Goal: Information Seeking & Learning: Learn about a topic

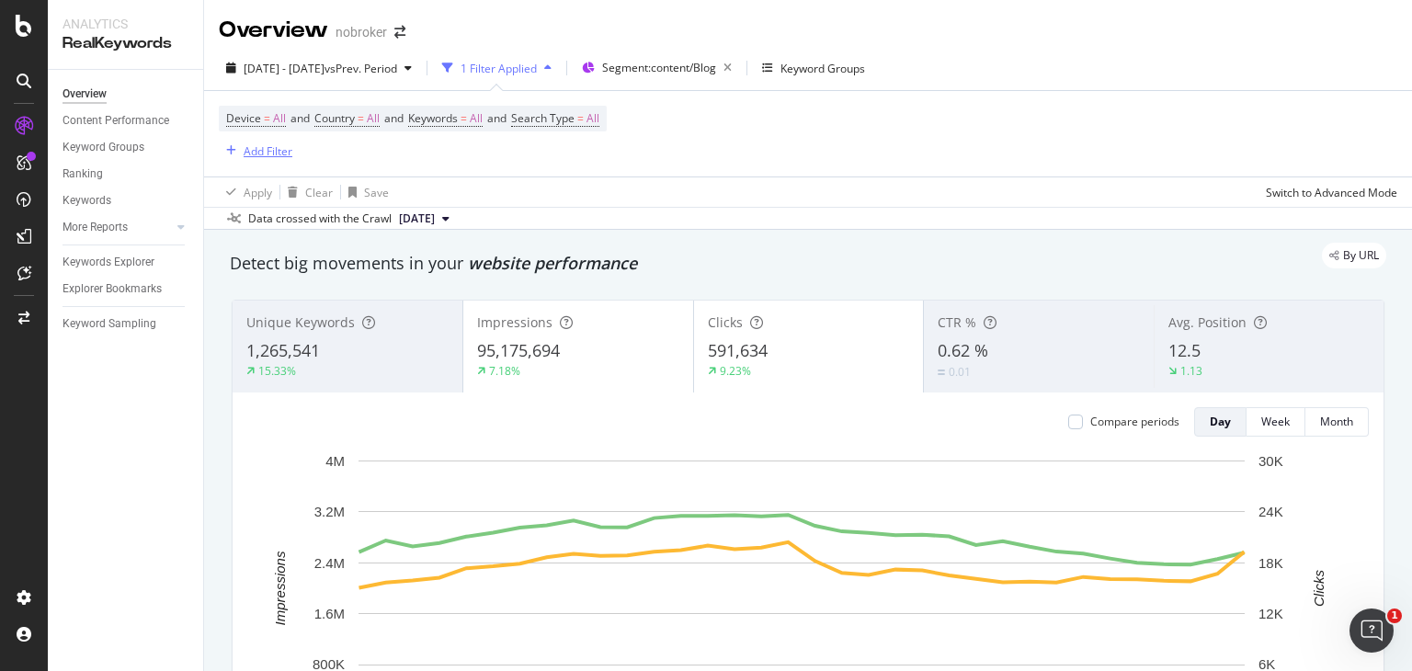
click at [266, 155] on div "Add Filter" at bounding box center [268, 151] width 49 height 16
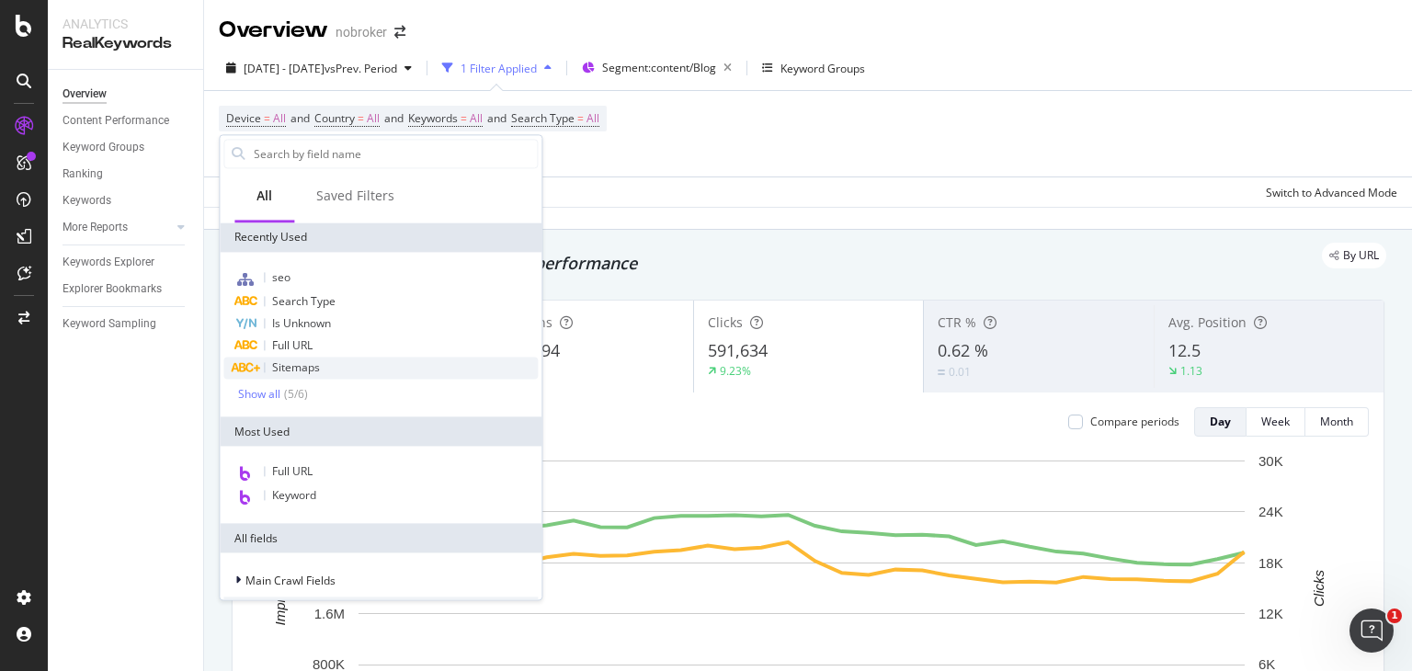
click at [305, 369] on span "Sitemaps" at bounding box center [296, 367] width 48 height 16
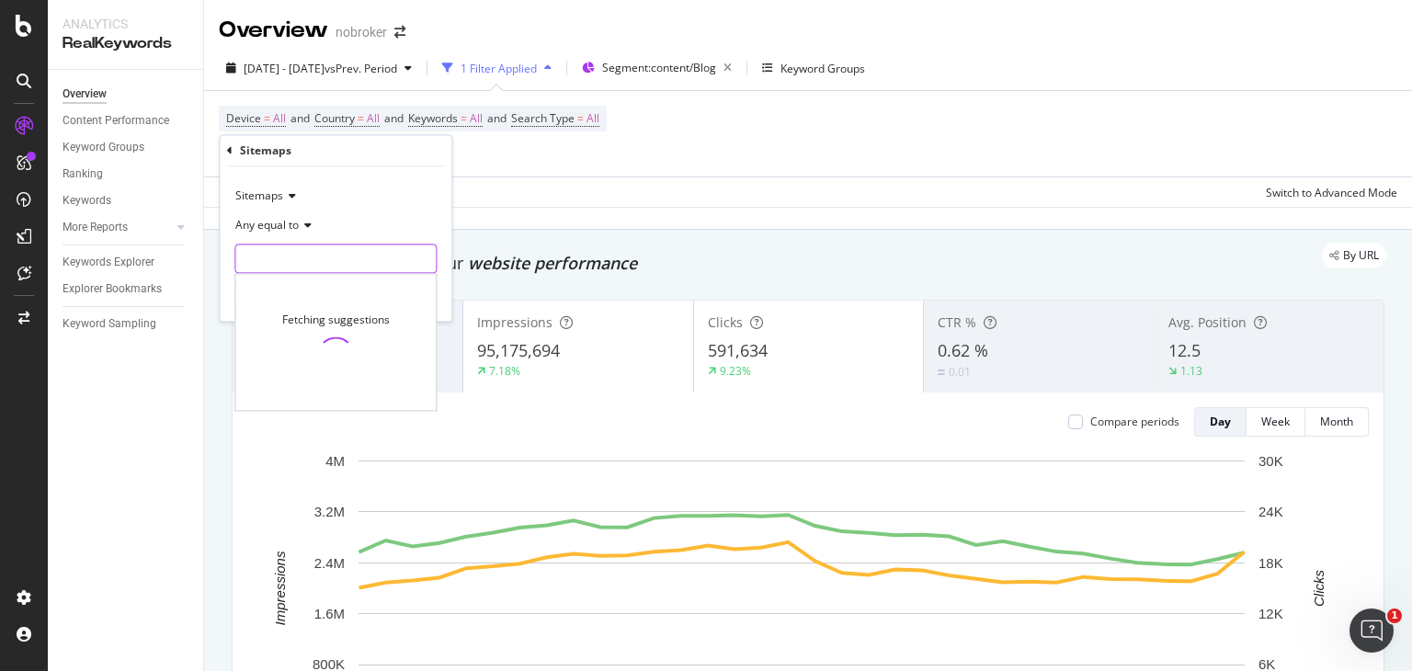
click at [299, 255] on input "text" at bounding box center [335, 259] width 200 height 29
paste input "buyers-guide.xml"
type input "buyers-guide.xml"
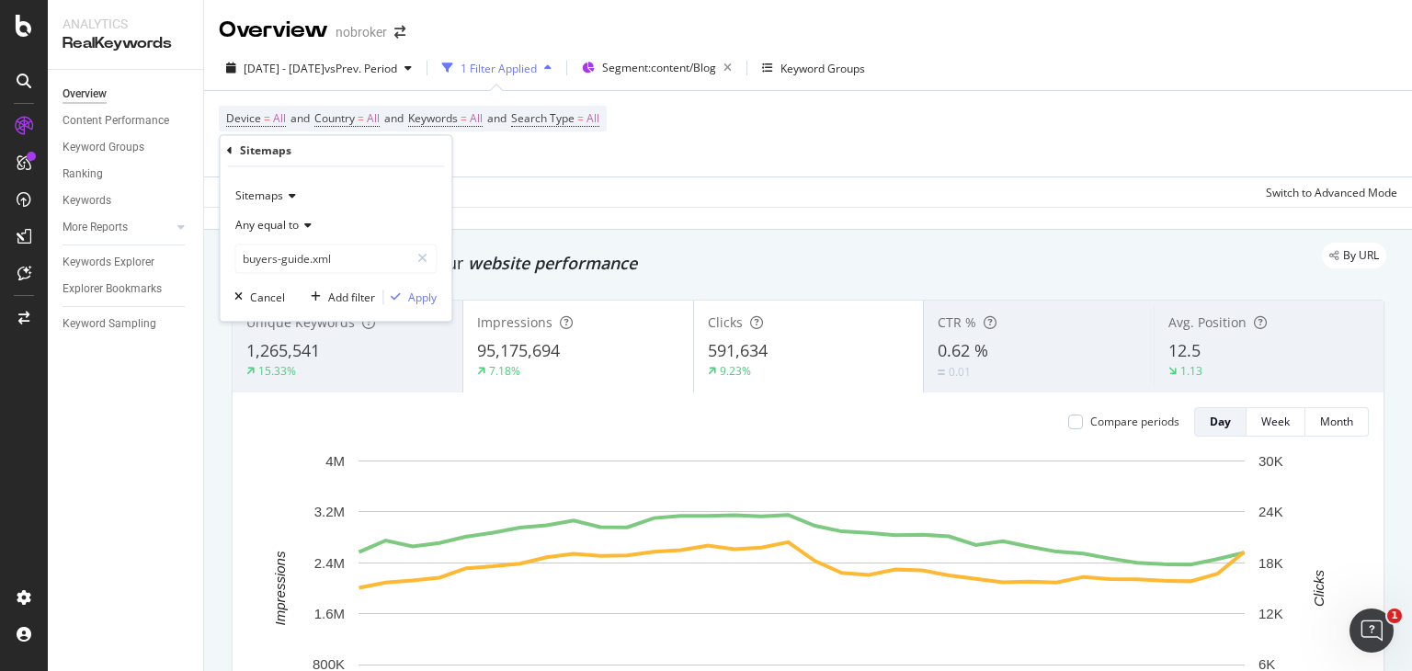
click at [309, 223] on icon at bounding box center [305, 226] width 13 height 11
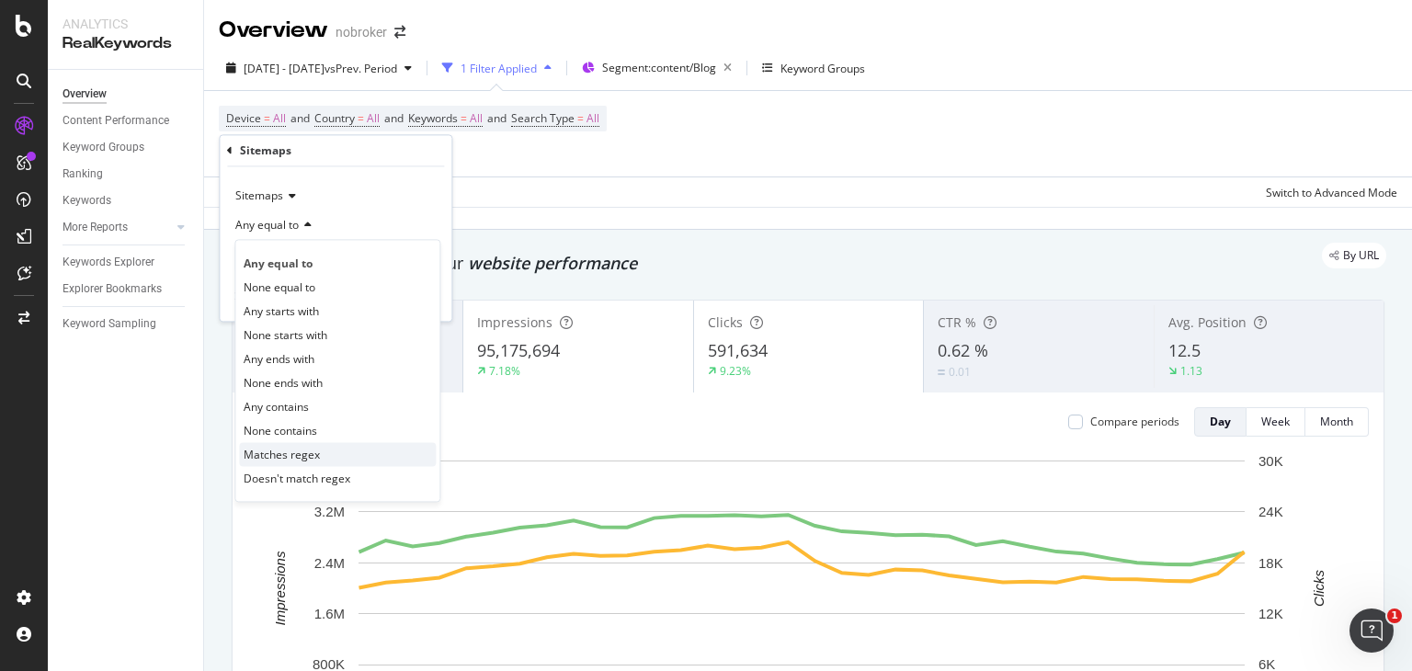
click at [302, 450] on span "Matches regex" at bounding box center [282, 455] width 76 height 16
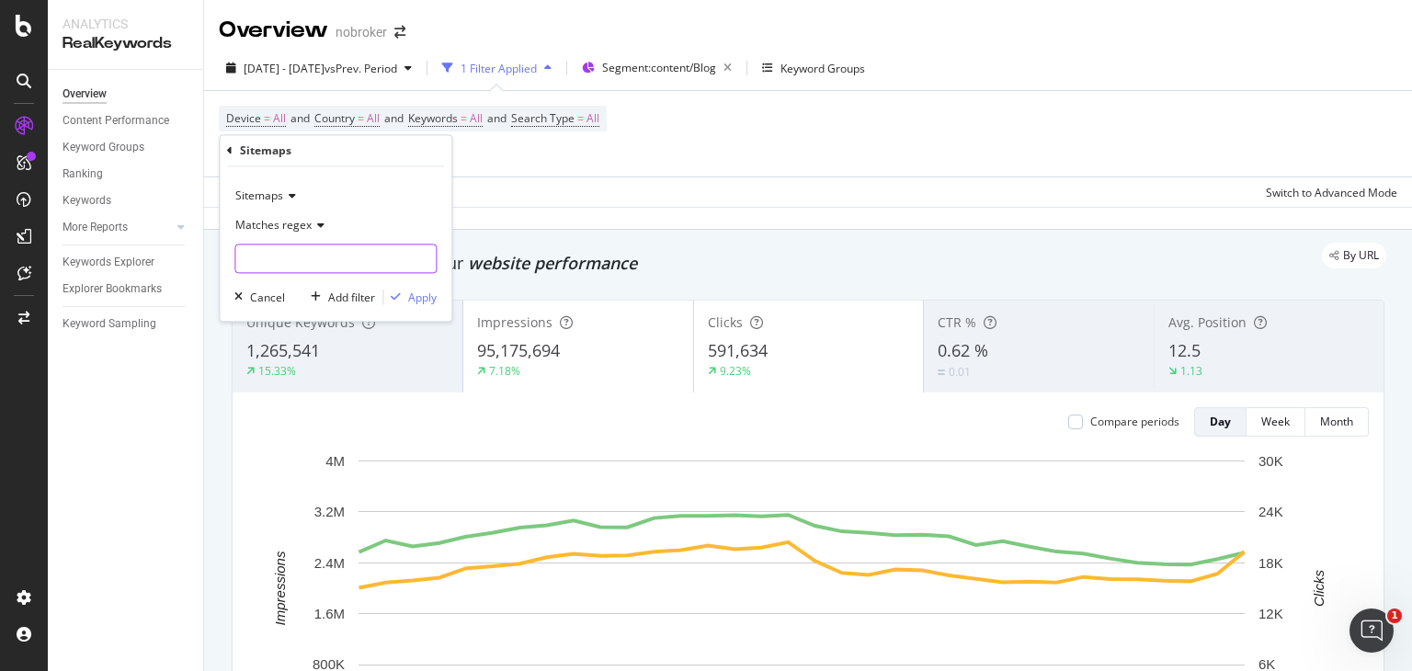
click at [347, 268] on input "text" at bounding box center [335, 259] width 200 height 29
paste input "buyers-guide.xml"
type input "buyers-guide.xml"
click at [410, 295] on div "Apply" at bounding box center [422, 298] width 29 height 16
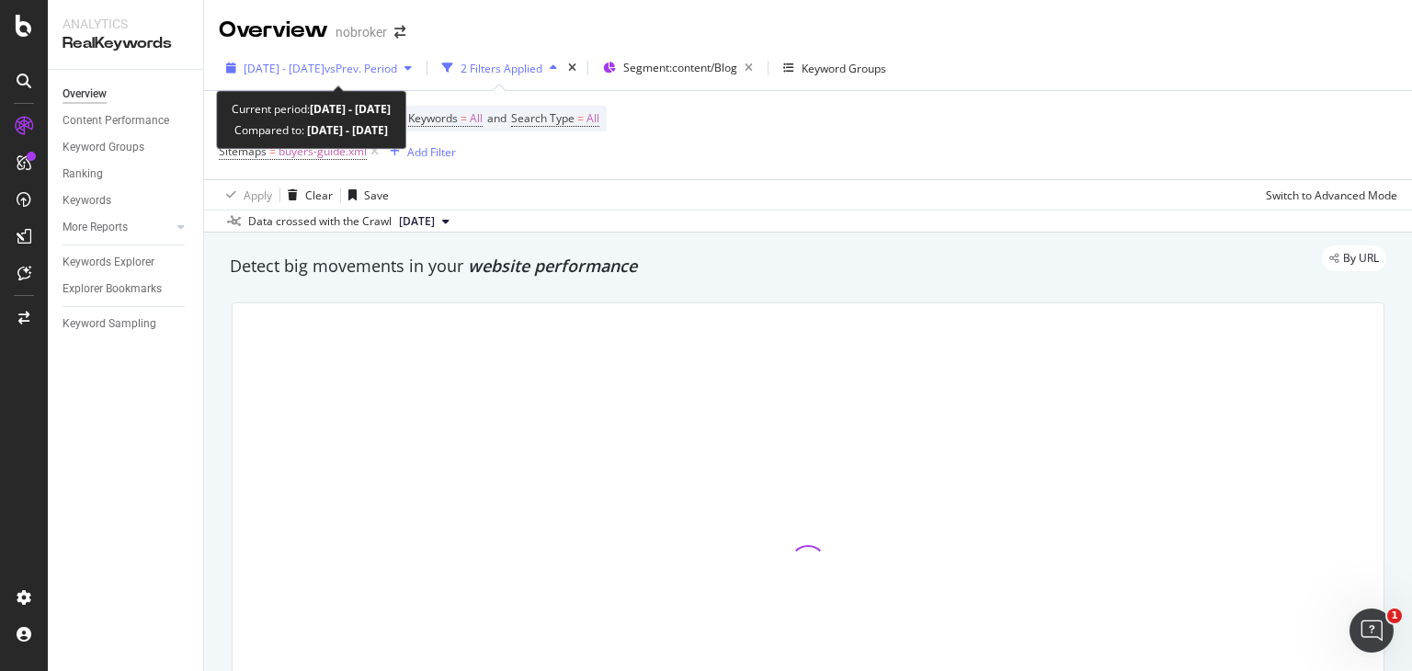
click at [419, 70] on div "button" at bounding box center [408, 68] width 22 height 11
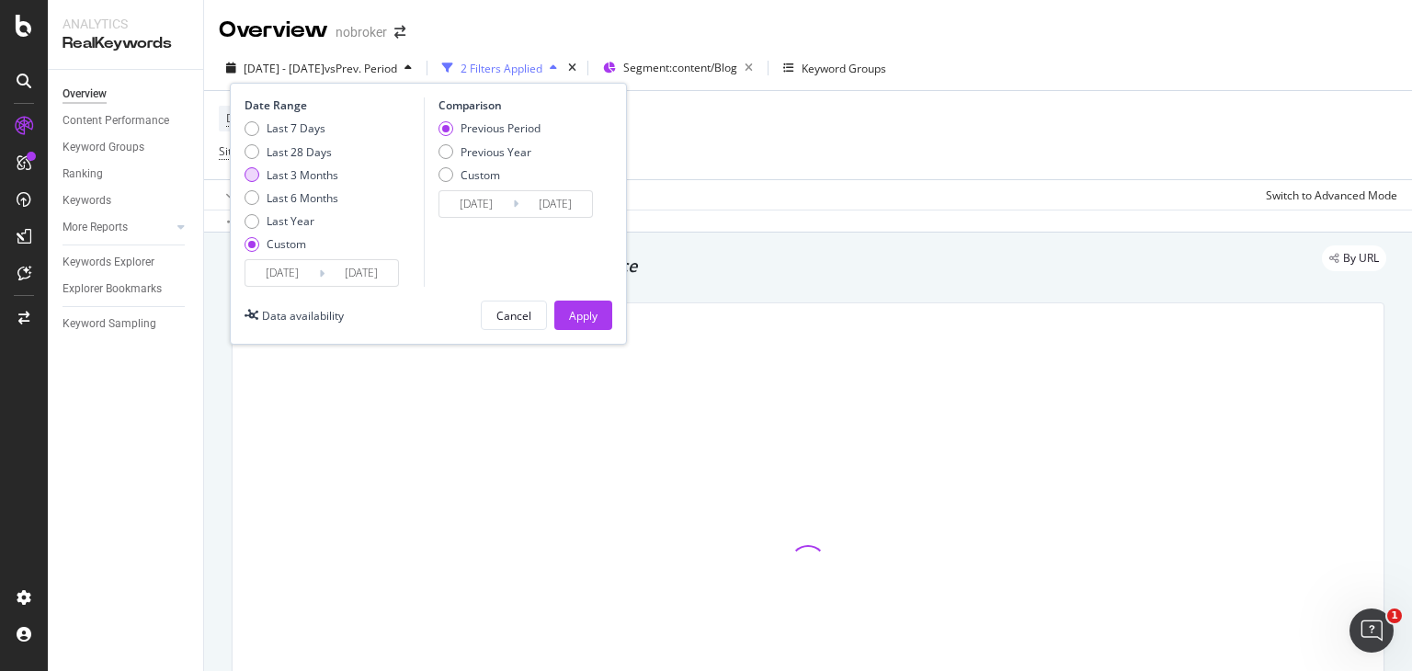
click at [254, 181] on div "Last 3 Months" at bounding box center [252, 174] width 15 height 15
type input "[DATE]"
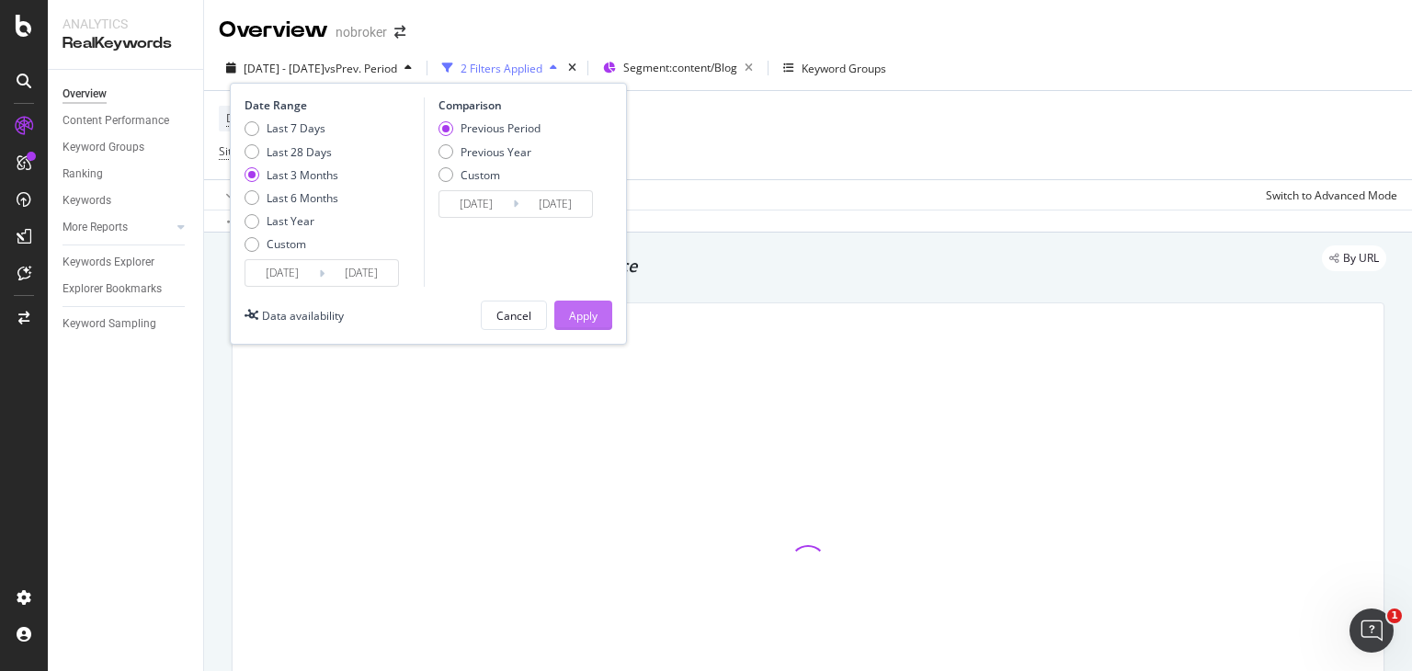
click at [575, 310] on div "Apply" at bounding box center [583, 316] width 29 height 16
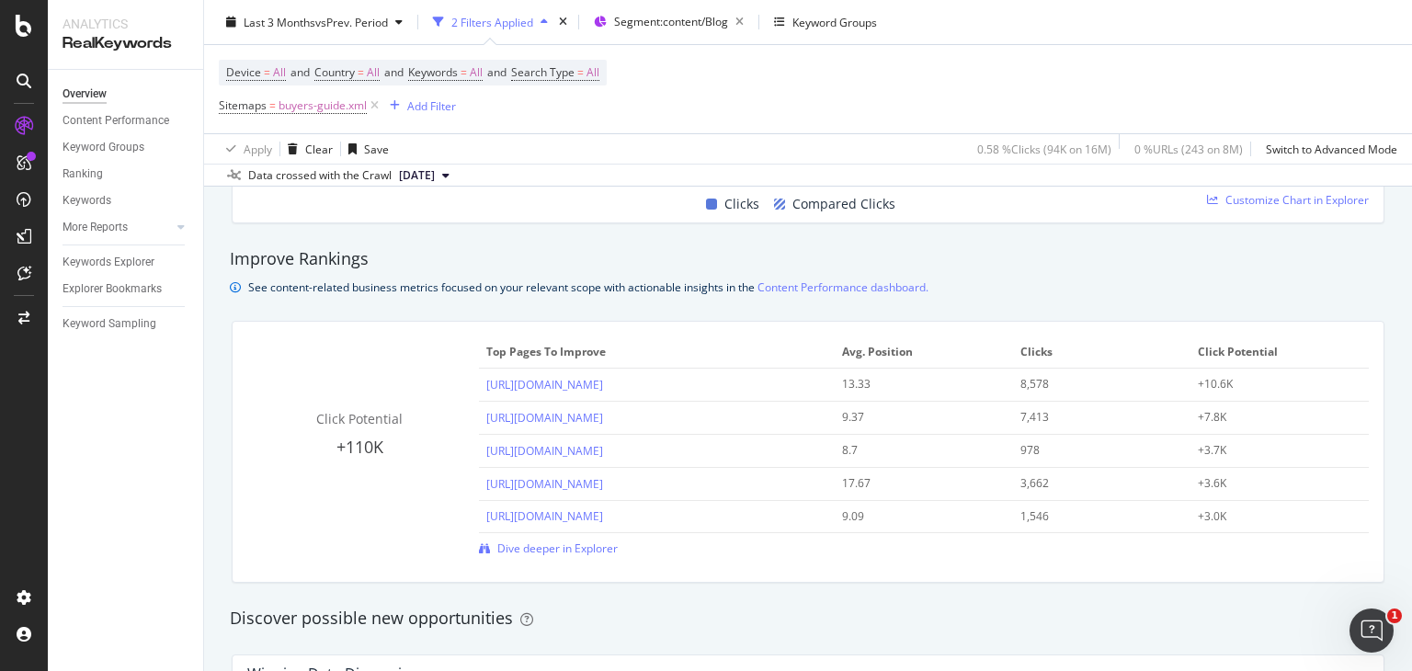
scroll to position [1181, 0]
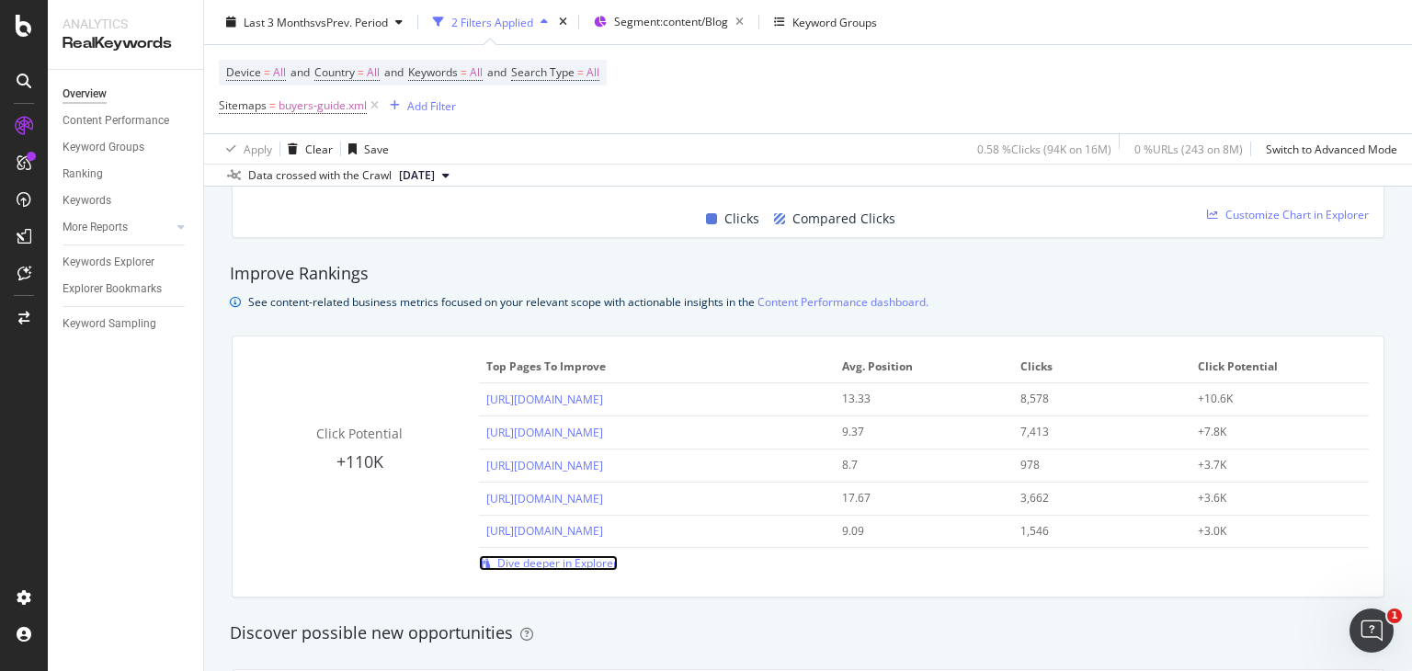
click at [575, 567] on span "Dive deeper in Explorer" at bounding box center [557, 563] width 120 height 16
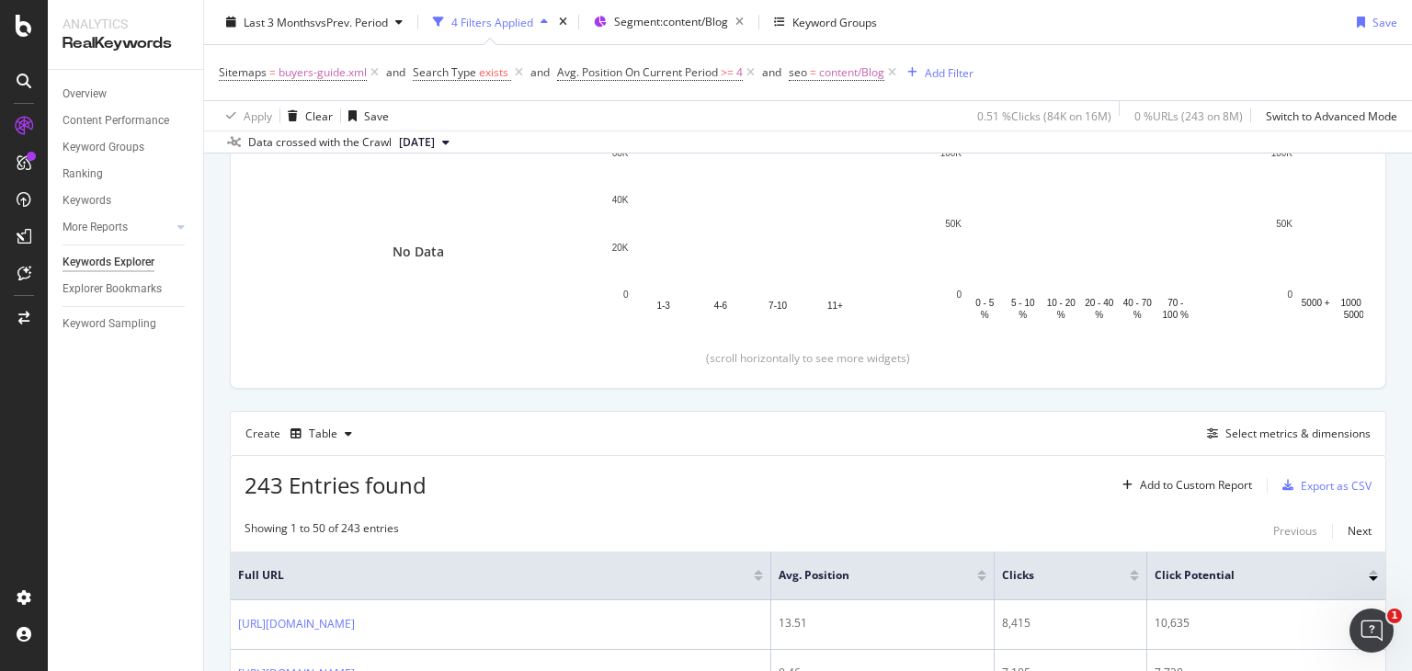
scroll to position [246, 0]
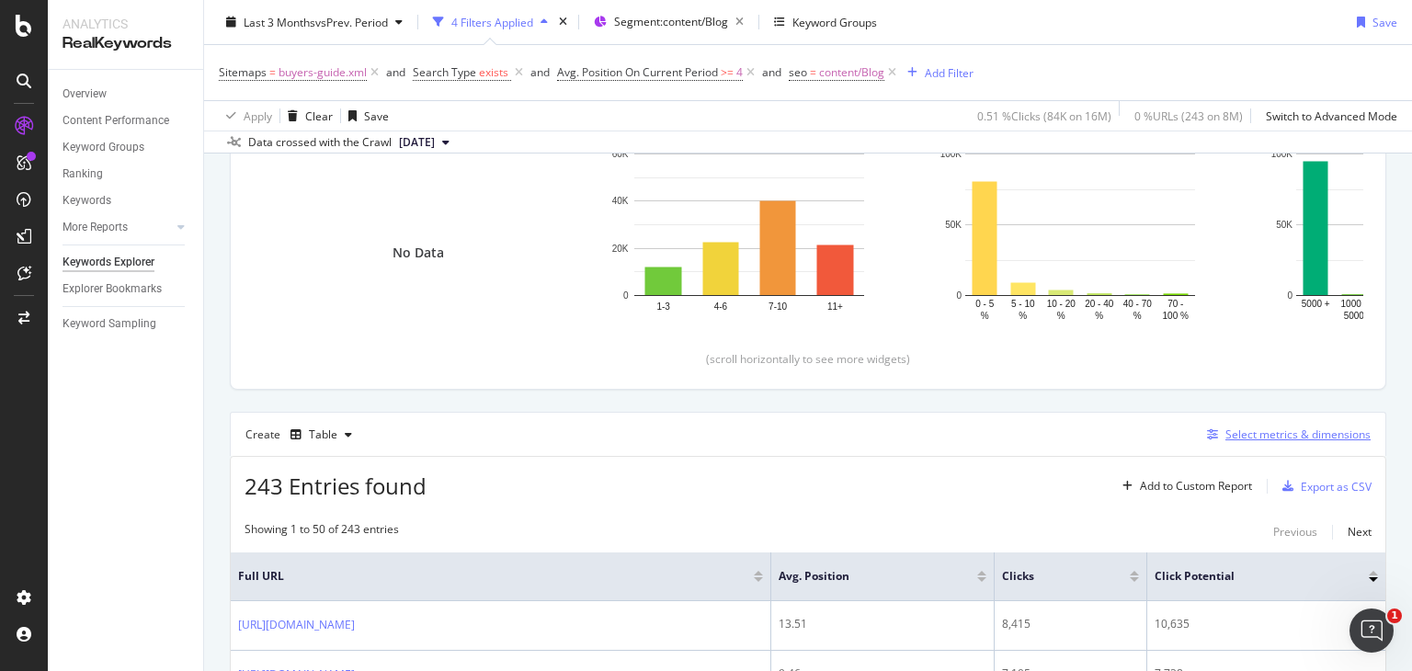
click at [1272, 440] on div "Select metrics & dimensions" at bounding box center [1298, 435] width 145 height 16
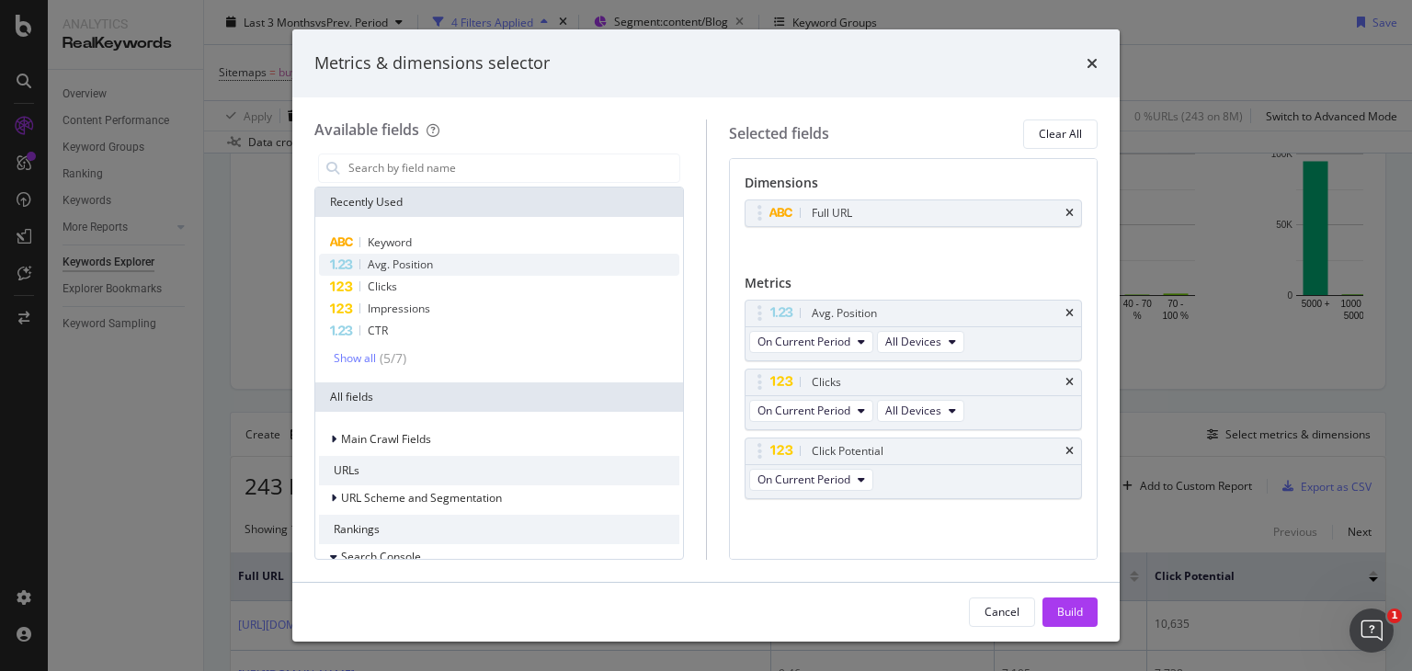
click at [397, 262] on span "Avg. Position" at bounding box center [400, 265] width 65 height 16
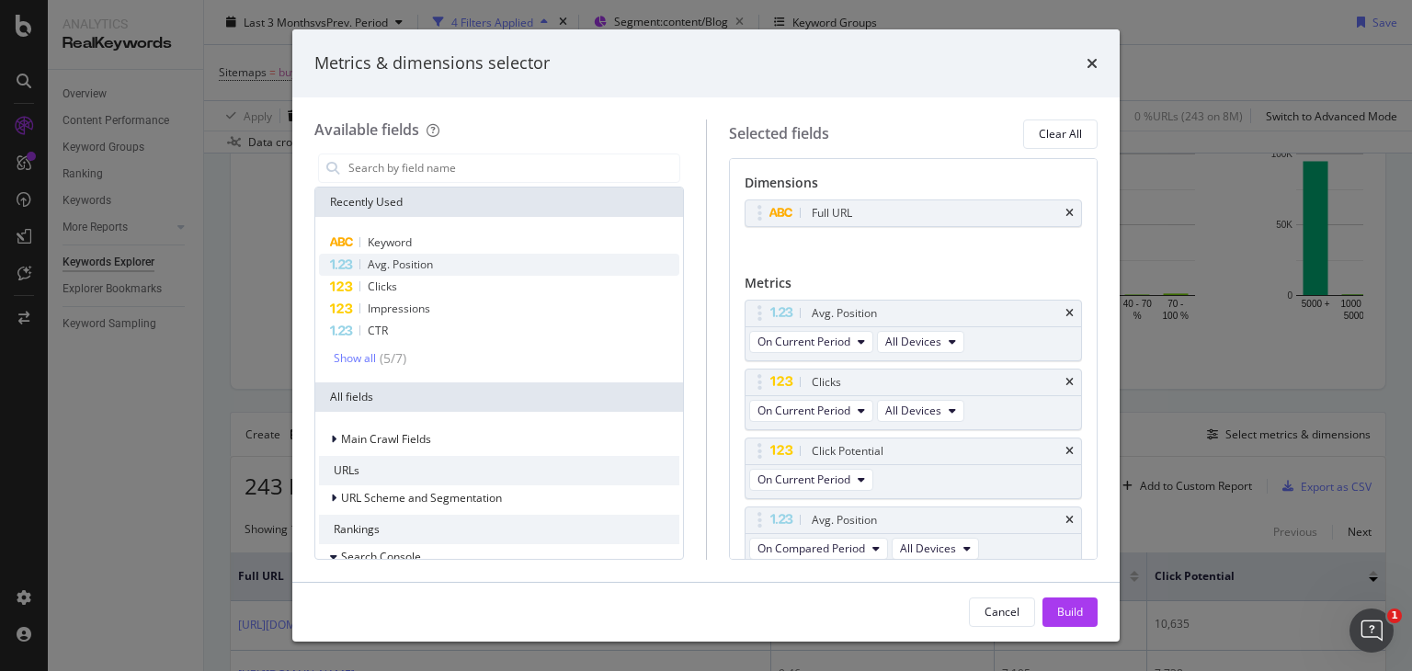
scroll to position [6, 0]
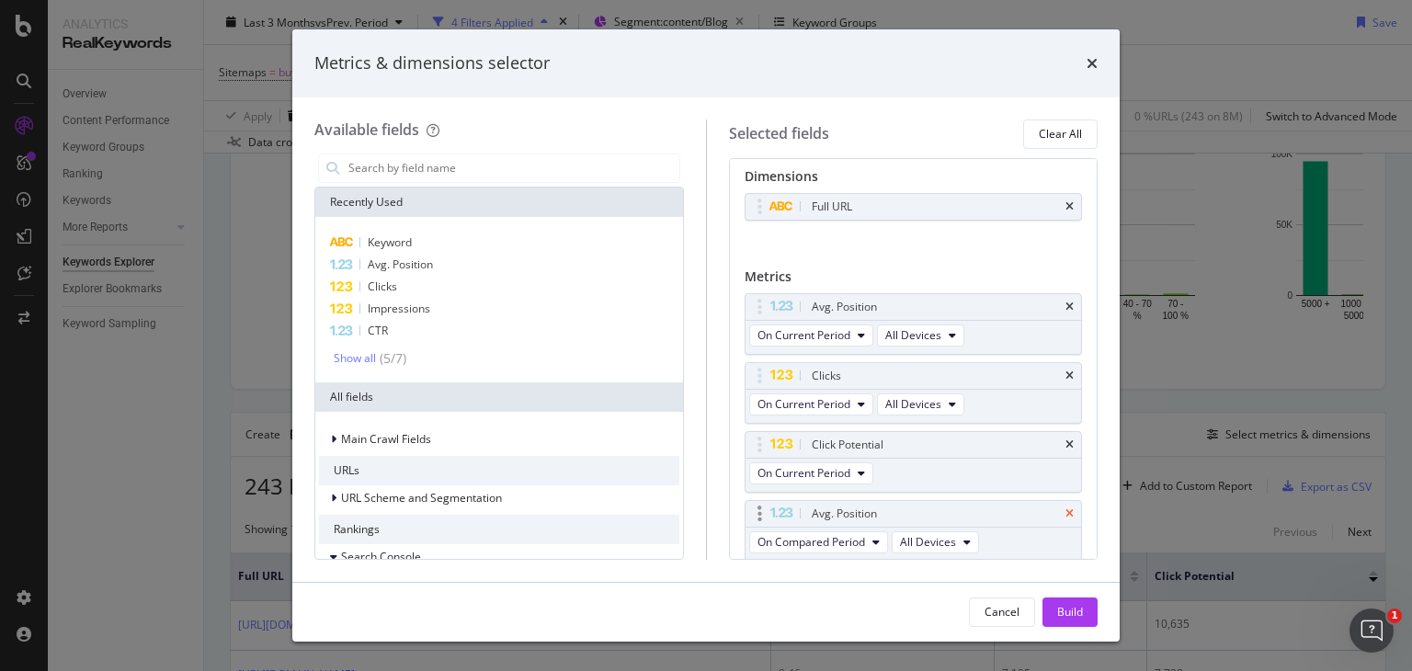
click at [1066, 510] on icon "times" at bounding box center [1070, 513] width 8 height 11
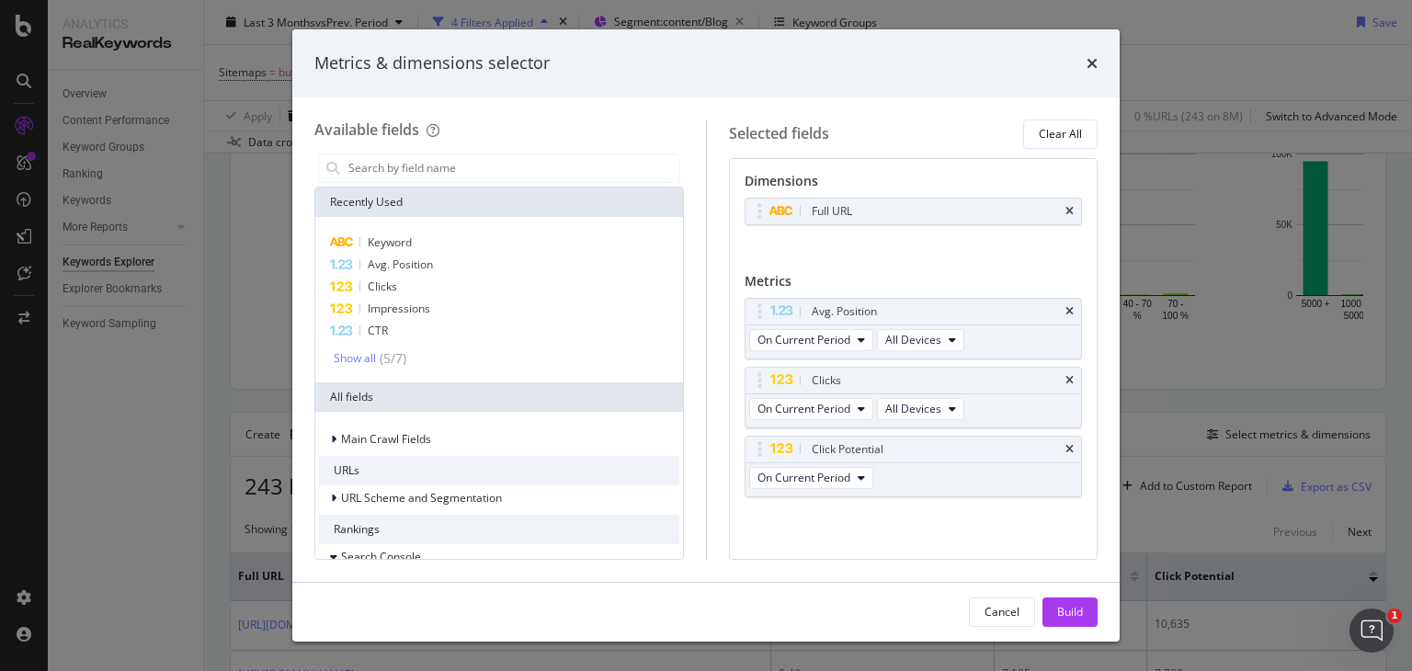
scroll to position [0, 0]
click at [410, 265] on span "Avg. Position" at bounding box center [400, 265] width 65 height 16
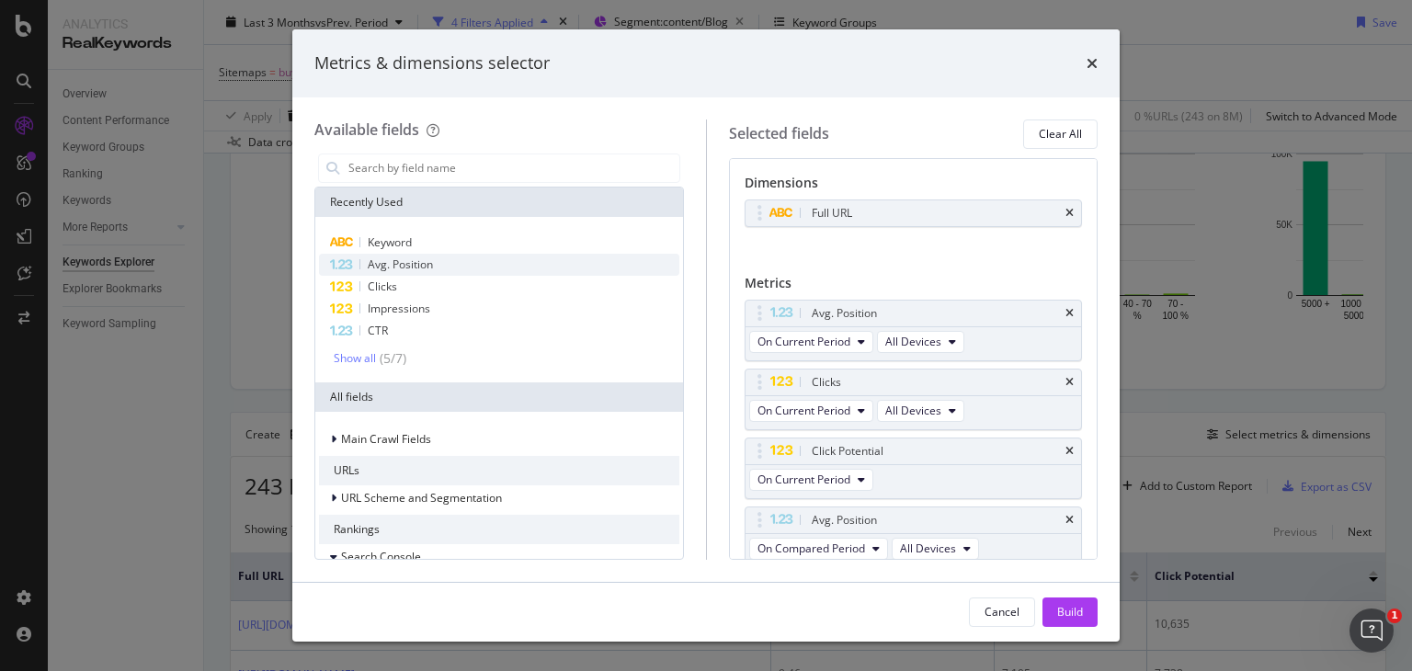
scroll to position [6, 0]
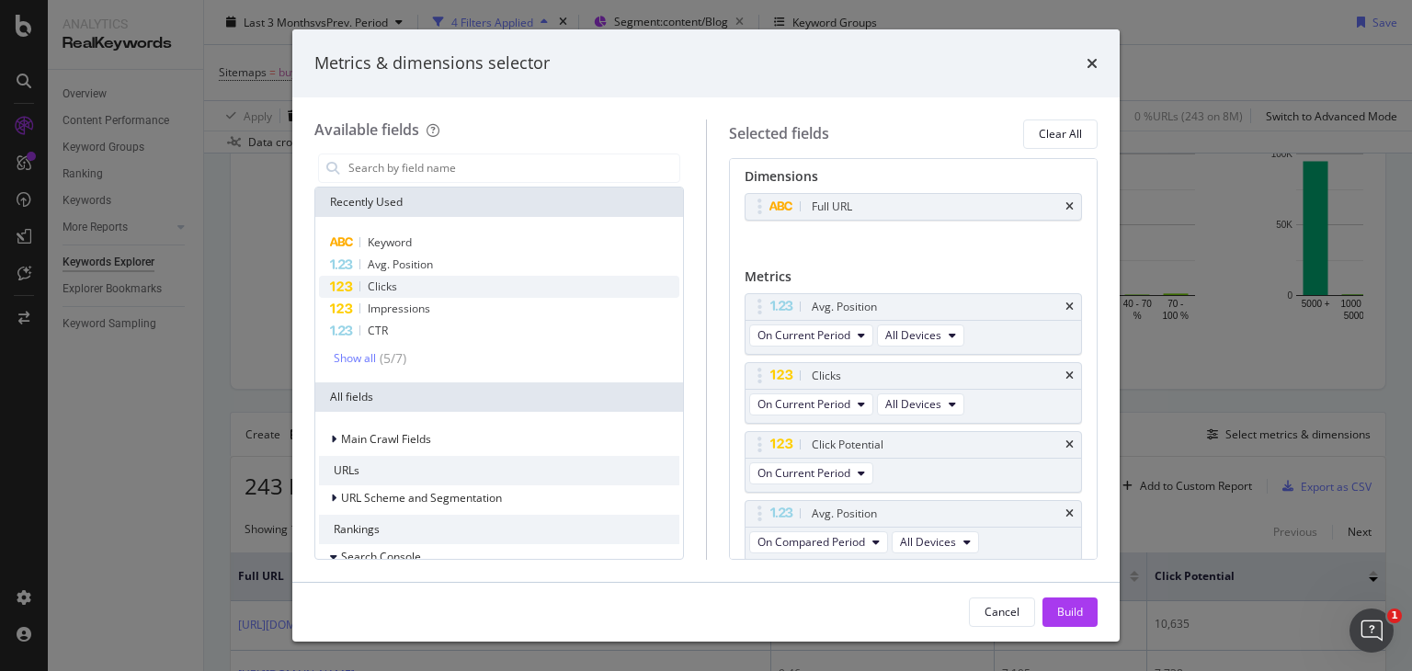
click at [375, 287] on span "Clicks" at bounding box center [382, 287] width 29 height 16
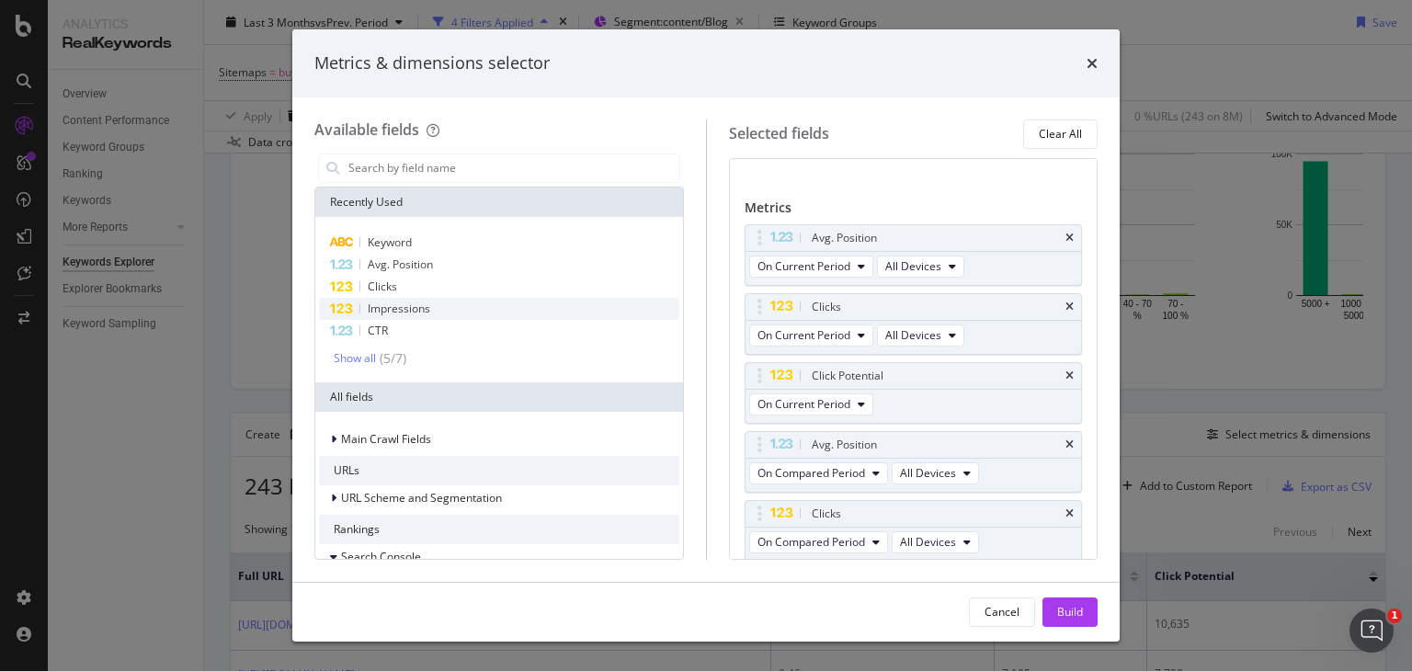
click at [404, 311] on span "Impressions" at bounding box center [399, 309] width 63 height 16
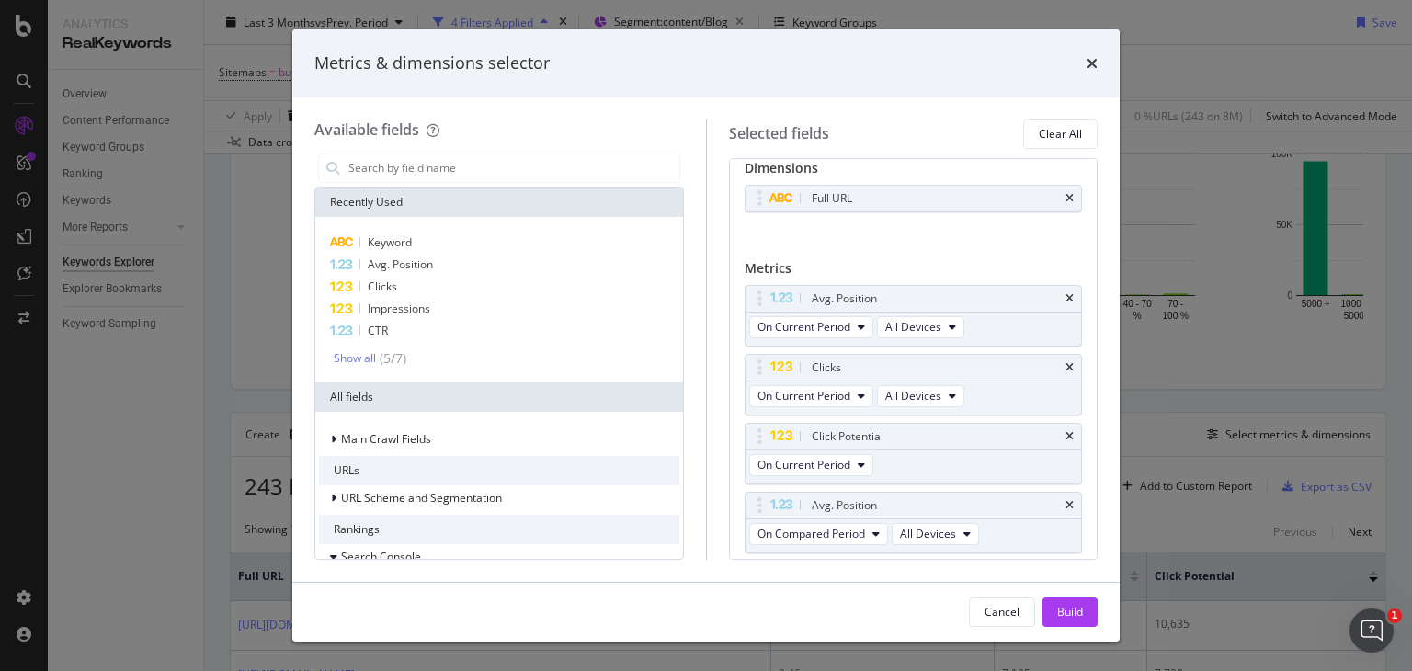
scroll to position [14, 0]
drag, startPoint x: 792, startPoint y: 358, endPoint x: 791, endPoint y: 295, distance: 62.5
click at [791, 295] on body "Analytics RealKeywords Overview Content Performance Keyword Groups Ranking Keyw…" at bounding box center [706, 335] width 1412 height 671
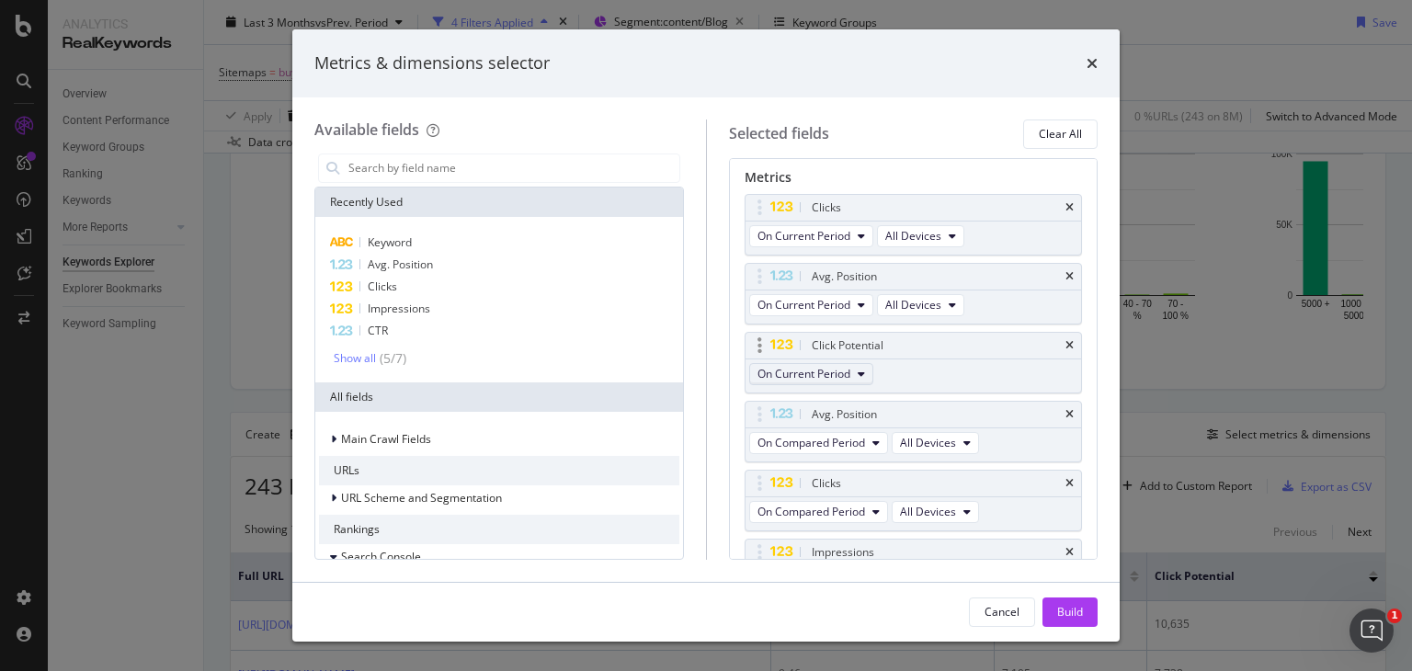
scroll to position [0, 0]
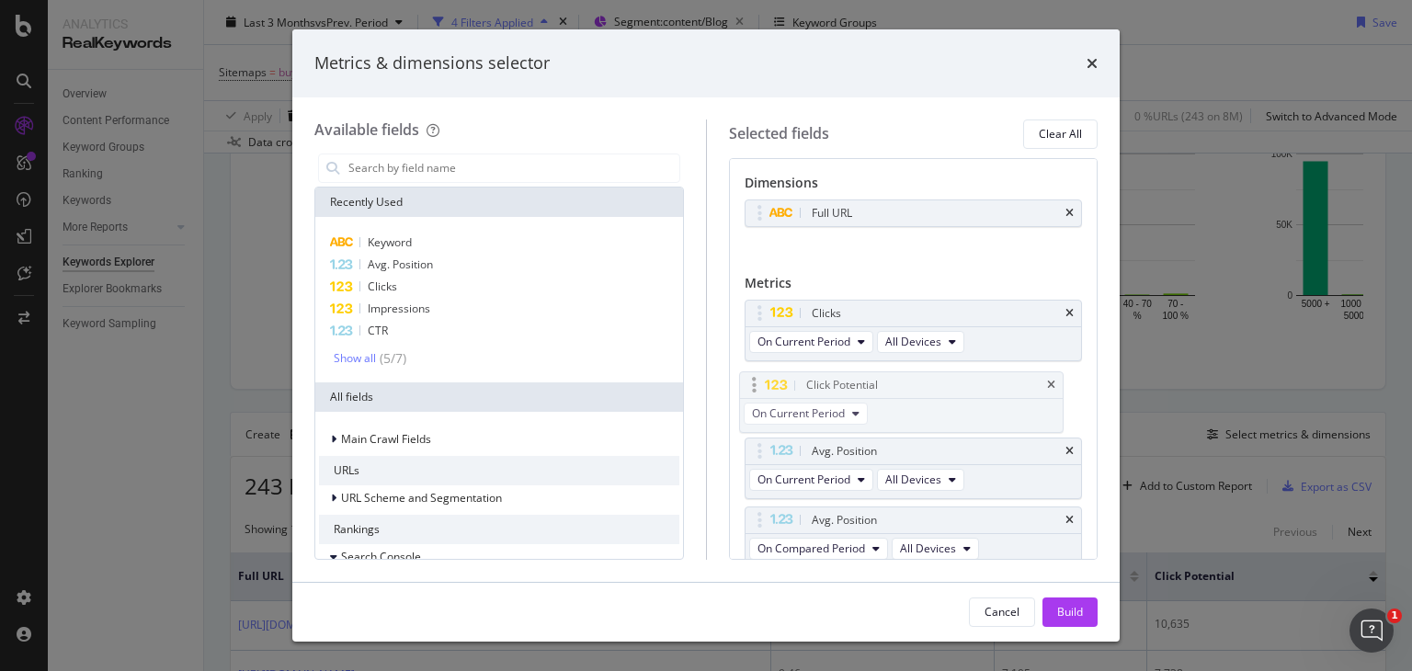
drag, startPoint x: 765, startPoint y: 455, endPoint x: 760, endPoint y: 391, distance: 64.5
click at [760, 391] on body "Analytics RealKeywords Overview Content Performance Keyword Groups Ranking Keyw…" at bounding box center [706, 335] width 1412 height 671
click at [846, 404] on span "On Current Period" at bounding box center [804, 411] width 93 height 16
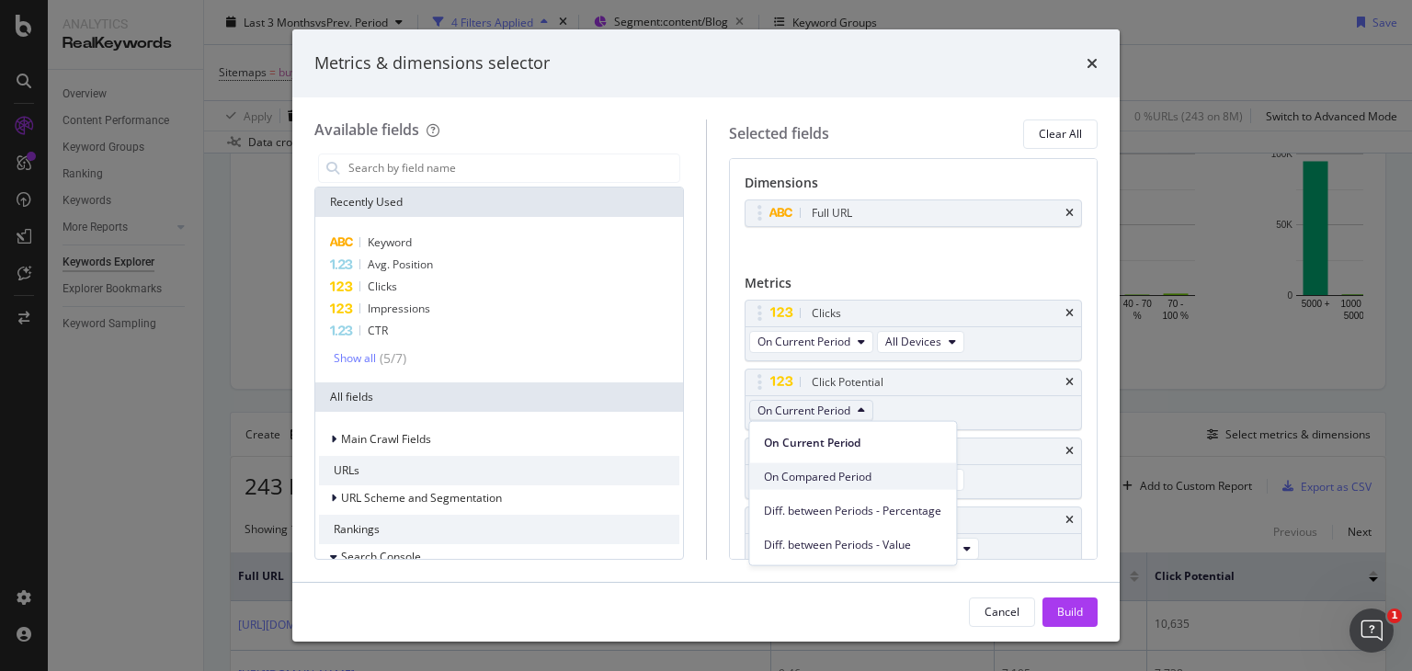
click at [794, 471] on span "On Compared Period" at bounding box center [852, 476] width 177 height 17
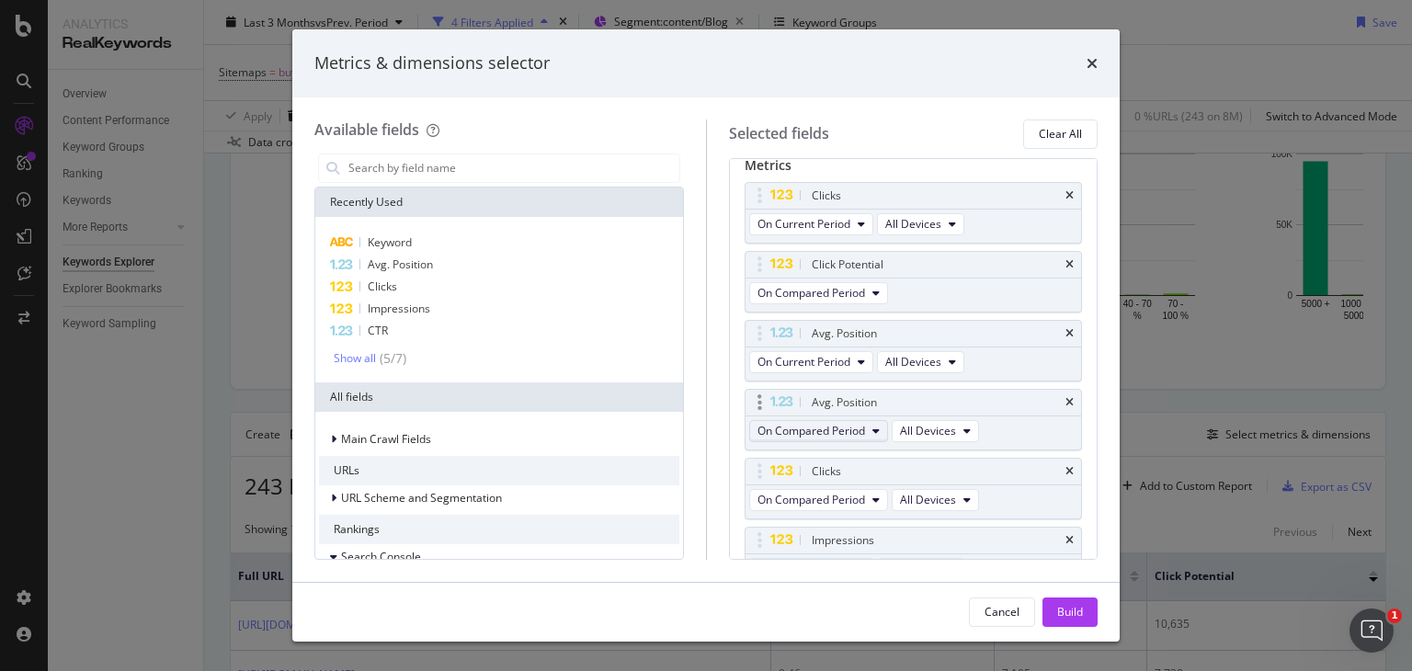
scroll to position [117, 0]
click at [1048, 262] on div "Click Potential" at bounding box center [914, 266] width 337 height 26
click at [1066, 264] on icon "times" at bounding box center [1070, 265] width 8 height 11
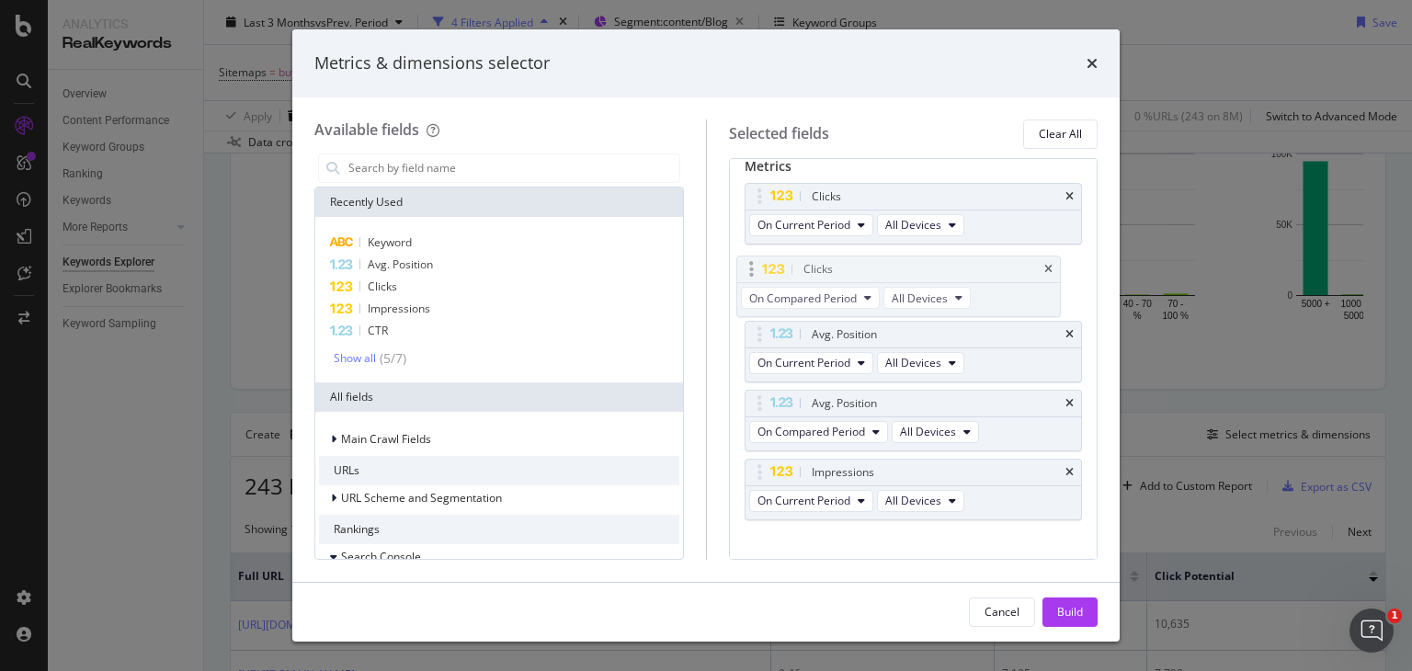
drag, startPoint x: 758, startPoint y: 405, endPoint x: 750, endPoint y: 274, distance: 131.7
click at [750, 274] on body "Analytics RealKeywords Overview Content Performance Keyword Groups Ranking Keyw…" at bounding box center [706, 335] width 1412 height 671
drag, startPoint x: 762, startPoint y: 475, endPoint x: 763, endPoint y: 353, distance: 122.3
click at [763, 353] on body "Analytics RealKeywords Overview Content Performance Keyword Groups Ranking Keyw…" at bounding box center [706, 335] width 1412 height 671
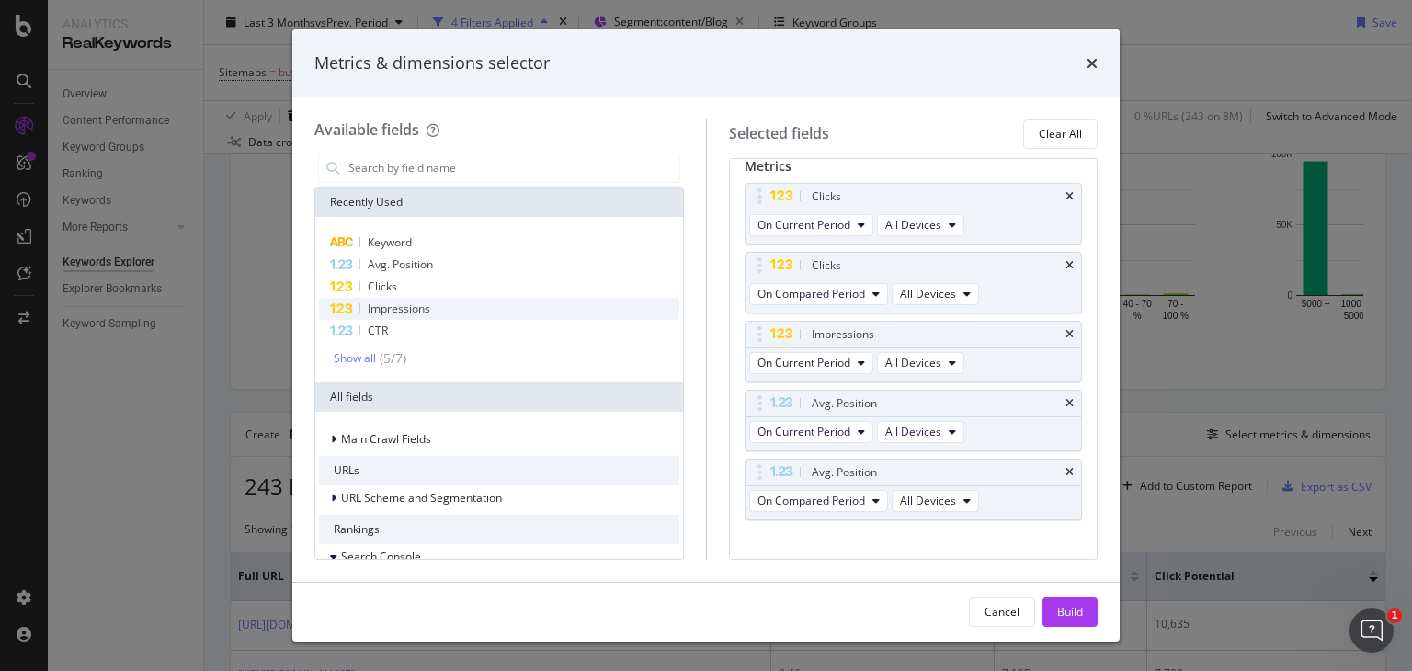
click at [410, 303] on span "Impressions" at bounding box center [399, 309] width 63 height 16
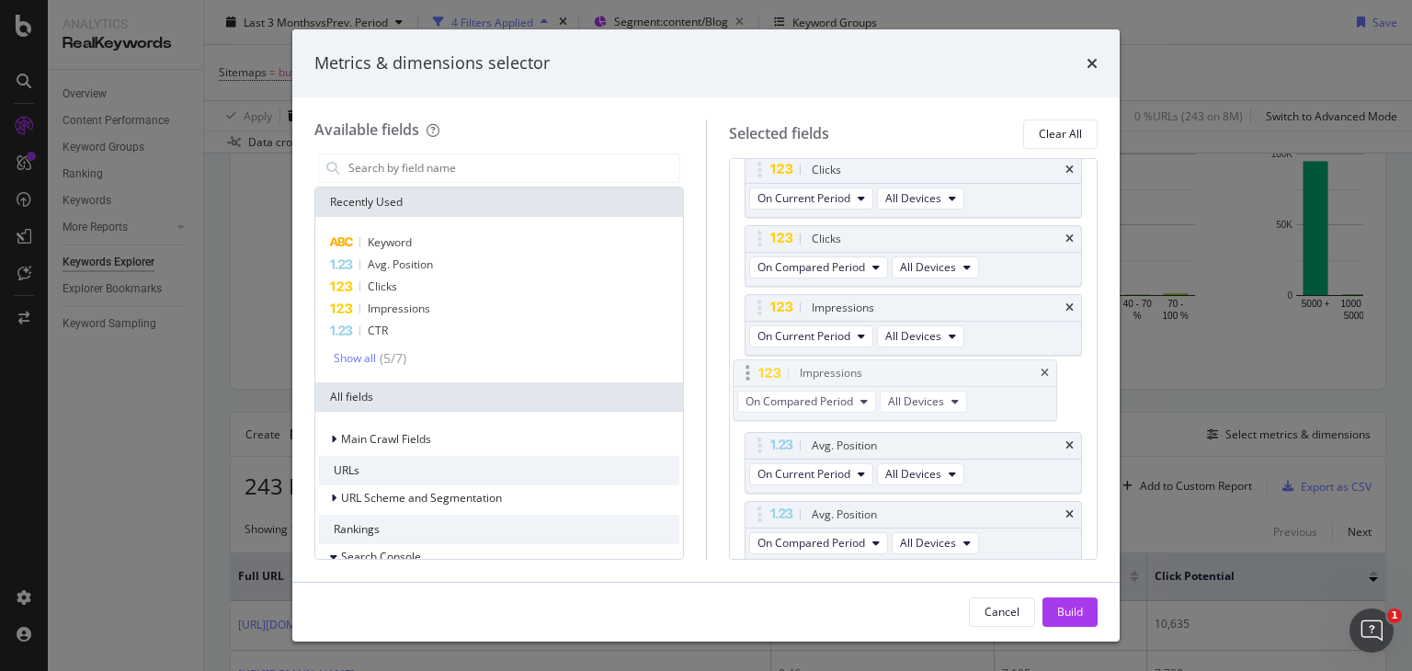
drag, startPoint x: 757, startPoint y: 510, endPoint x: 746, endPoint y: 372, distance: 138.4
click at [746, 372] on body "Analytics RealKeywords Overview Content Performance Keyword Groups Ranking Keyw…" at bounding box center [706, 335] width 1412 height 671
click at [1070, 612] on div "Build" at bounding box center [1070, 612] width 26 height 16
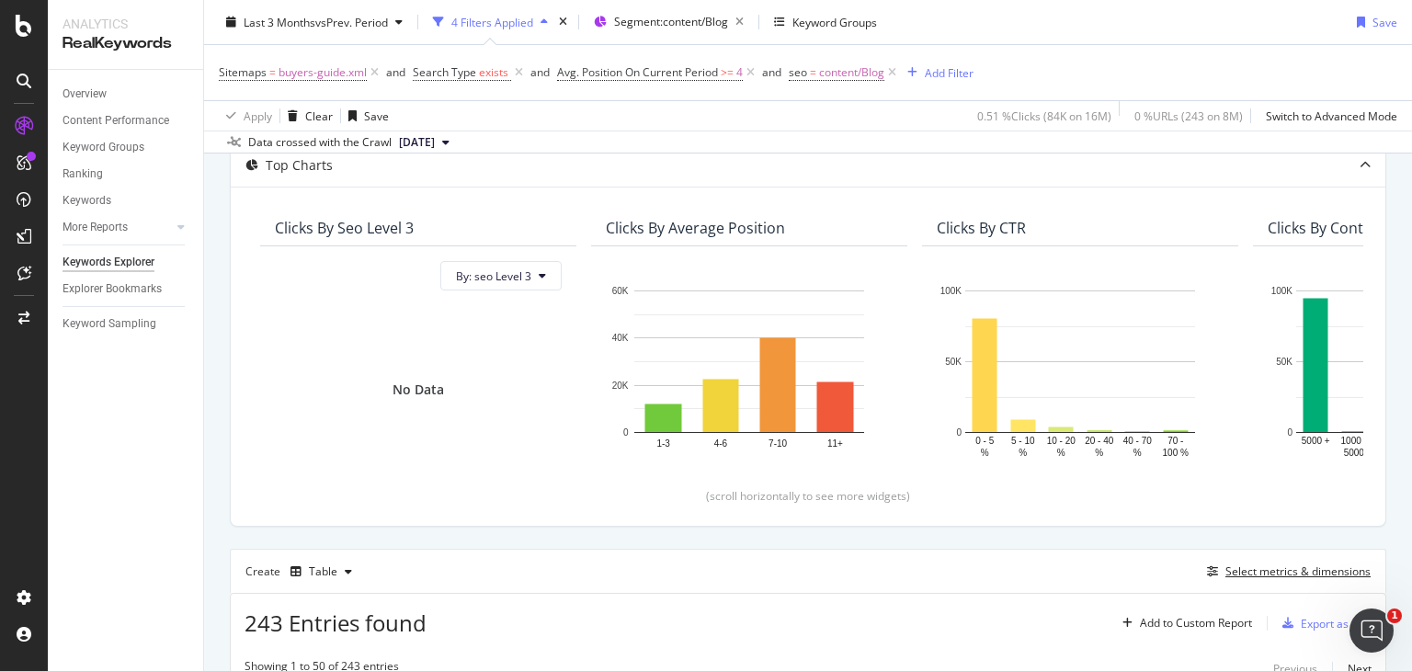
scroll to position [482, 0]
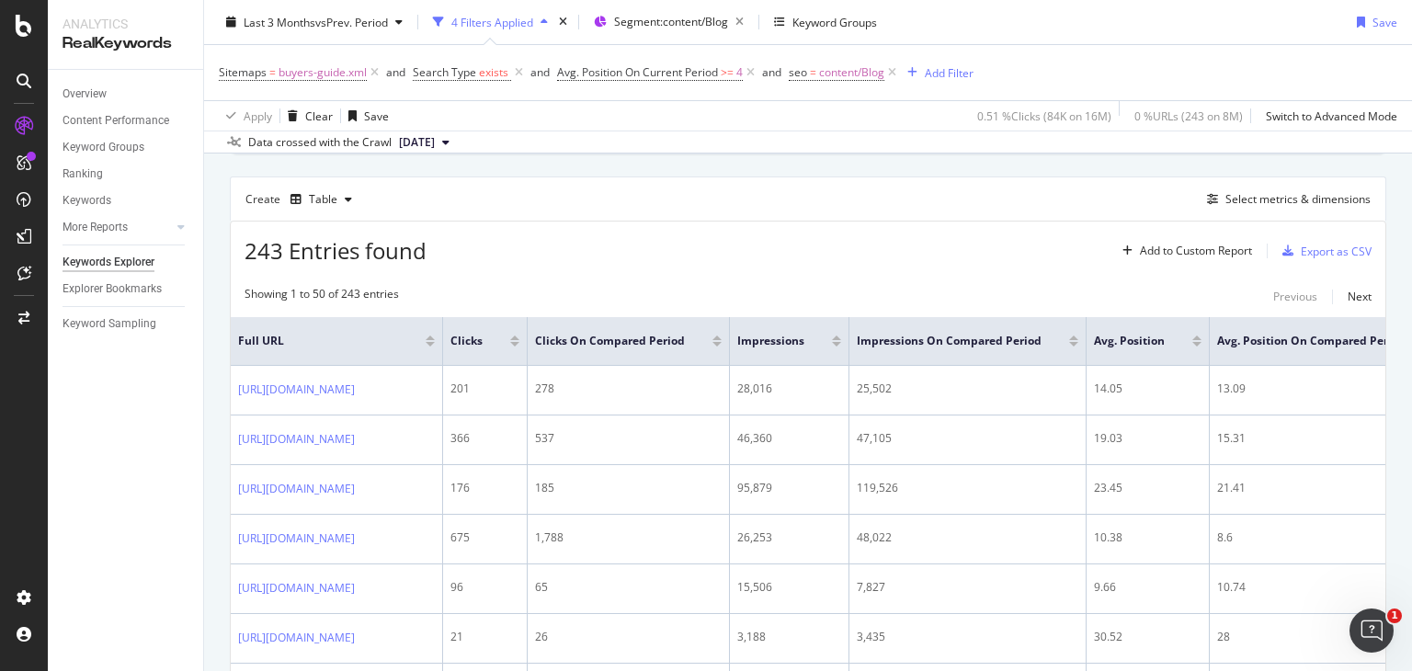
click at [722, 343] on div at bounding box center [717, 344] width 9 height 5
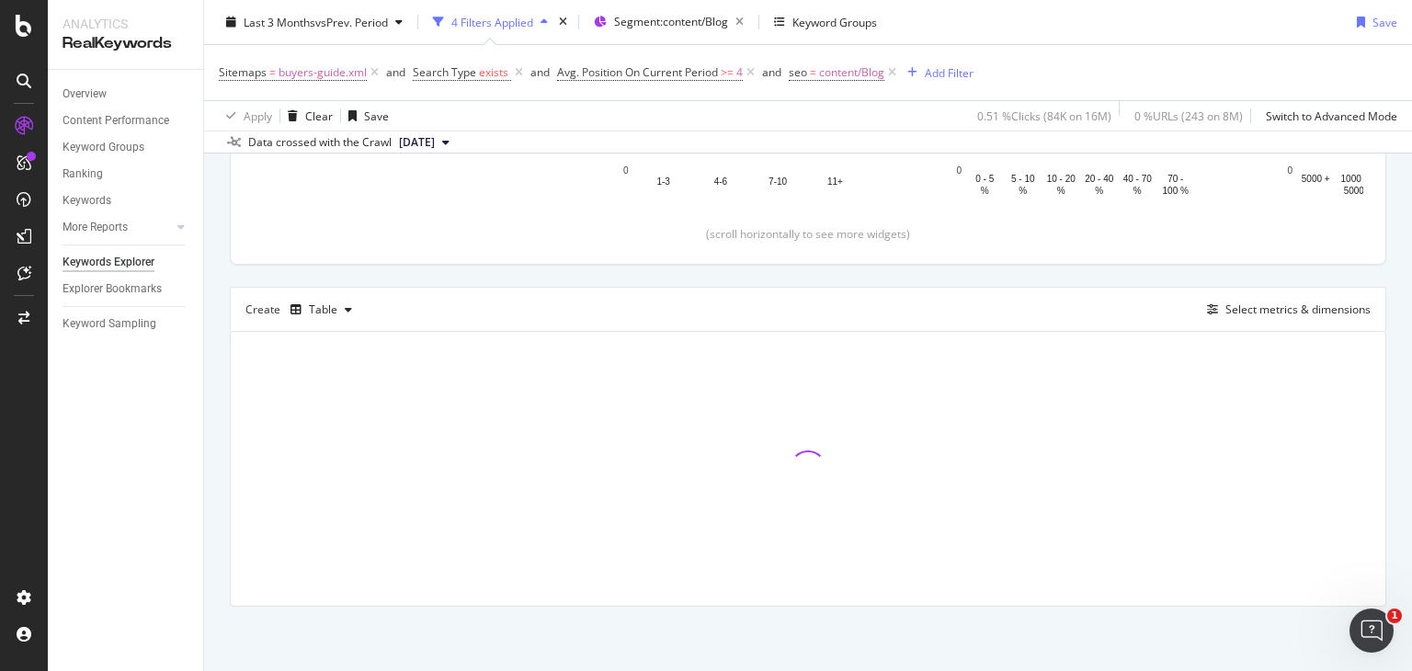
scroll to position [371, 0]
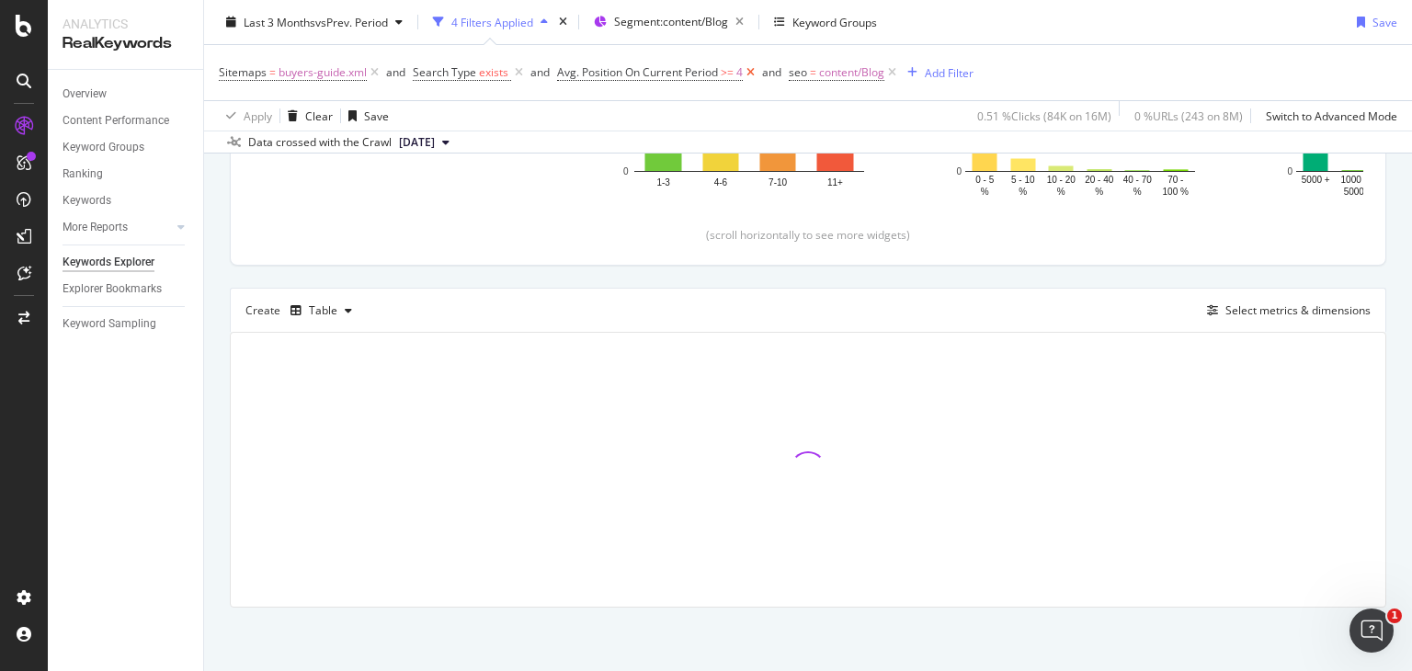
click at [750, 78] on icon at bounding box center [751, 72] width 16 height 18
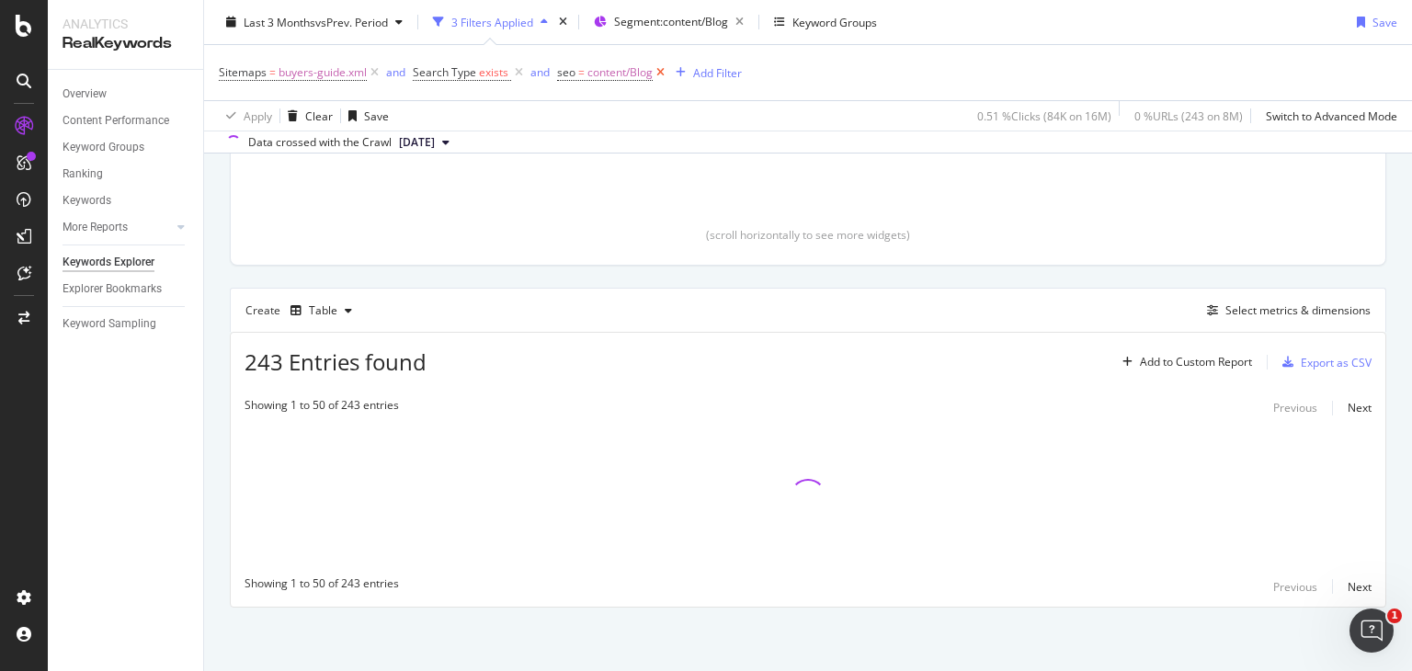
scroll to position [371, 0]
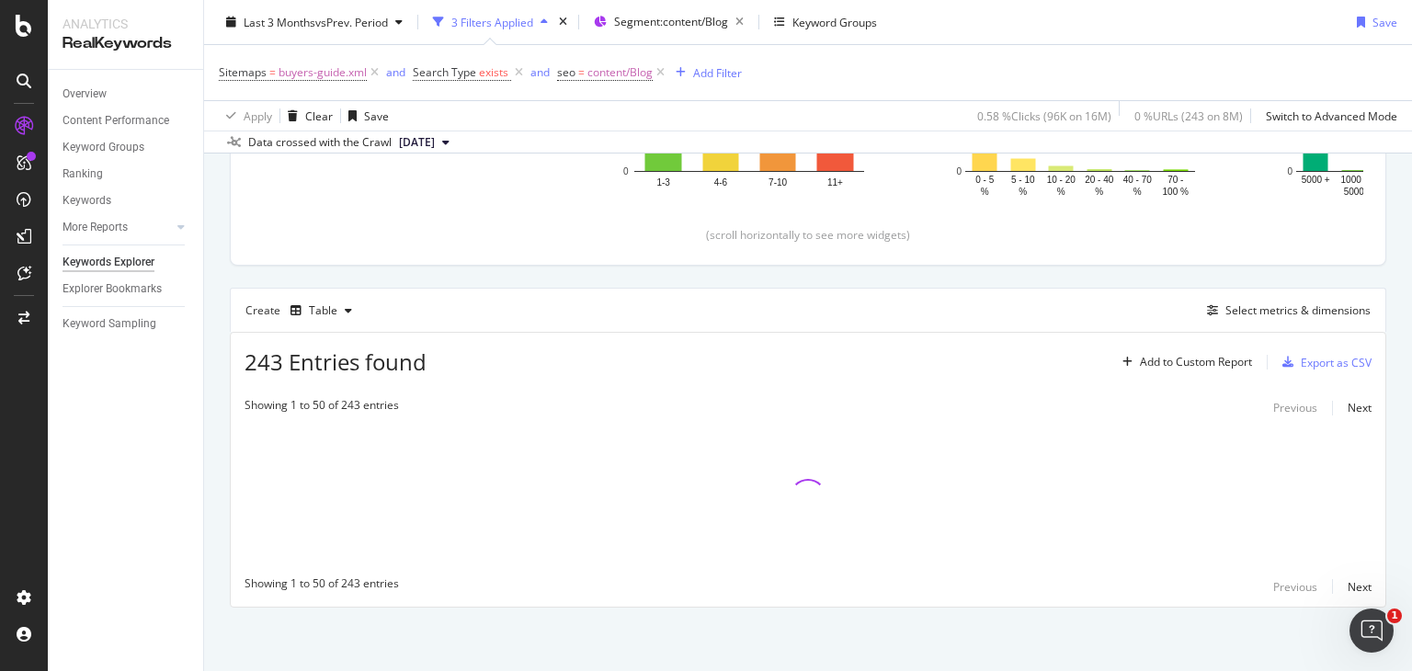
click at [901, 137] on div "Data crossed with the Crawl [DATE]" at bounding box center [808, 142] width 1208 height 22
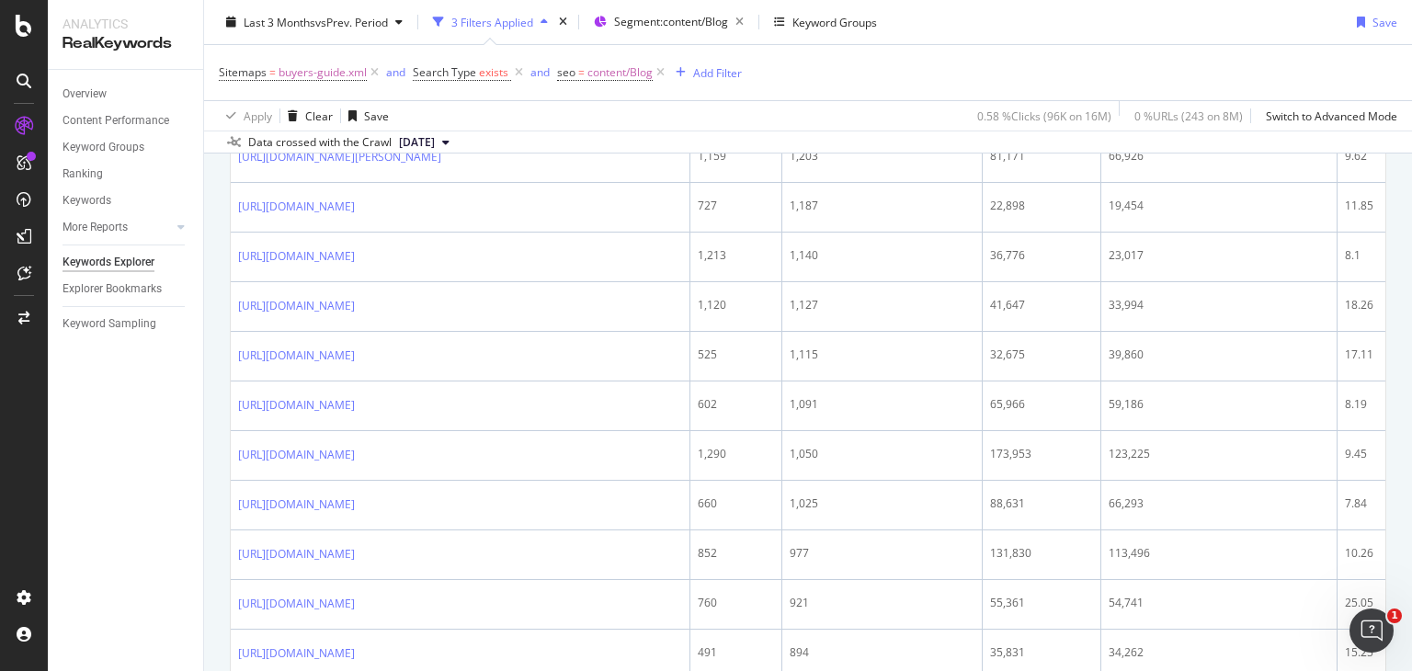
scroll to position [2277, 0]
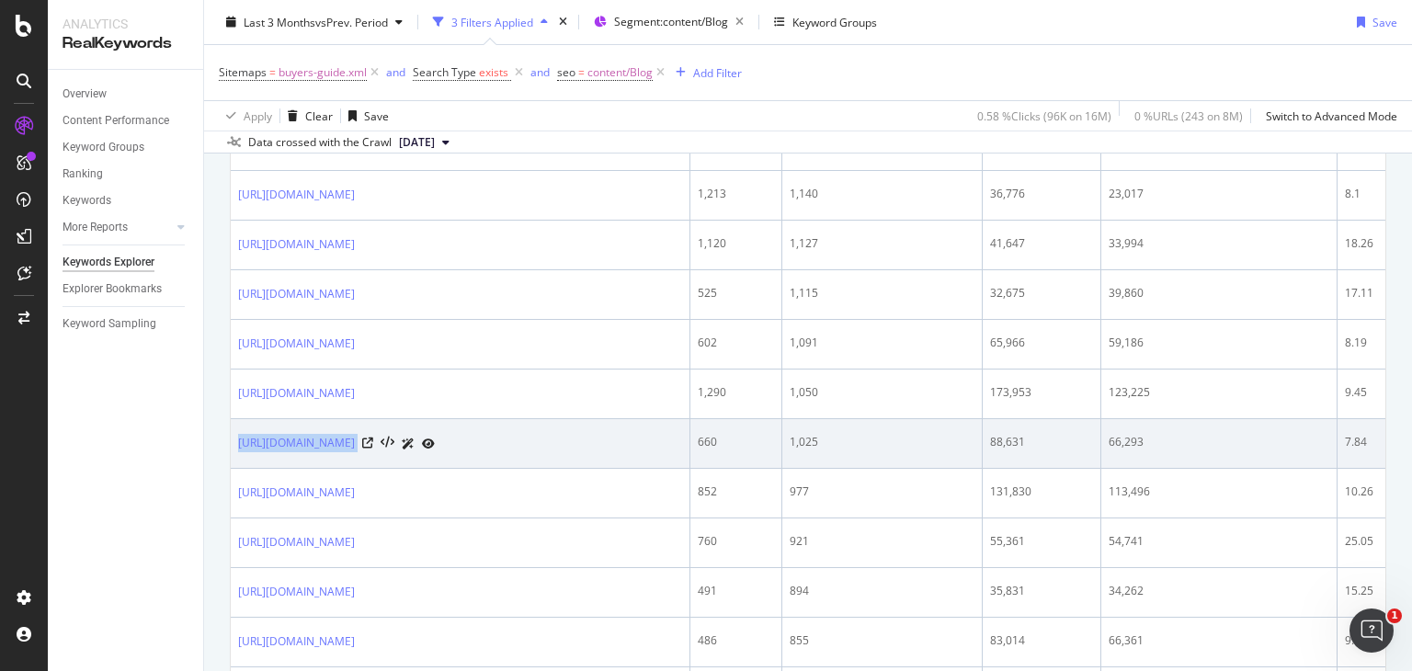
drag, startPoint x: 544, startPoint y: 461, endPoint x: 230, endPoint y: 473, distance: 314.7
click at [231, 469] on td "[URL][DOMAIN_NAME]" at bounding box center [461, 444] width 460 height 50
copy div "[URL][DOMAIN_NAME]"
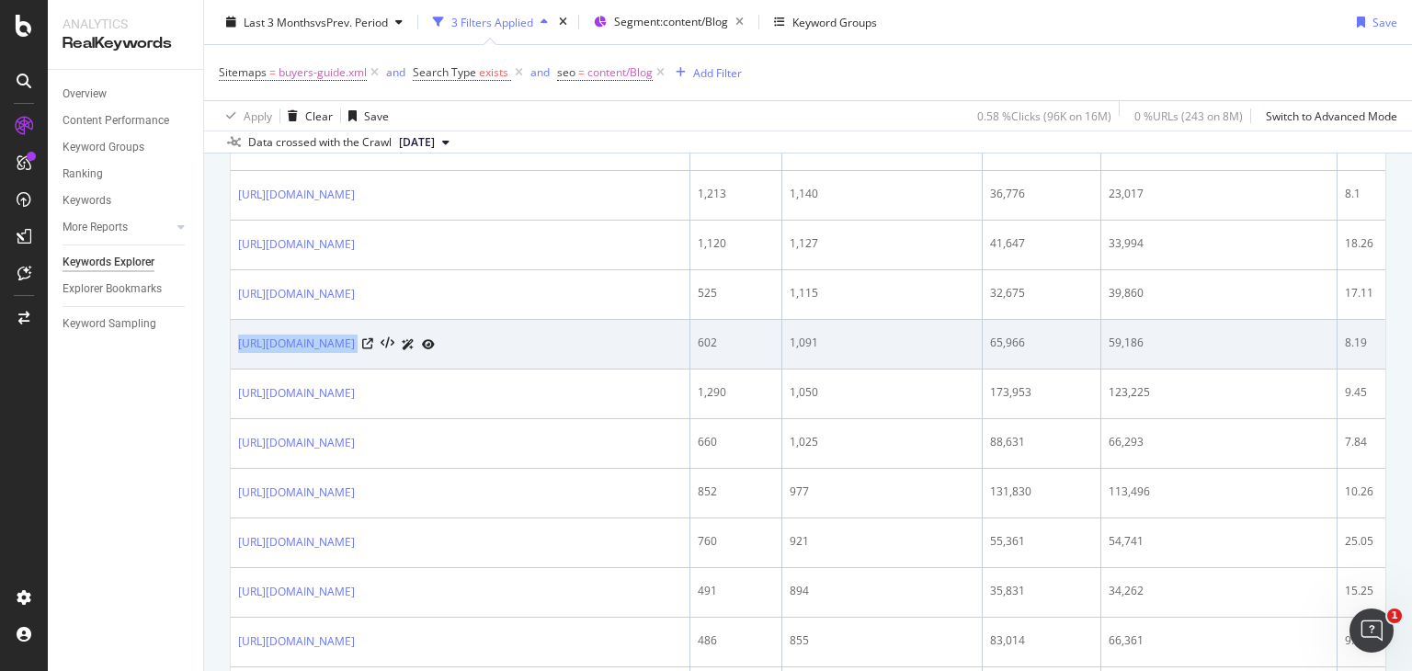
drag, startPoint x: 232, startPoint y: 364, endPoint x: 534, endPoint y: 383, distance: 303.1
click at [534, 370] on td "[URL][DOMAIN_NAME]" at bounding box center [461, 345] width 460 height 50
copy div "[URL][DOMAIN_NAME]"
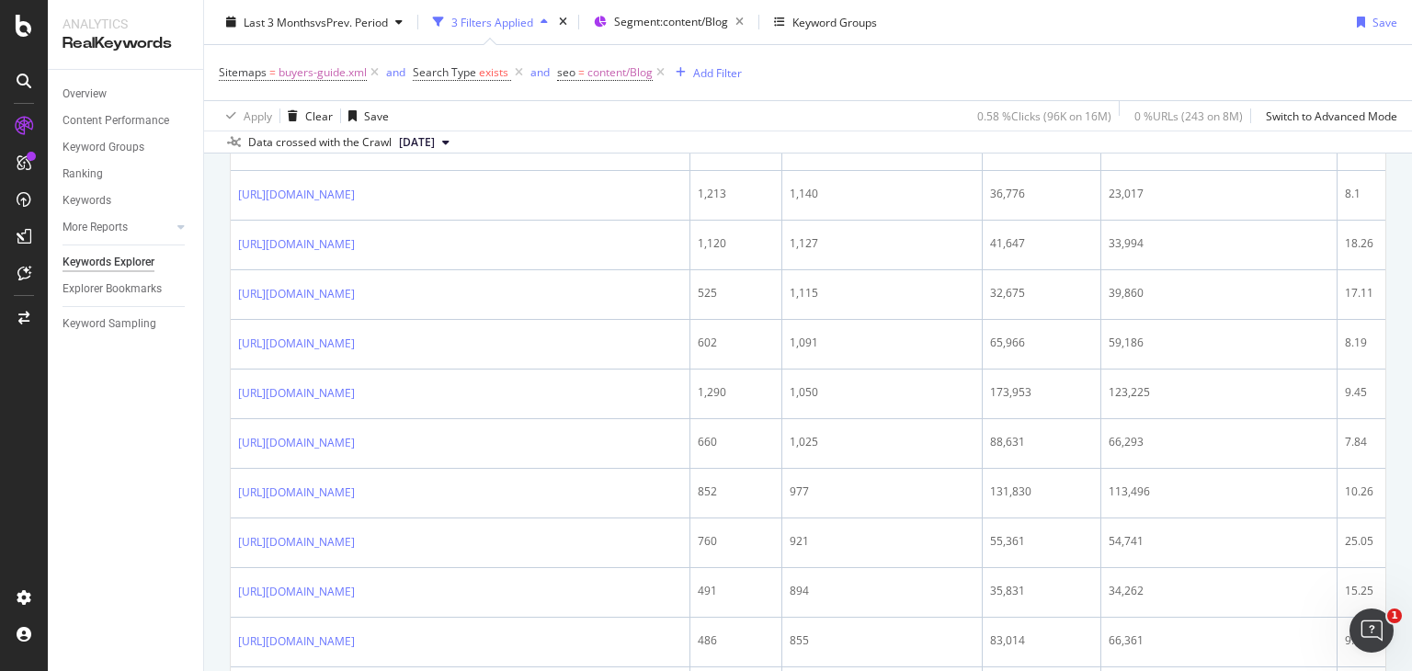
click at [174, 468] on div "Overview Content Performance Keyword Groups Ranking Keywords More Reports Count…" at bounding box center [125, 370] width 155 height 601
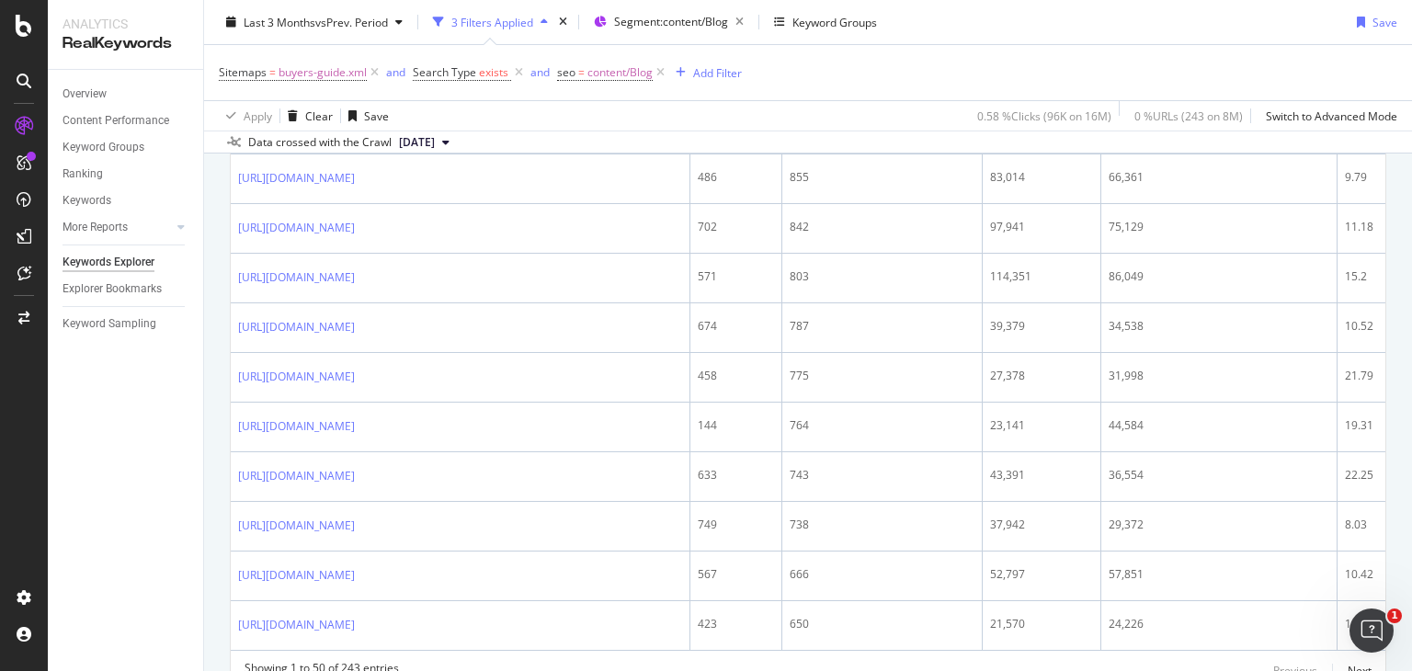
scroll to position [2864, 0]
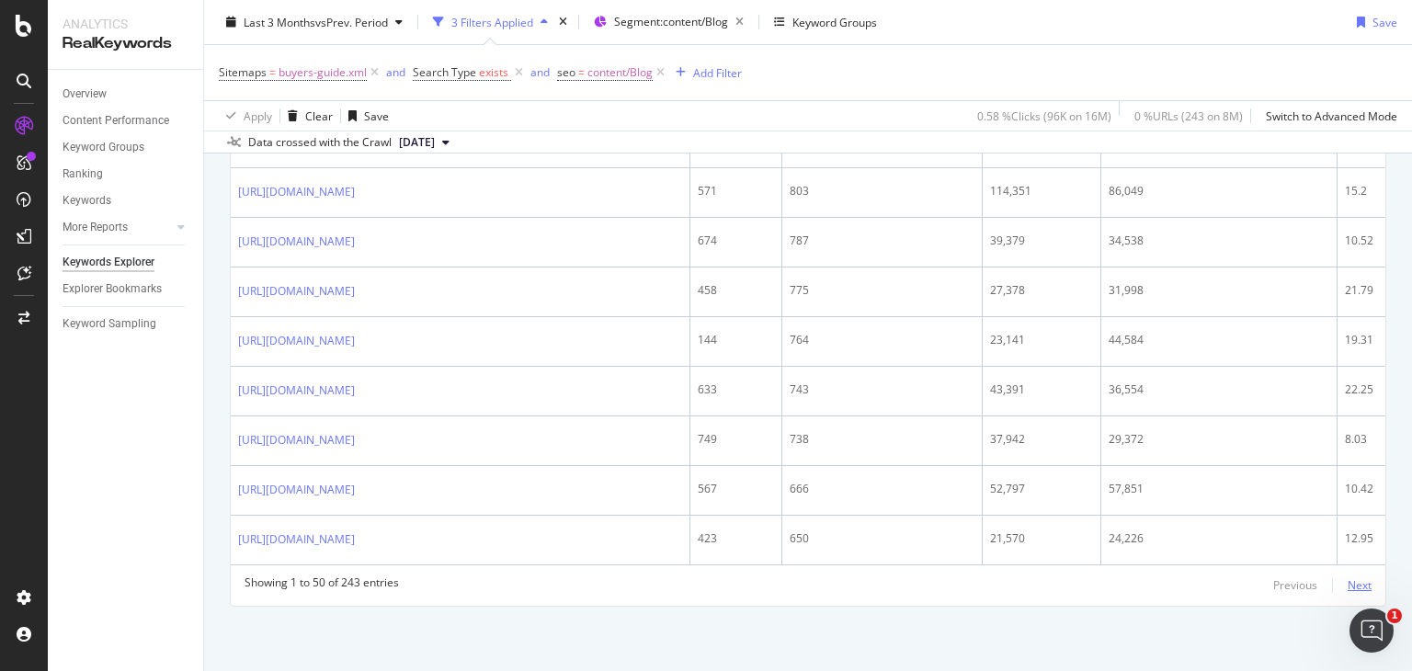
click at [1353, 594] on div "Next" at bounding box center [1360, 586] width 24 height 20
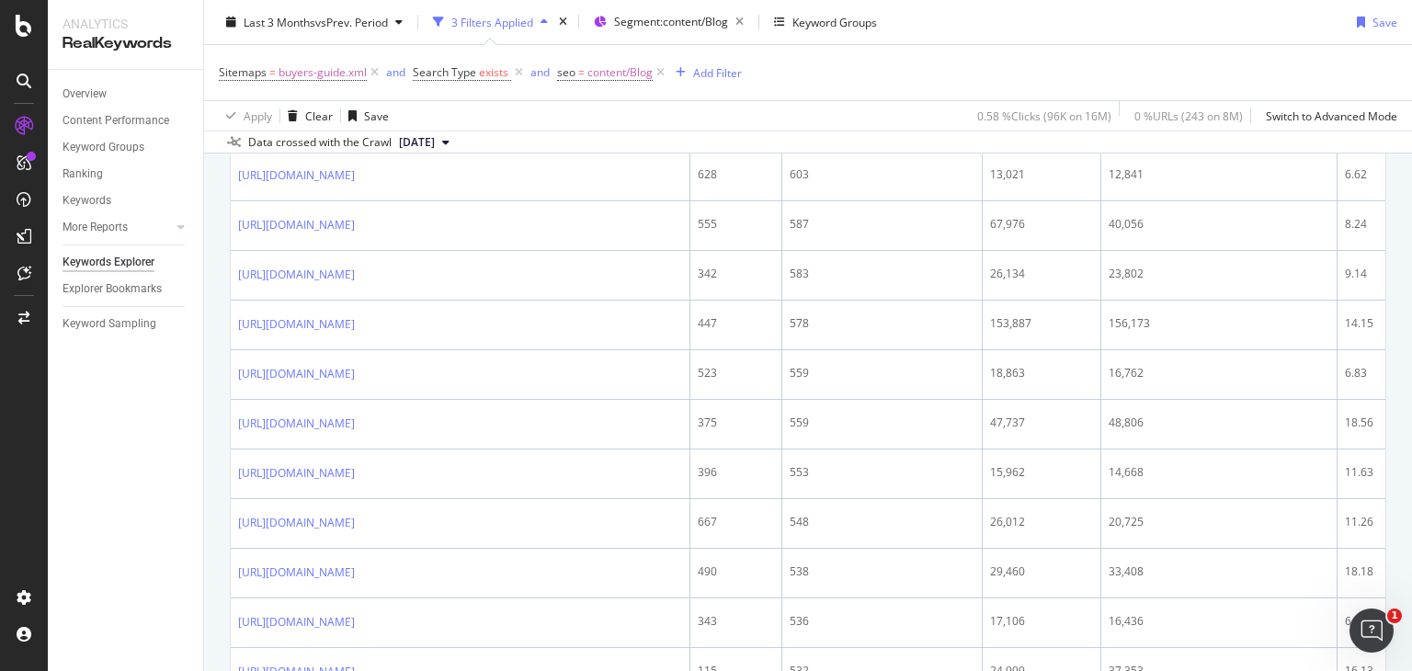
scroll to position [859, 0]
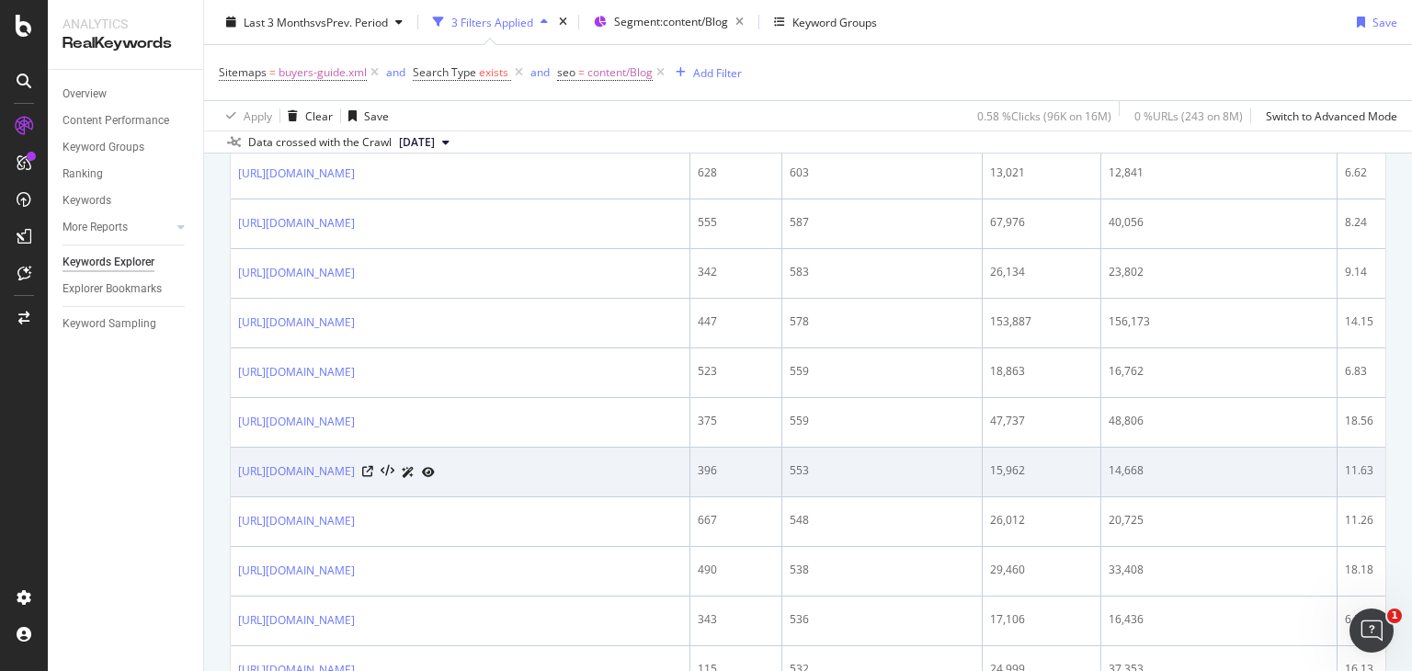
drag, startPoint x: 230, startPoint y: 472, endPoint x: 567, endPoint y: 472, distance: 337.4
click at [567, 472] on td "[URL][DOMAIN_NAME]" at bounding box center [461, 473] width 460 height 50
copy div "[URL][DOMAIN_NAME]"
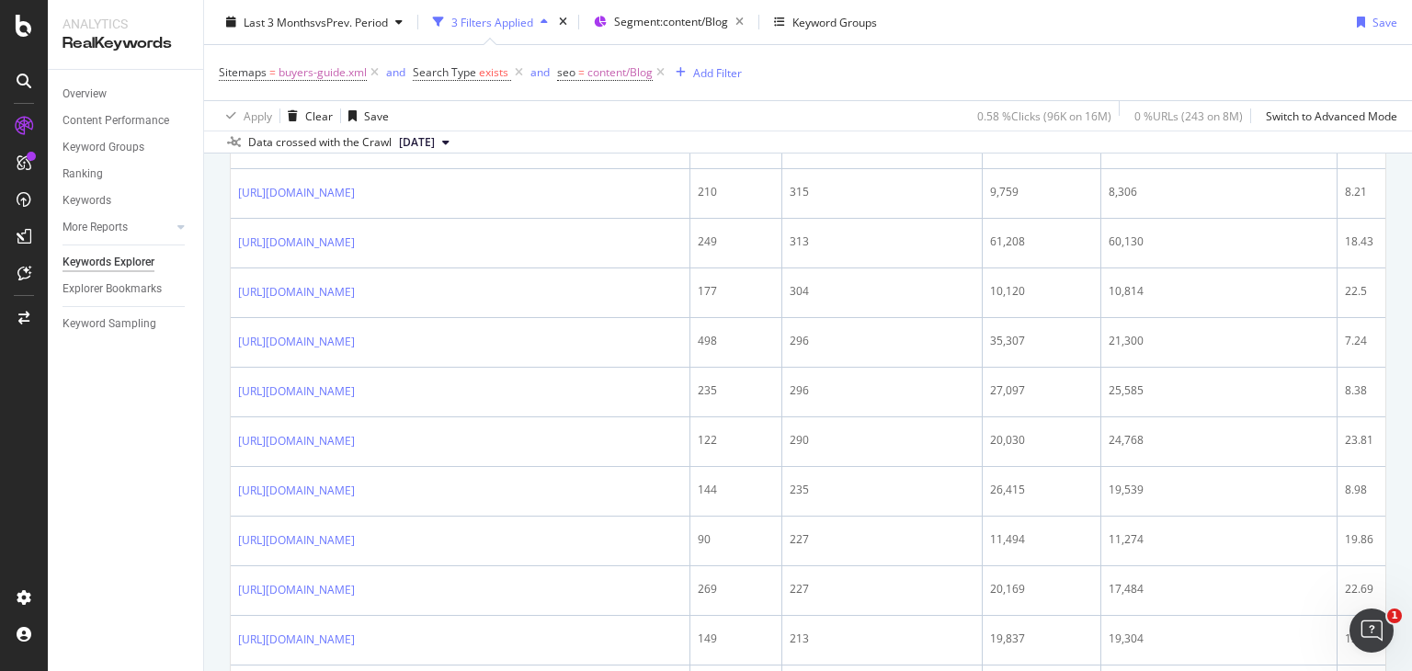
scroll to position [2082, 0]
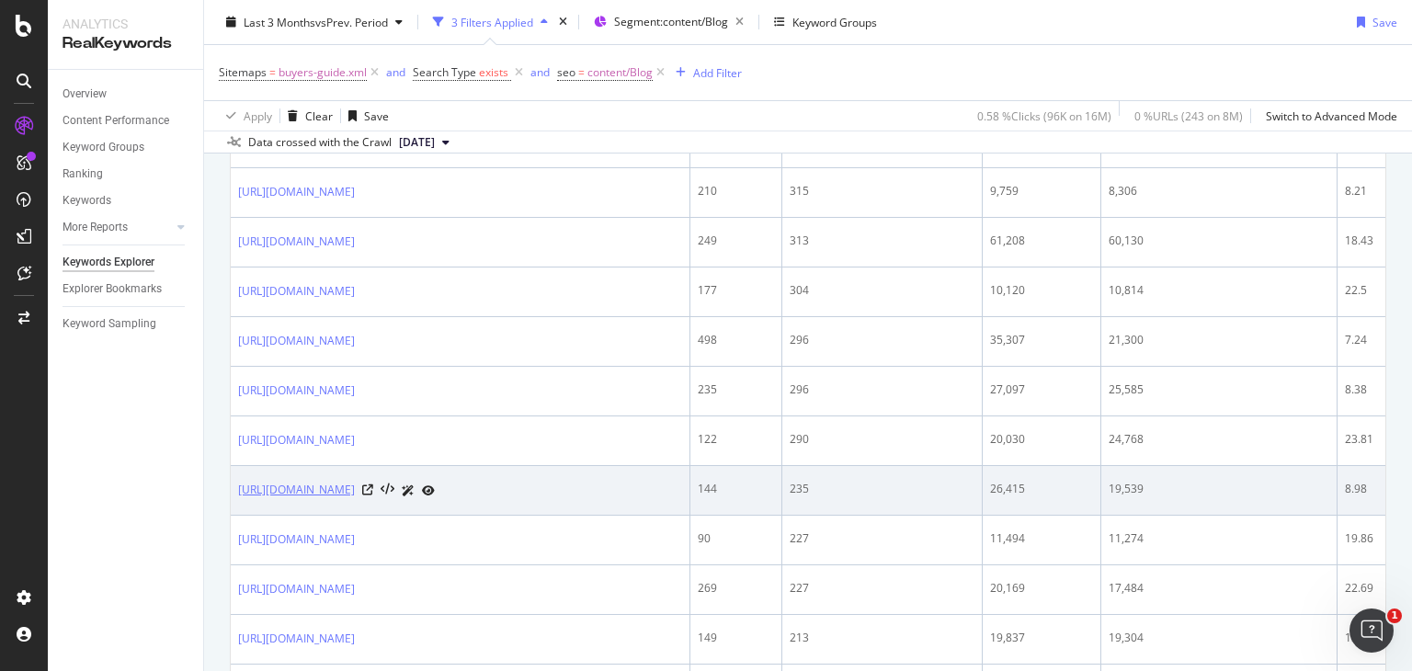
drag, startPoint x: 230, startPoint y: 519, endPoint x: 517, endPoint y: 524, distance: 286.9
click at [517, 516] on td "[URL][DOMAIN_NAME]" at bounding box center [461, 491] width 460 height 50
copy link "[URL][DOMAIN_NAME]"
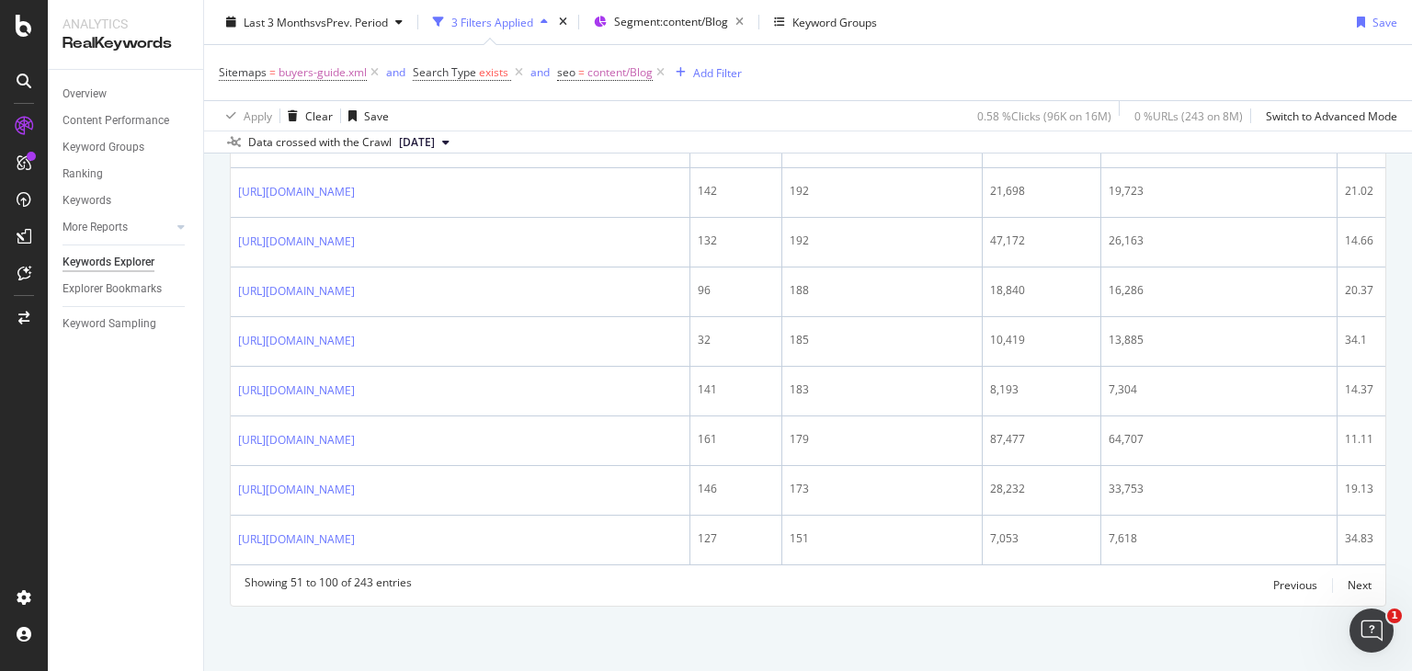
scroll to position [2881, 0]
click at [1348, 591] on div "Next" at bounding box center [1360, 585] width 24 height 16
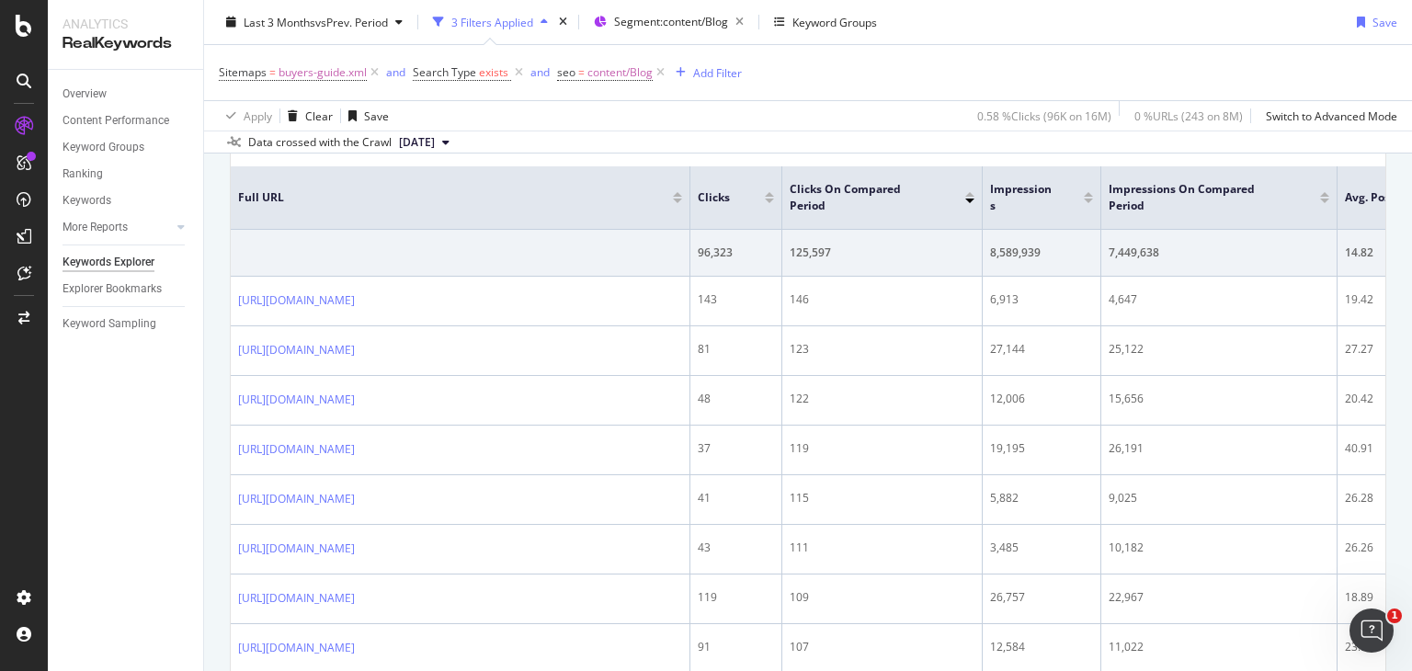
scroll to position [631, 0]
drag, startPoint x: 229, startPoint y: 491, endPoint x: 214, endPoint y: 497, distance: 16.1
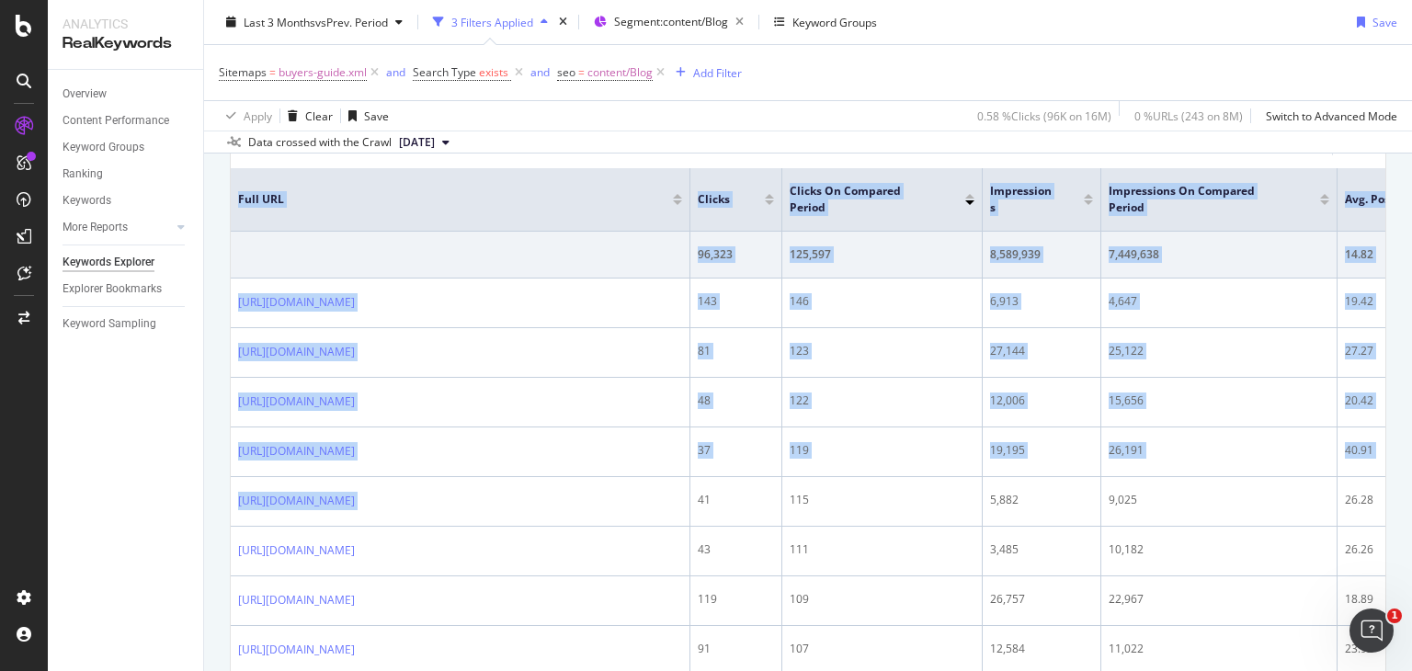
drag, startPoint x: 592, startPoint y: 486, endPoint x: 228, endPoint y: 497, distance: 364.3
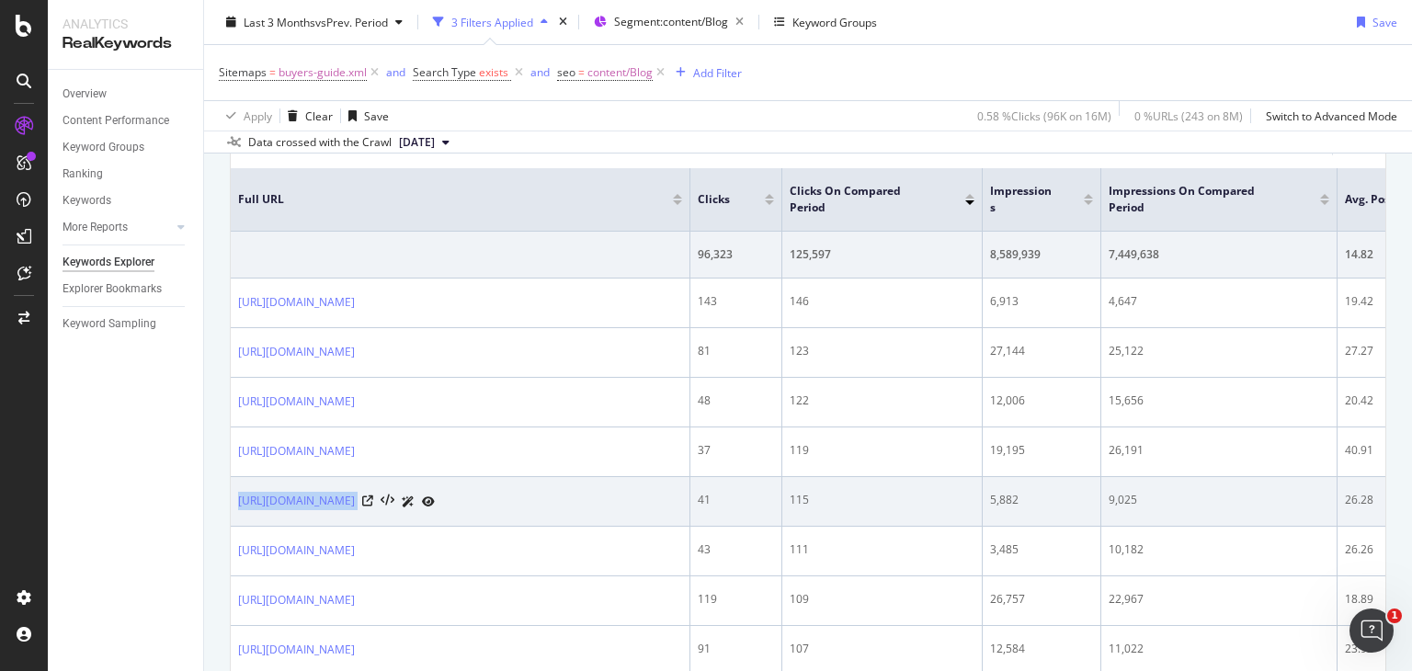
drag, startPoint x: 590, startPoint y: 487, endPoint x: 235, endPoint y: 492, distance: 354.9
click at [235, 492] on td "[URL][DOMAIN_NAME]" at bounding box center [461, 502] width 460 height 50
copy div "[URL][DOMAIN_NAME]"
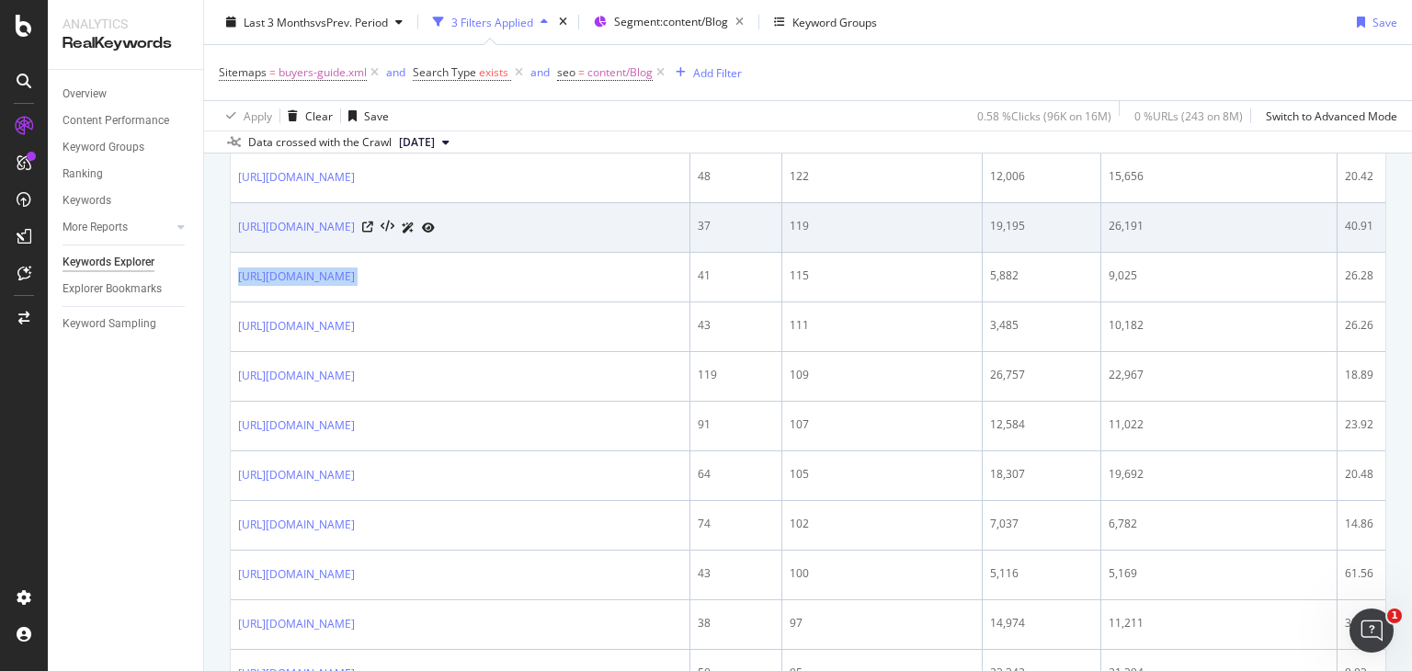
scroll to position [886, 0]
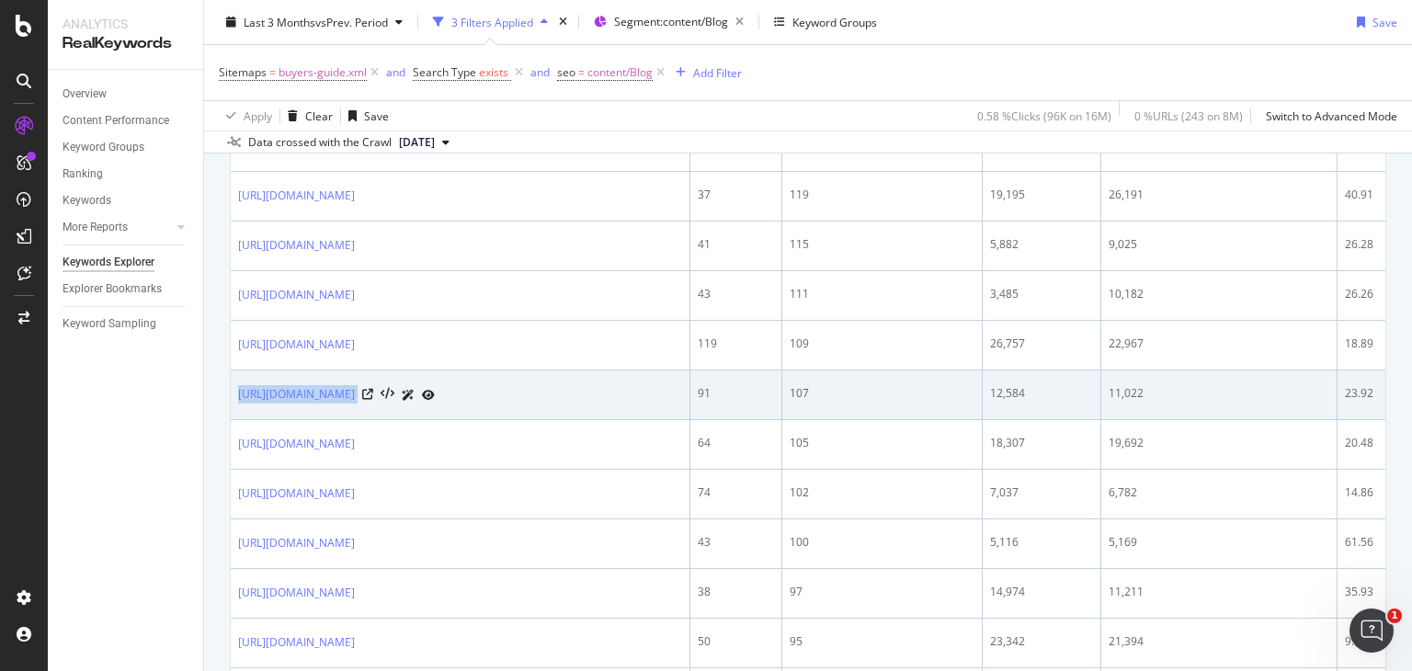
drag, startPoint x: 234, startPoint y: 387, endPoint x: 586, endPoint y: 397, distance: 352.3
click at [586, 397] on td "[URL][DOMAIN_NAME]" at bounding box center [461, 396] width 460 height 50
copy div "[URL][DOMAIN_NAME]"
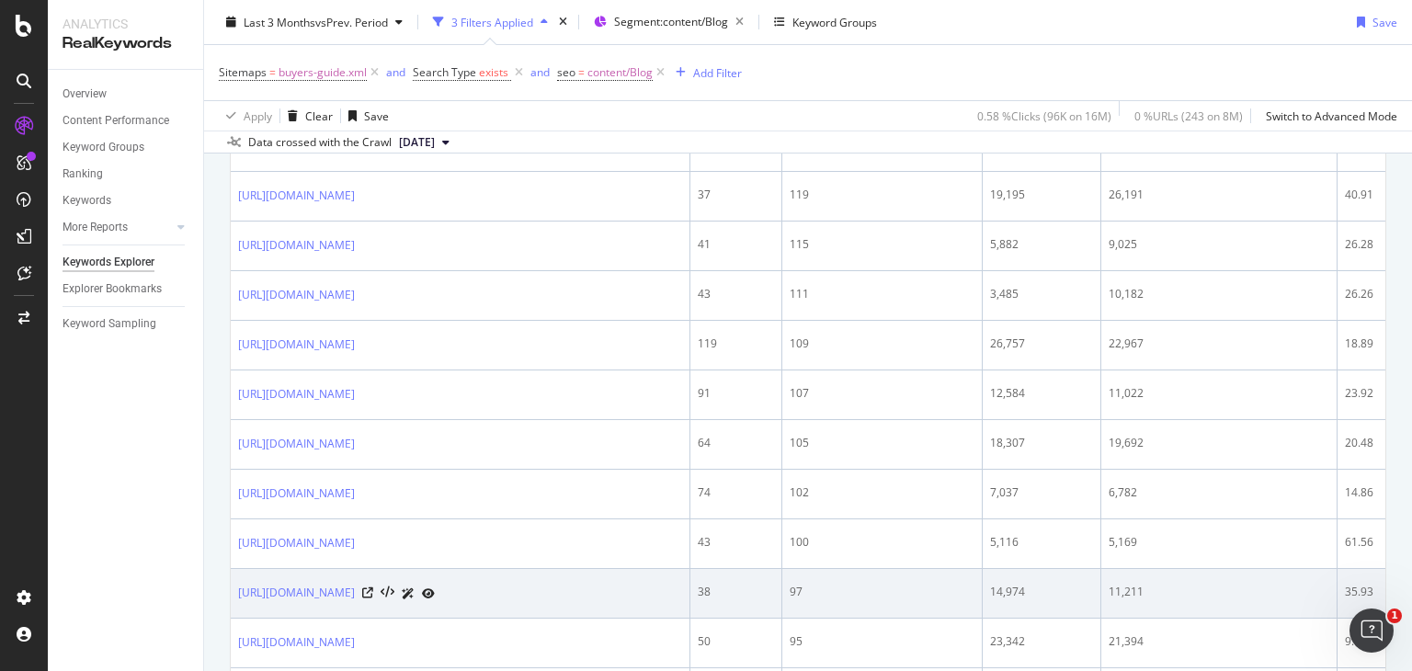
click at [1161, 569] on td "11,211" at bounding box center [1219, 594] width 236 height 50
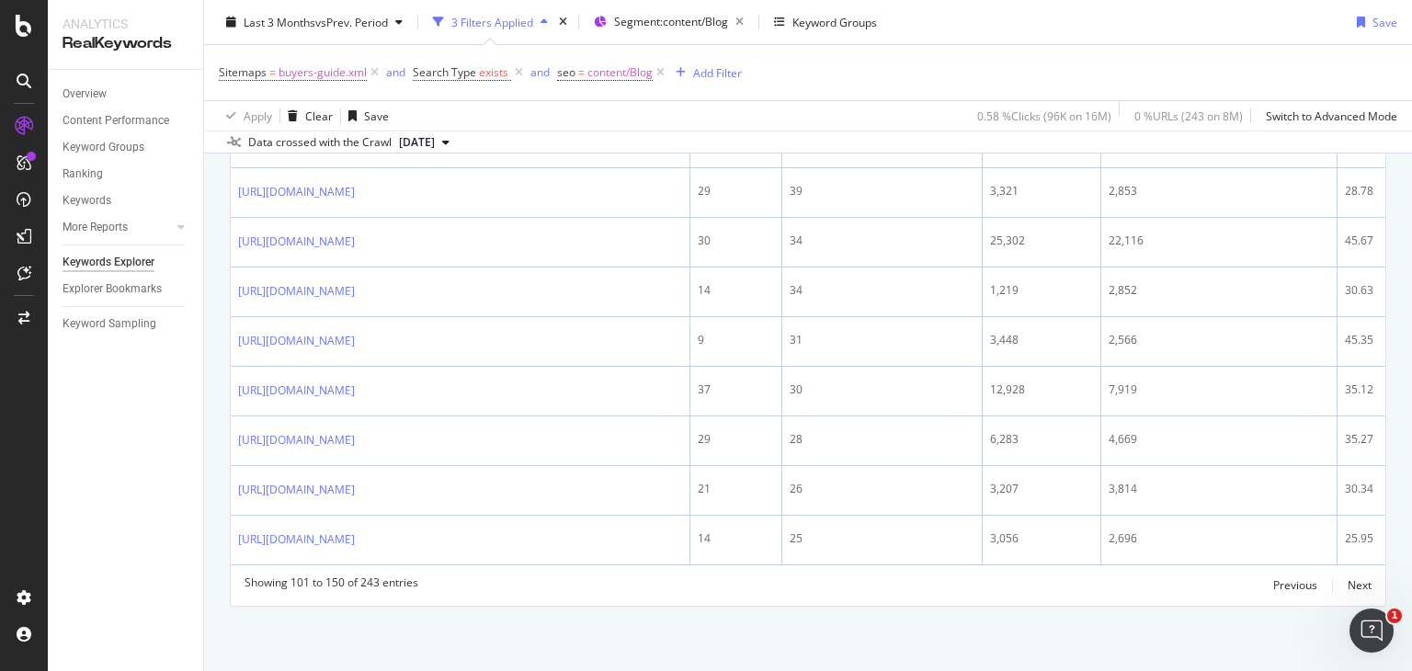
scroll to position [2869, 0]
click at [1298, 593] on div "Previous" at bounding box center [1295, 585] width 44 height 16
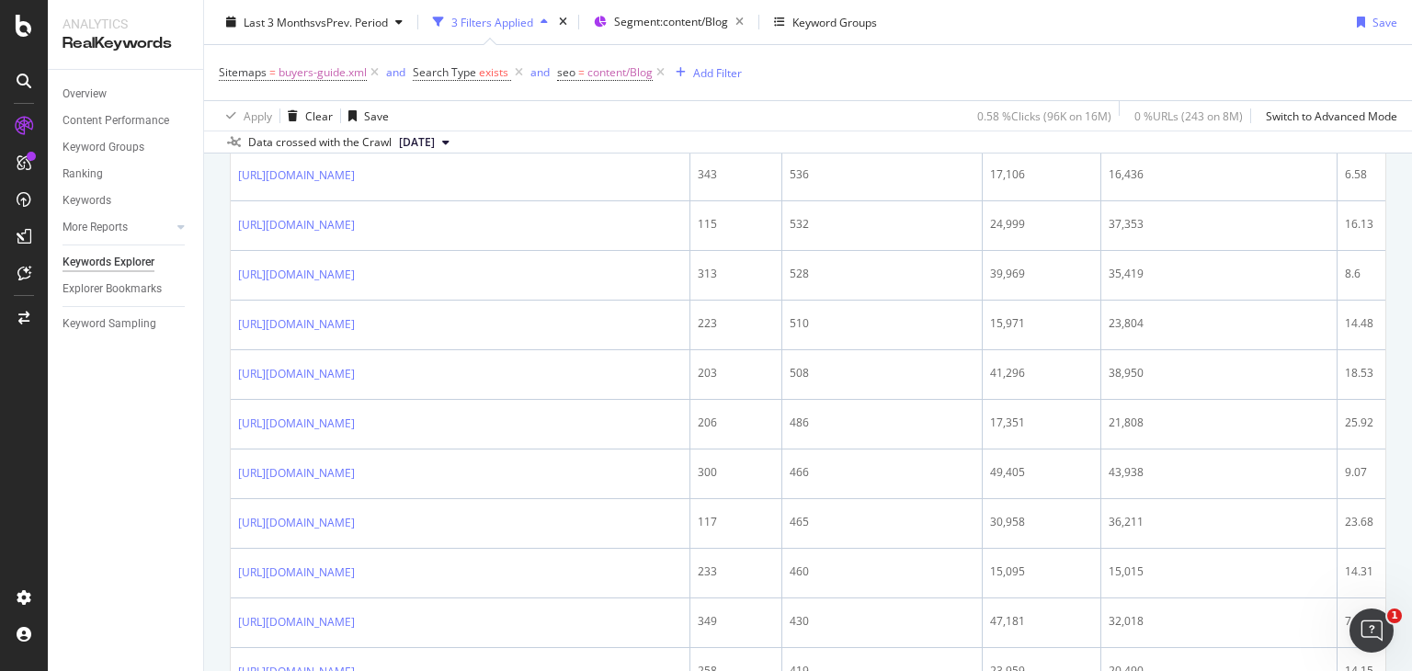
scroll to position [1302, 0]
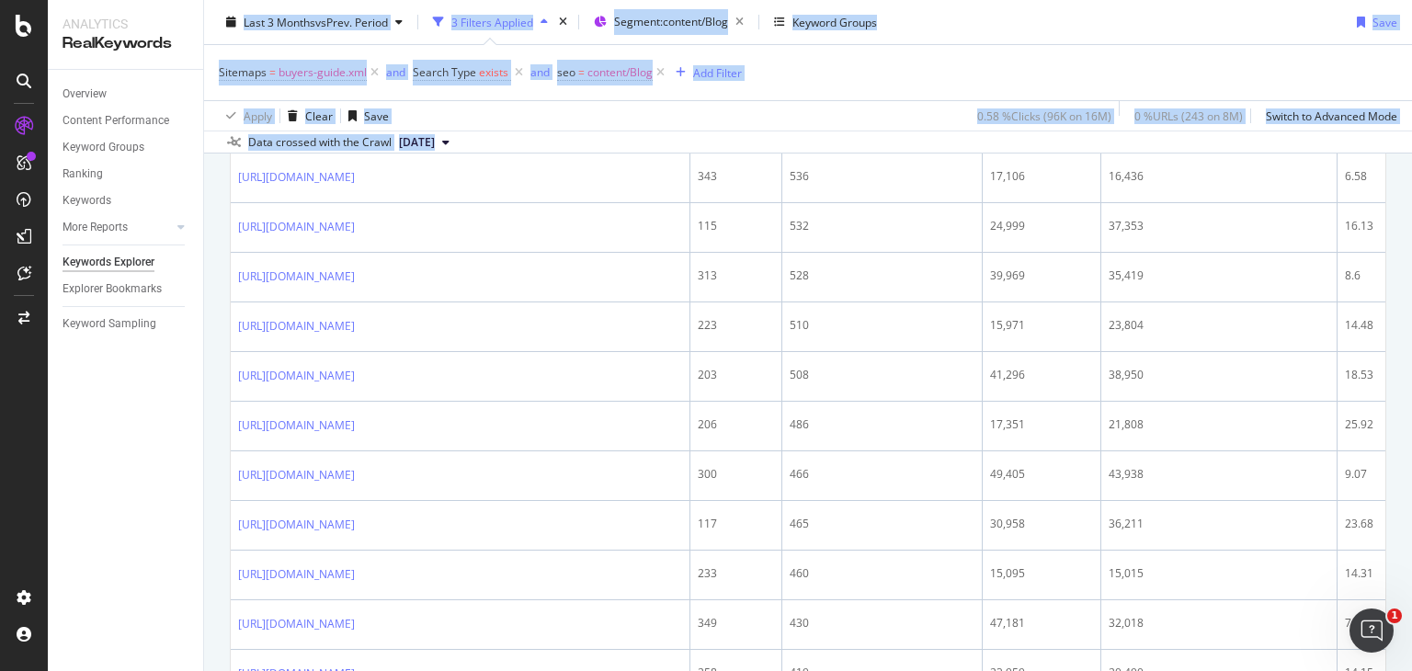
drag, startPoint x: 226, startPoint y: 461, endPoint x: 189, endPoint y: 465, distance: 37.1
click at [189, 465] on div "Analytics RealKeywords Overview Content Performance Keyword Groups Ranking Keyw…" at bounding box center [730, 335] width 1364 height 671
click at [189, 465] on div "Overview Content Performance Keyword Groups Ranking Keywords More Reports Count…" at bounding box center [125, 370] width 155 height 601
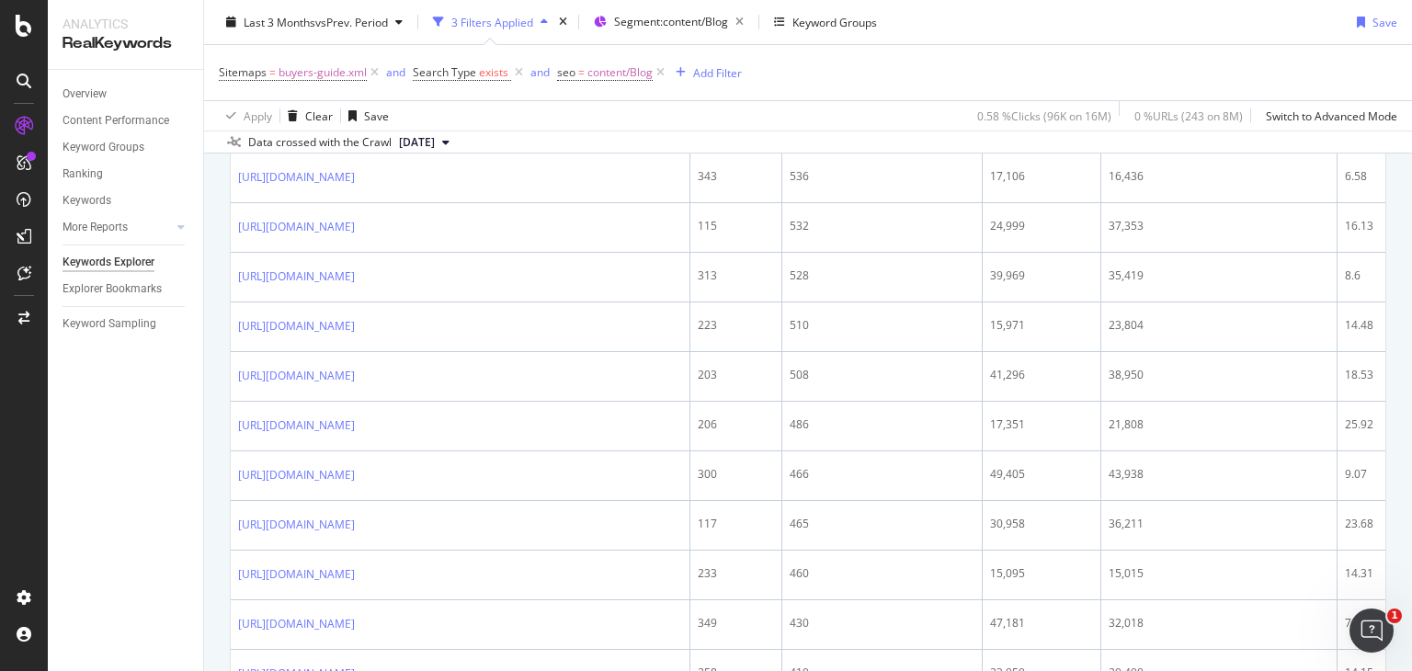
drag, startPoint x: 535, startPoint y: 460, endPoint x: 221, endPoint y: 467, distance: 314.5
click at [221, 467] on div "By URL Top Charts Clicks By seo Level 3 By: seo Level 3 No Data Clicks By Avera…" at bounding box center [808, 546] width 1208 height 3297
copy table "Full URL Clicks Clicks On Compared Period Impressions Impressions On Compared P…"
click at [149, 497] on div "Overview Content Performance Keyword Groups Ranking Keywords More Reports Count…" at bounding box center [125, 370] width 155 height 601
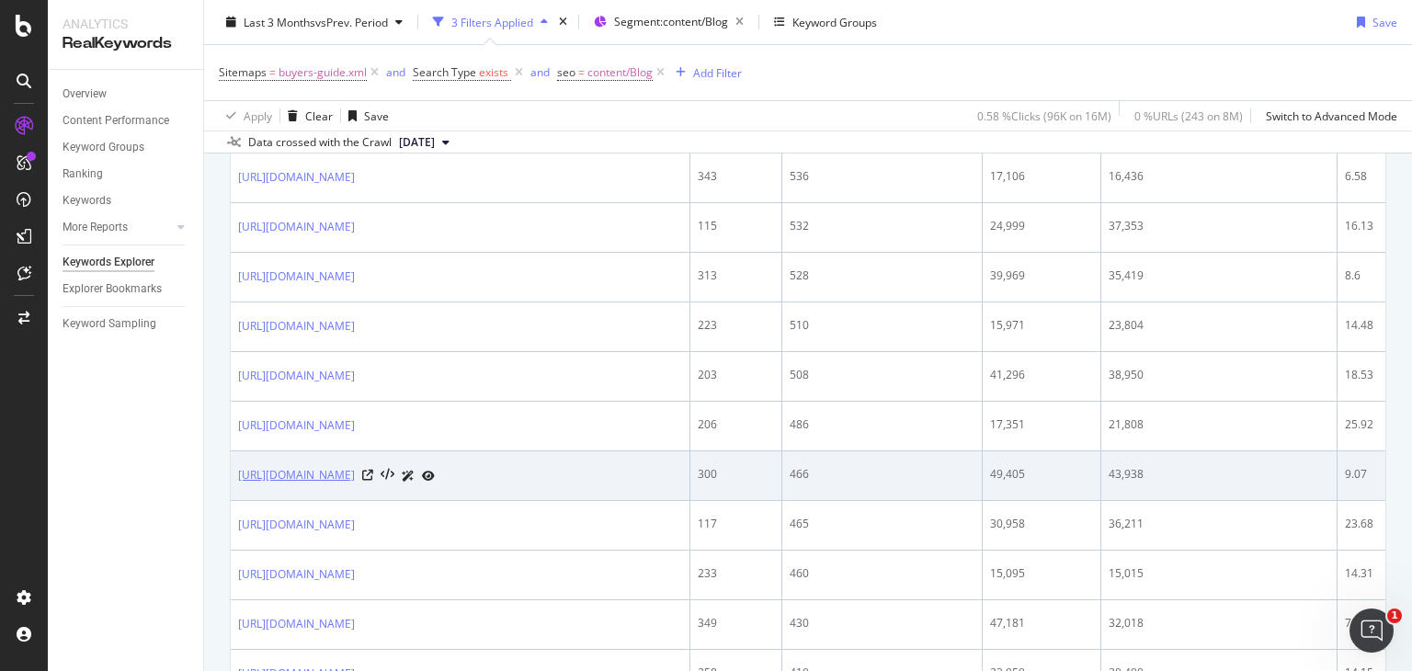
drag, startPoint x: 533, startPoint y: 455, endPoint x: 240, endPoint y: 476, distance: 294.1
click at [240, 476] on td "[URL][DOMAIN_NAME]" at bounding box center [461, 476] width 460 height 50
copy link "[URL][DOMAIN_NAME]"
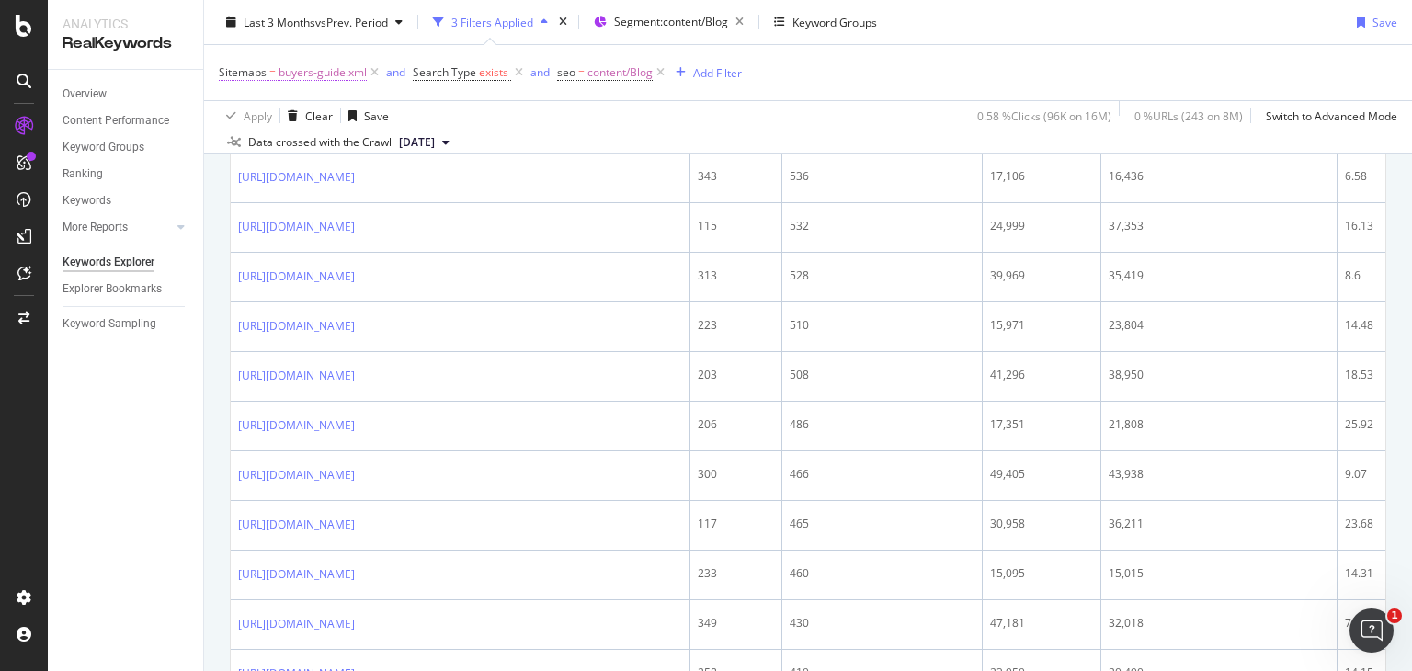
click at [313, 67] on span "buyers-guide.xml" at bounding box center [323, 73] width 88 height 26
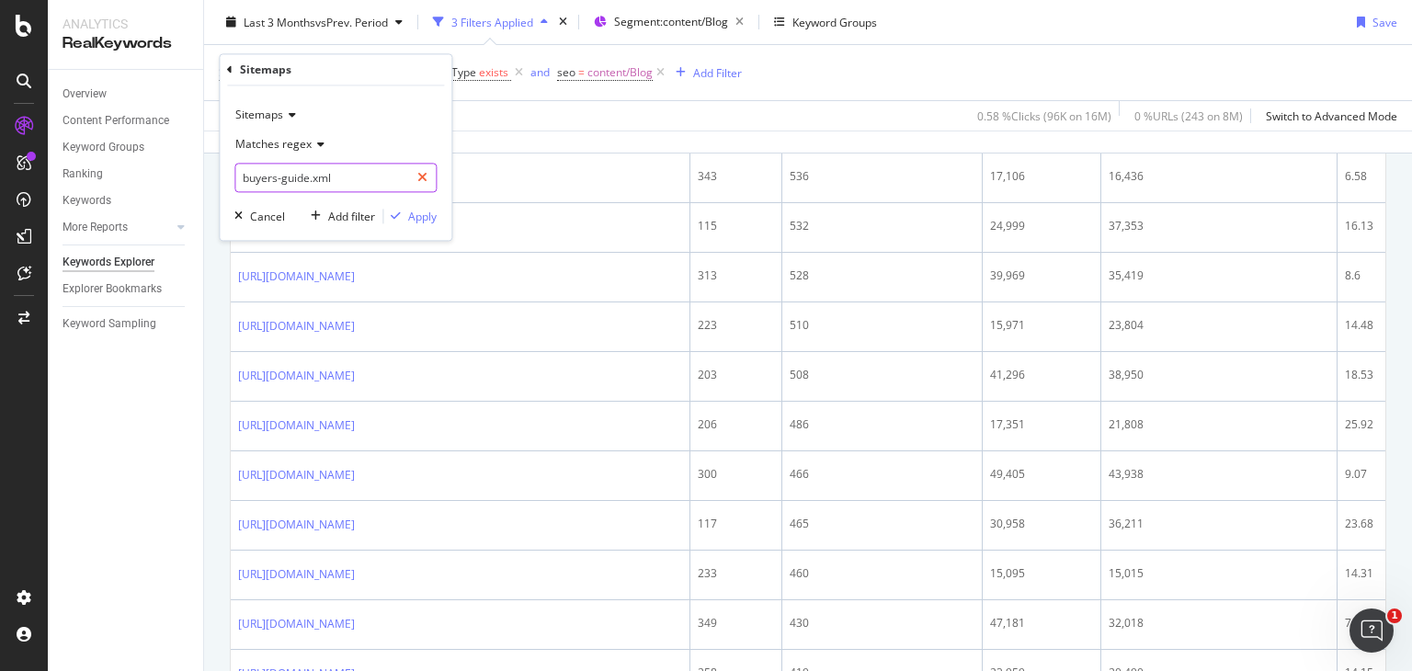
click at [427, 176] on icon at bounding box center [422, 178] width 10 height 13
click at [320, 178] on input "text" at bounding box center [335, 178] width 200 height 29
paste input "id=sellers-guide.xml"
type input "id=sellers-guide.xml"
click at [408, 216] on div "Apply" at bounding box center [422, 217] width 29 height 16
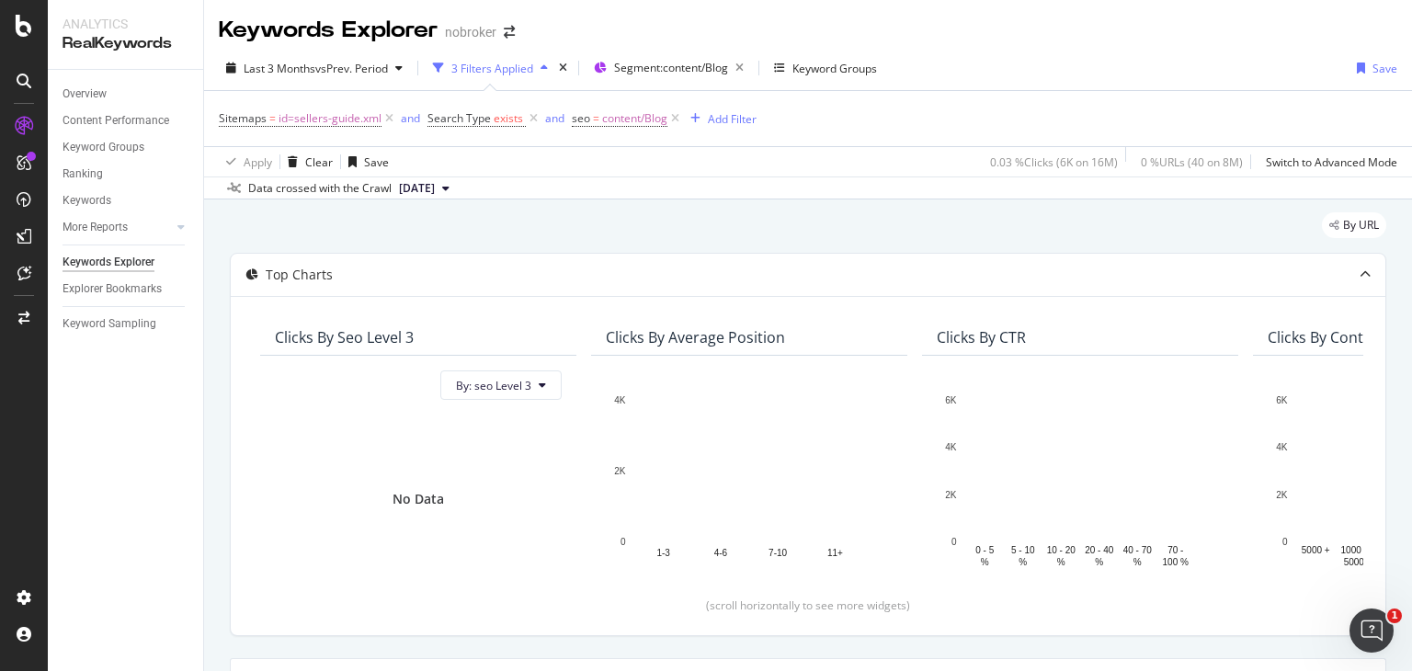
scroll to position [371, 0]
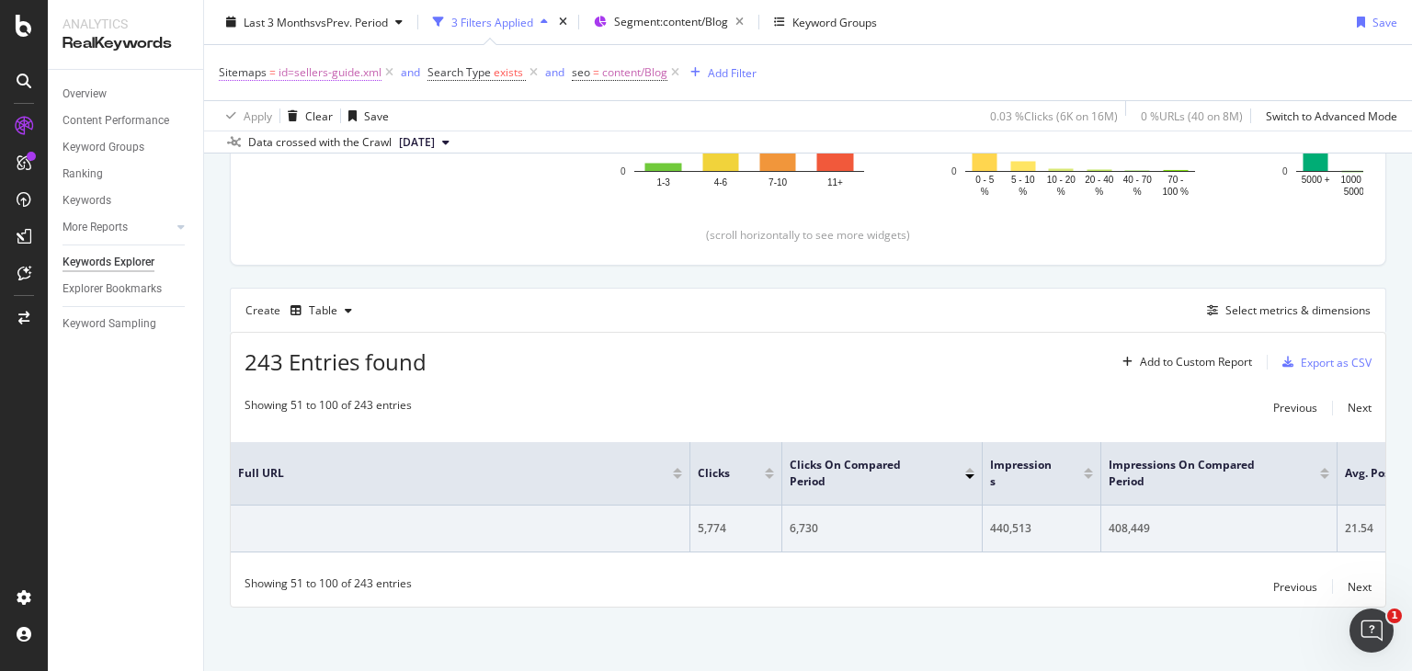
click at [308, 74] on span "id=sellers-guide.xml" at bounding box center [330, 73] width 103 height 26
click at [202, 346] on div "Overview Content Performance Keyword Groups Ranking Keywords More Reports Count…" at bounding box center [125, 370] width 155 height 601
click at [313, 68] on span "id=sellers-guide.xml" at bounding box center [330, 73] width 103 height 26
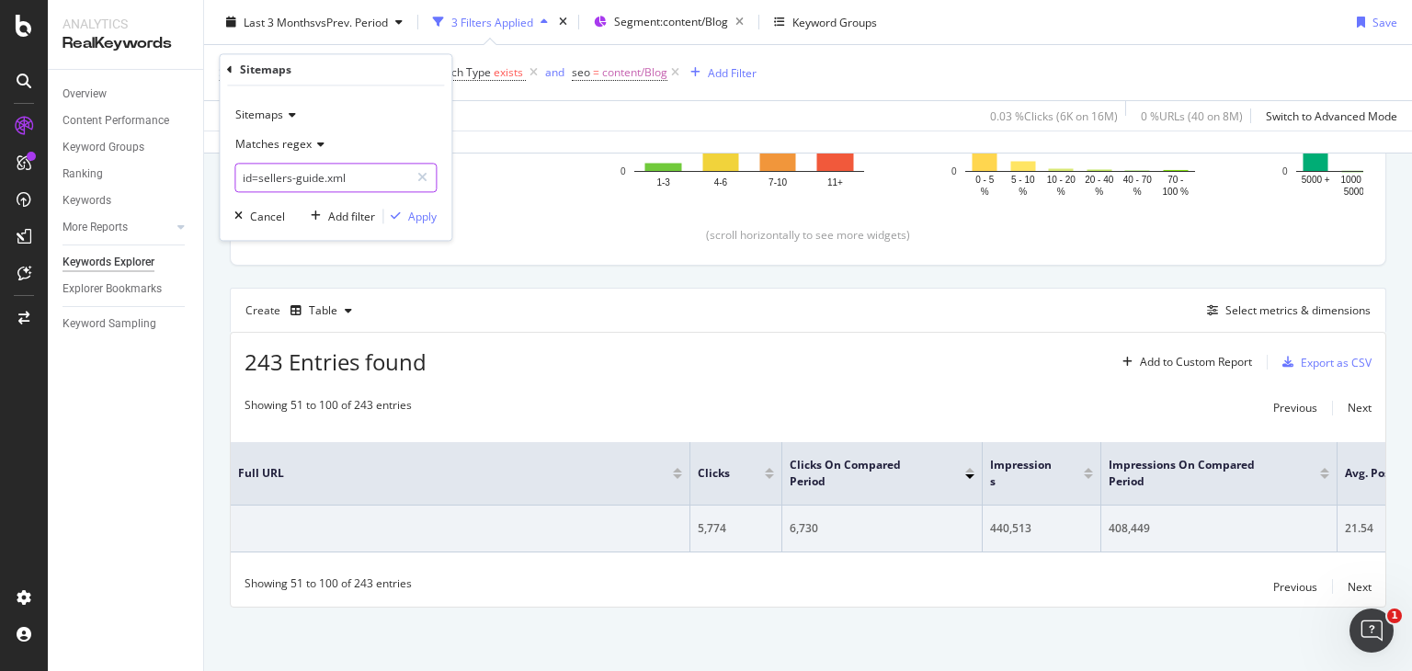
click at [257, 180] on input "id=sellers-guide.xml" at bounding box center [322, 178] width 174 height 29
type input "sellers-guide.xml"
click at [400, 211] on icon "button" at bounding box center [396, 216] width 10 height 11
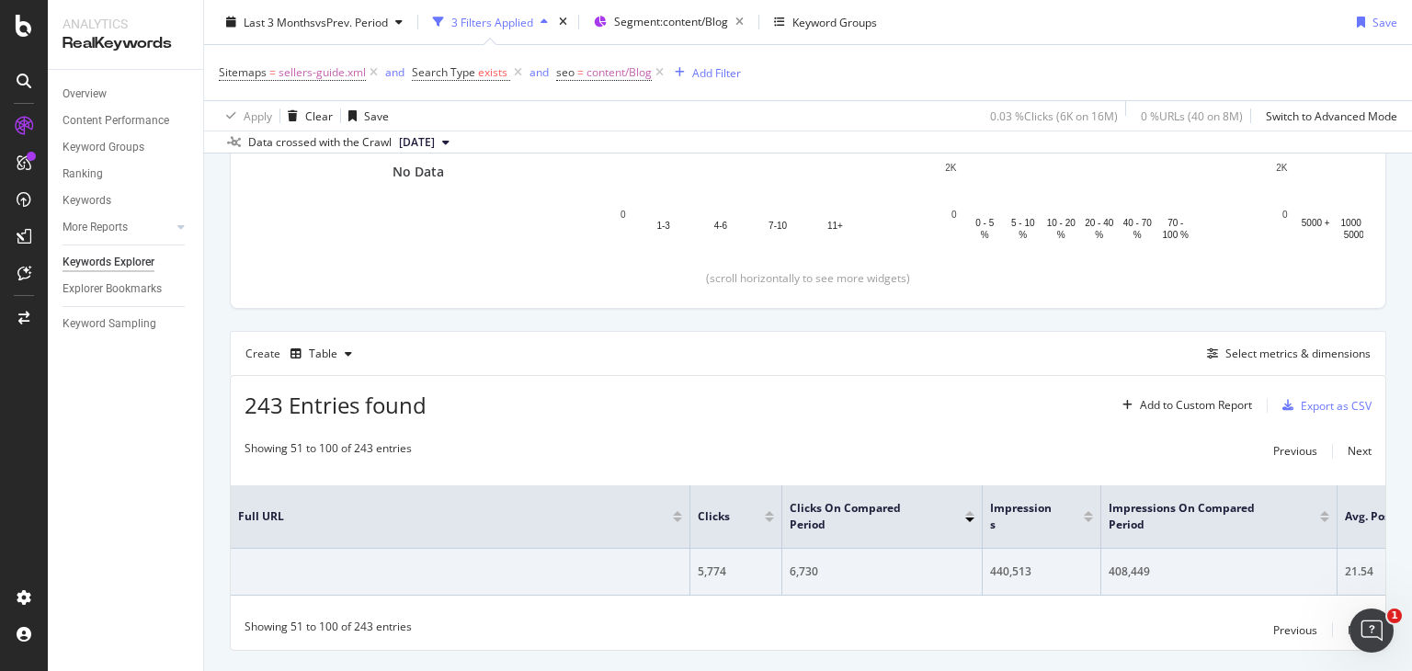
scroll to position [371, 0]
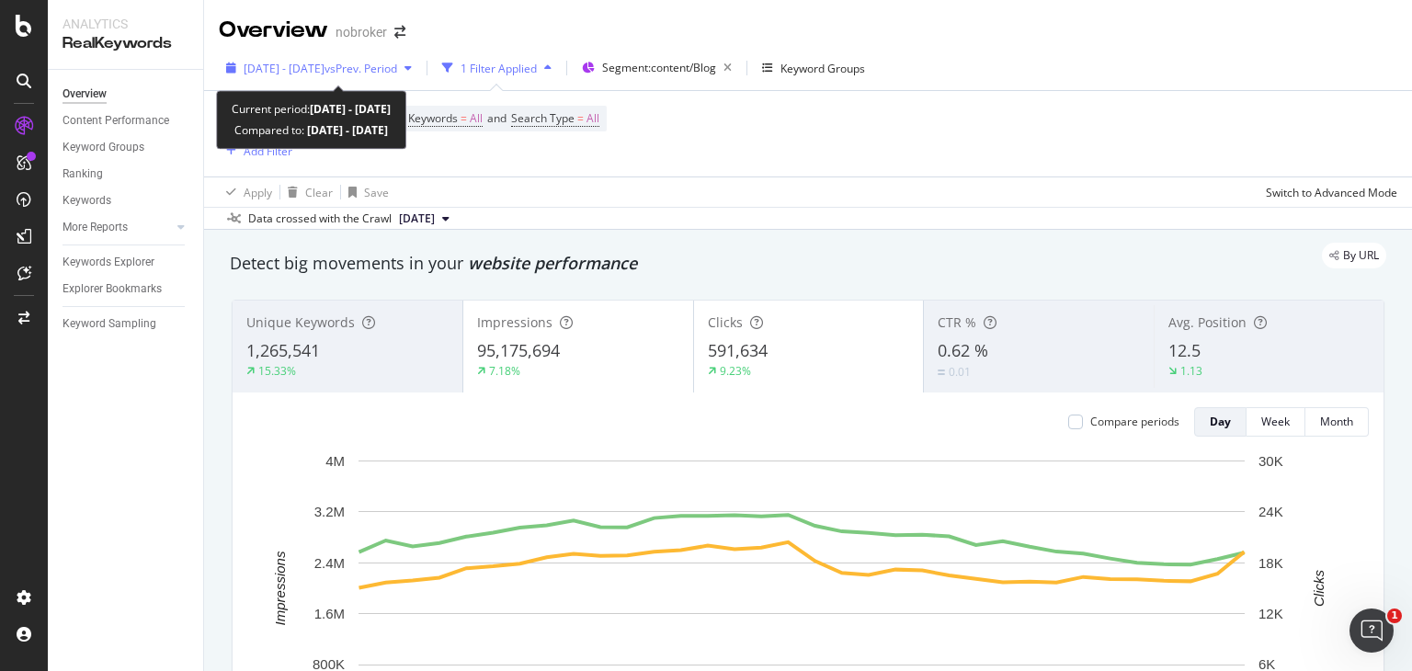
click at [419, 72] on div "button" at bounding box center [408, 68] width 22 height 11
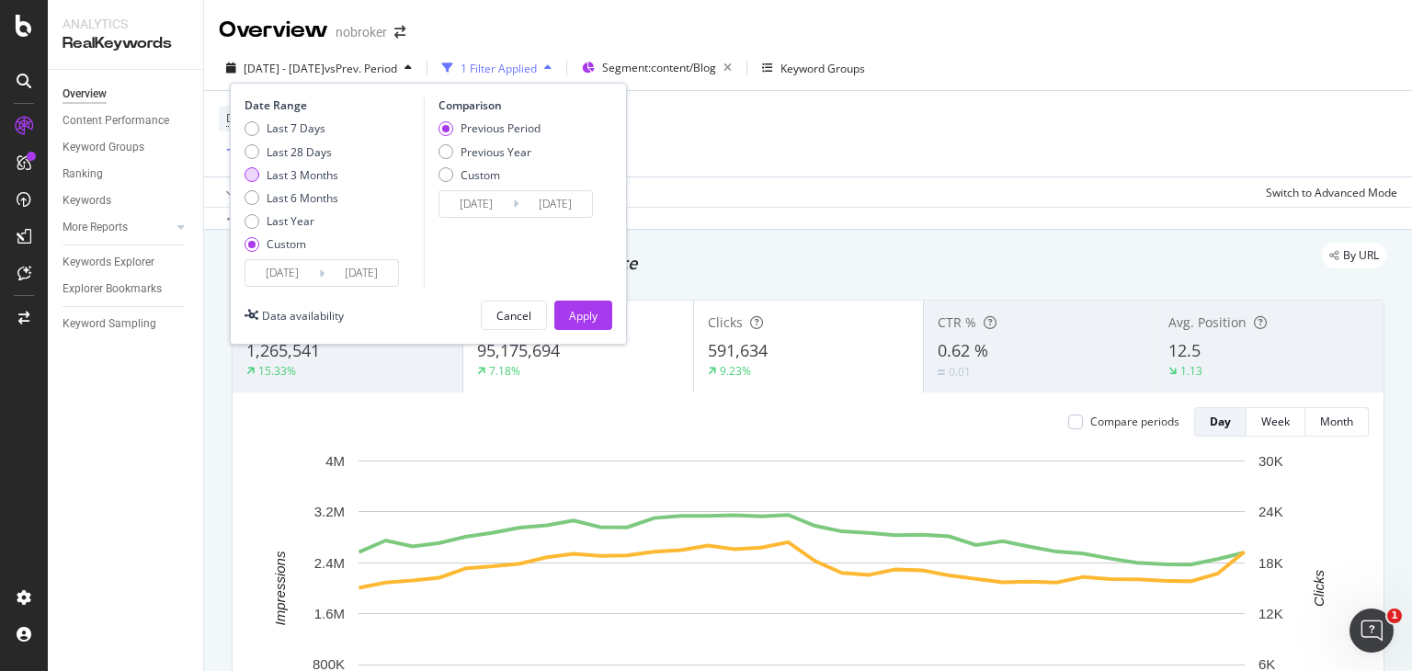
click at [245, 176] on div "Last 3 Months" at bounding box center [252, 174] width 15 height 15
type input "[DATE]"
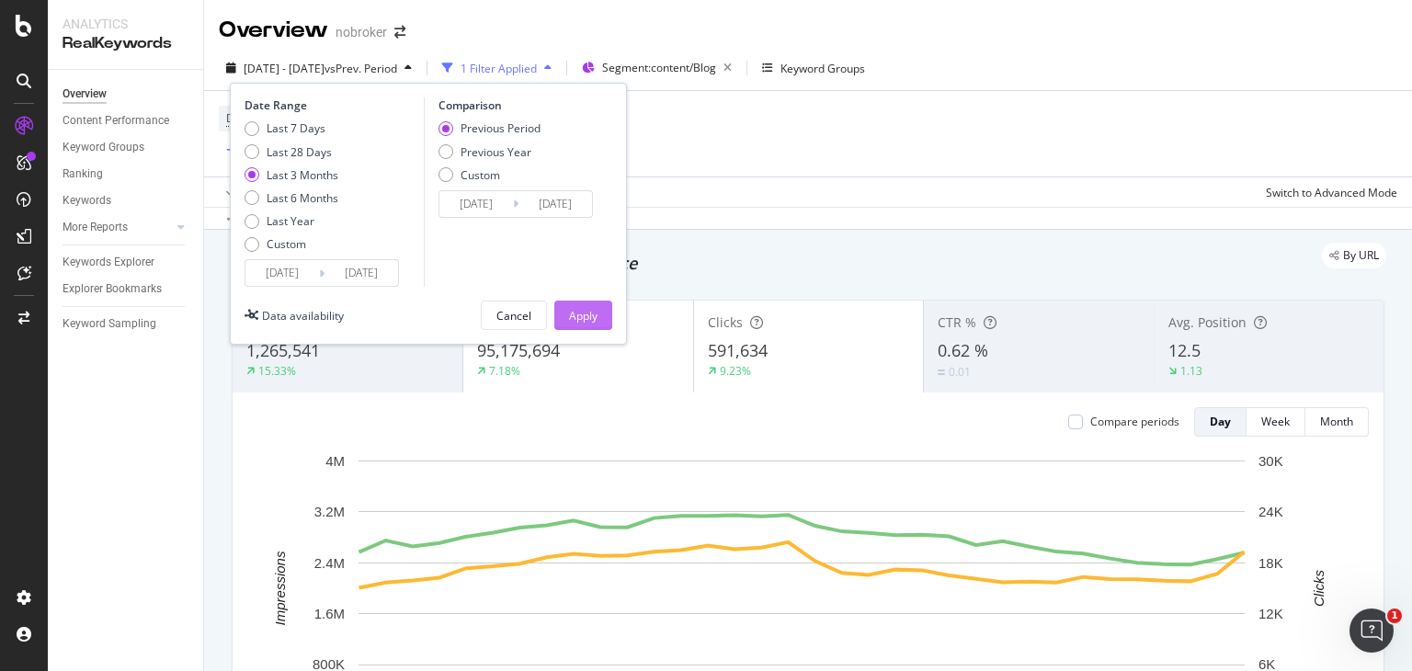
click at [588, 310] on div "Apply" at bounding box center [583, 316] width 29 height 16
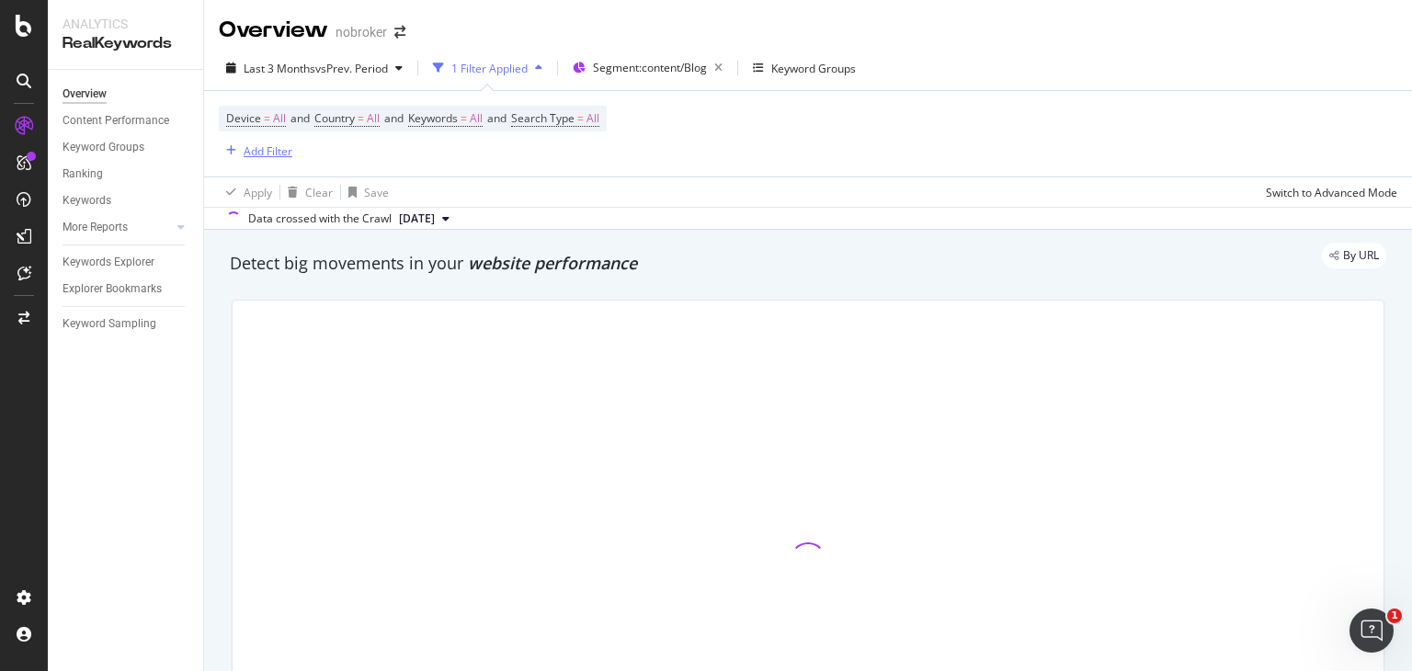
click at [268, 154] on div "Add Filter" at bounding box center [268, 151] width 49 height 16
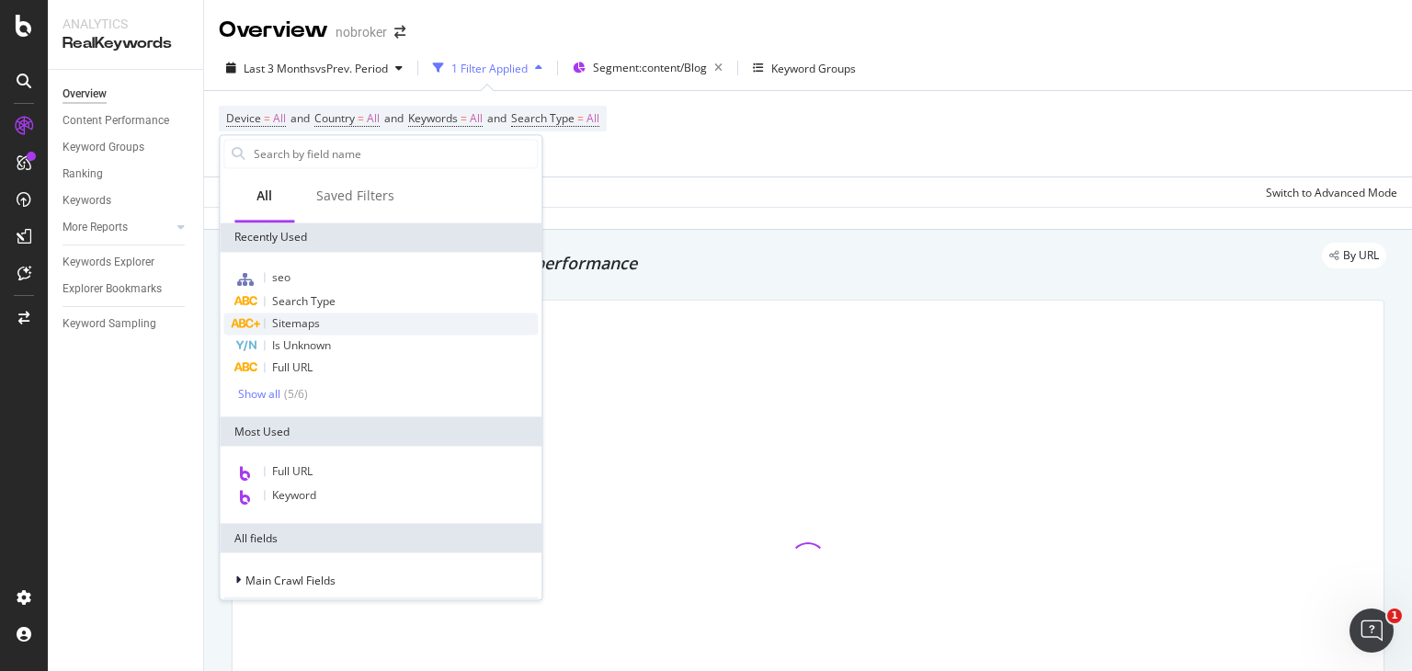
click at [322, 317] on div "Sitemaps" at bounding box center [380, 324] width 314 height 22
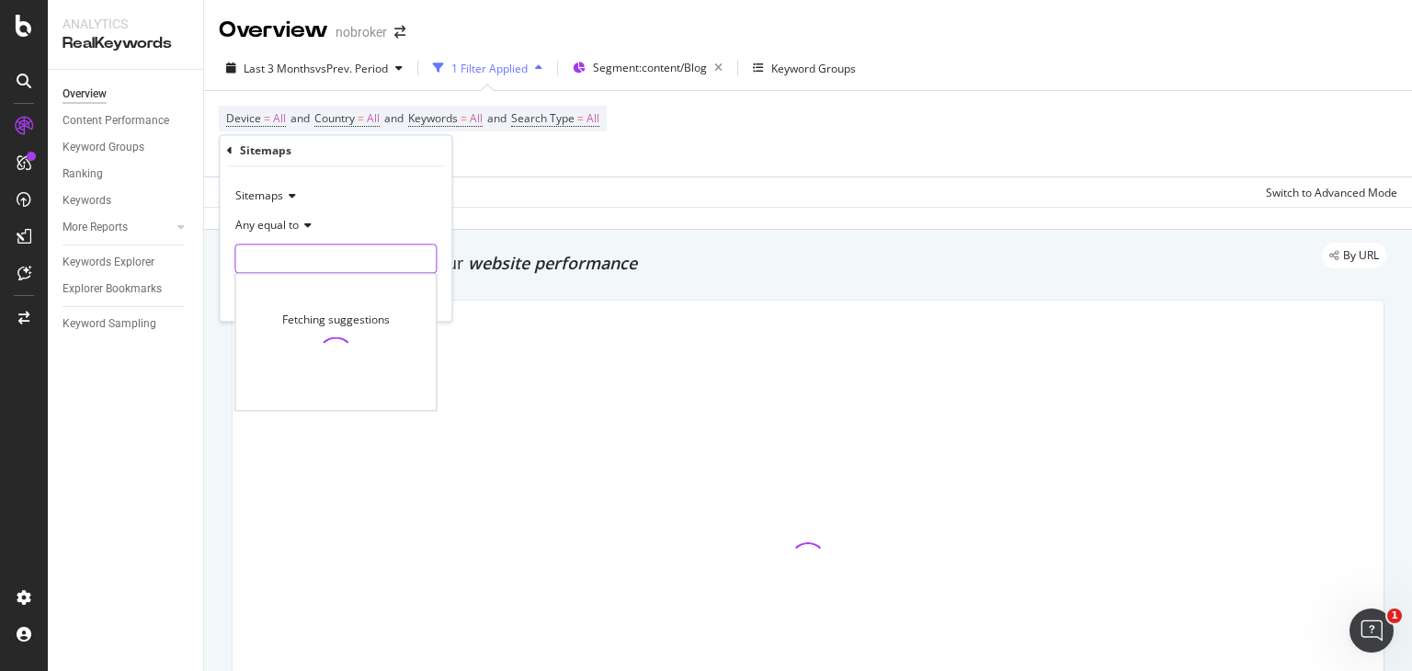
click at [278, 268] on input "text" at bounding box center [335, 259] width 200 height 29
paste input "id=sellers-guide.xml"
type input "id=sellers-guide.xml"
click at [303, 233] on div "Any equal to" at bounding box center [335, 225] width 202 height 29
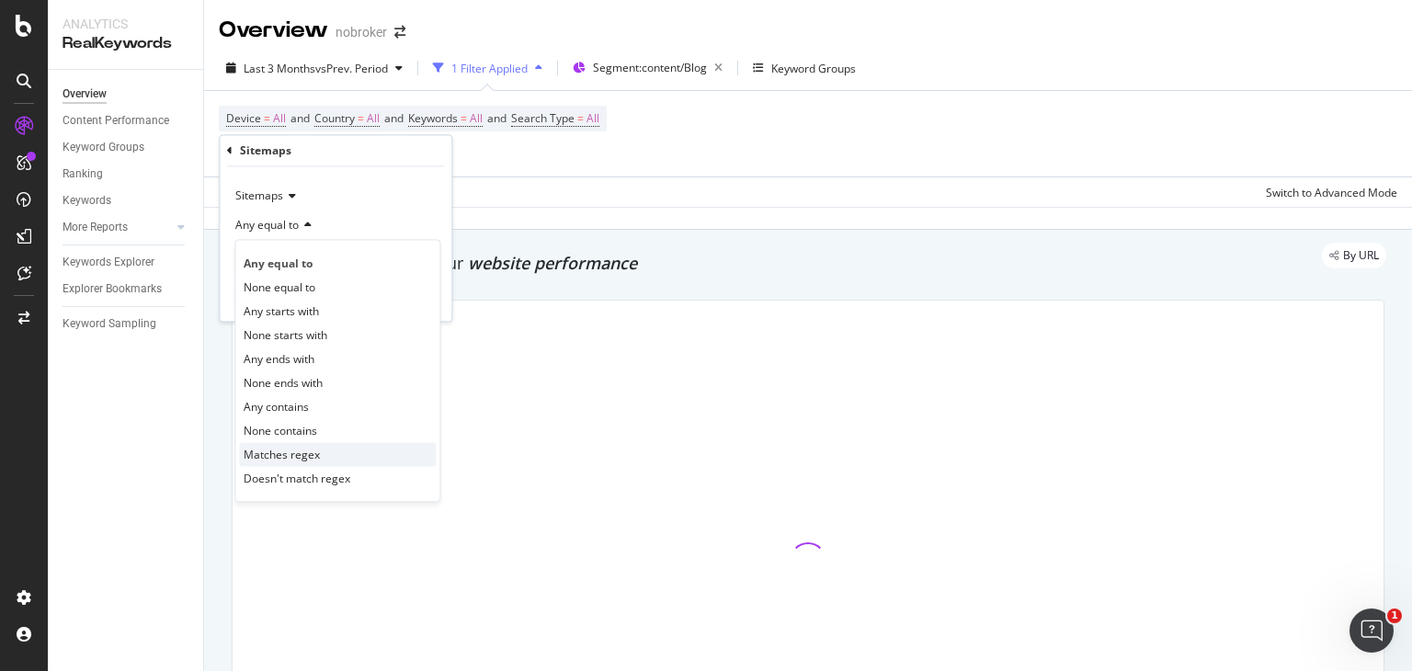
click at [302, 457] on span "Matches regex" at bounding box center [282, 455] width 76 height 16
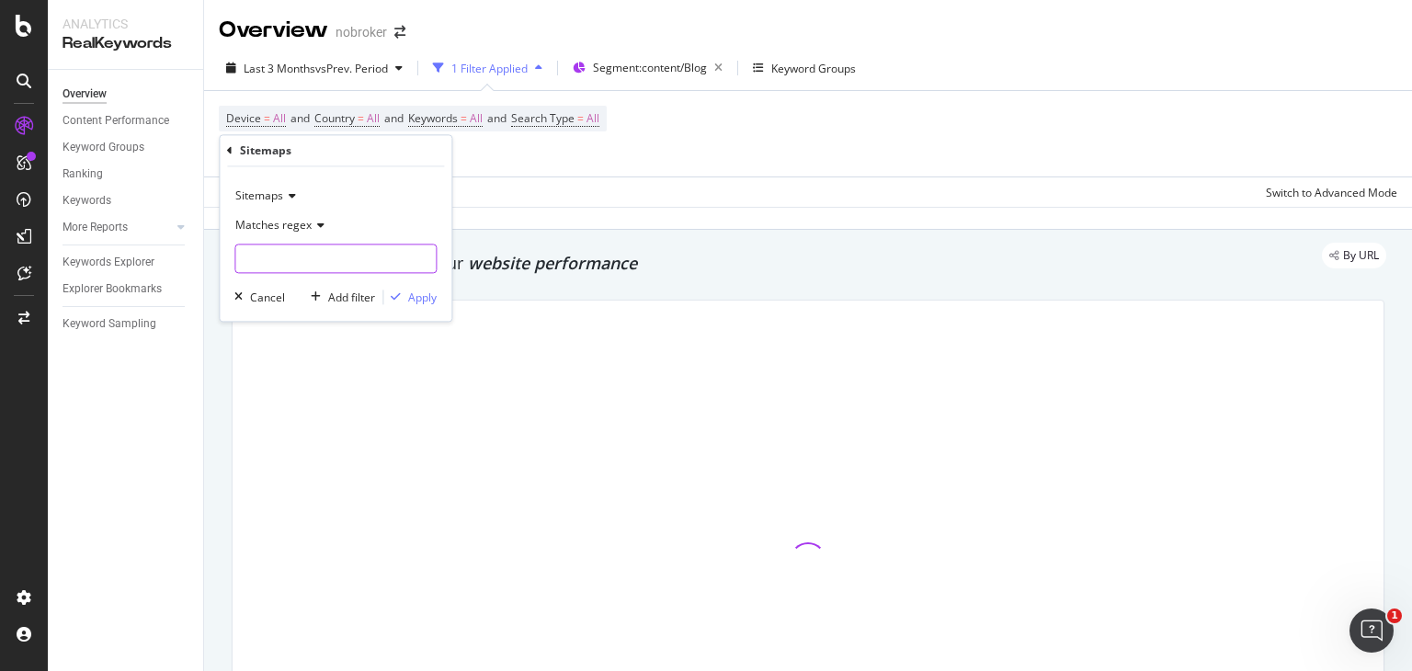
click at [259, 264] on input "text" at bounding box center [335, 259] width 200 height 29
paste input "id=sellers-guide.xml"
click at [255, 256] on input "id=sellers-guide.xml" at bounding box center [322, 259] width 174 height 29
type input "sellers-guide.xml"
click at [401, 301] on div "button" at bounding box center [395, 297] width 25 height 11
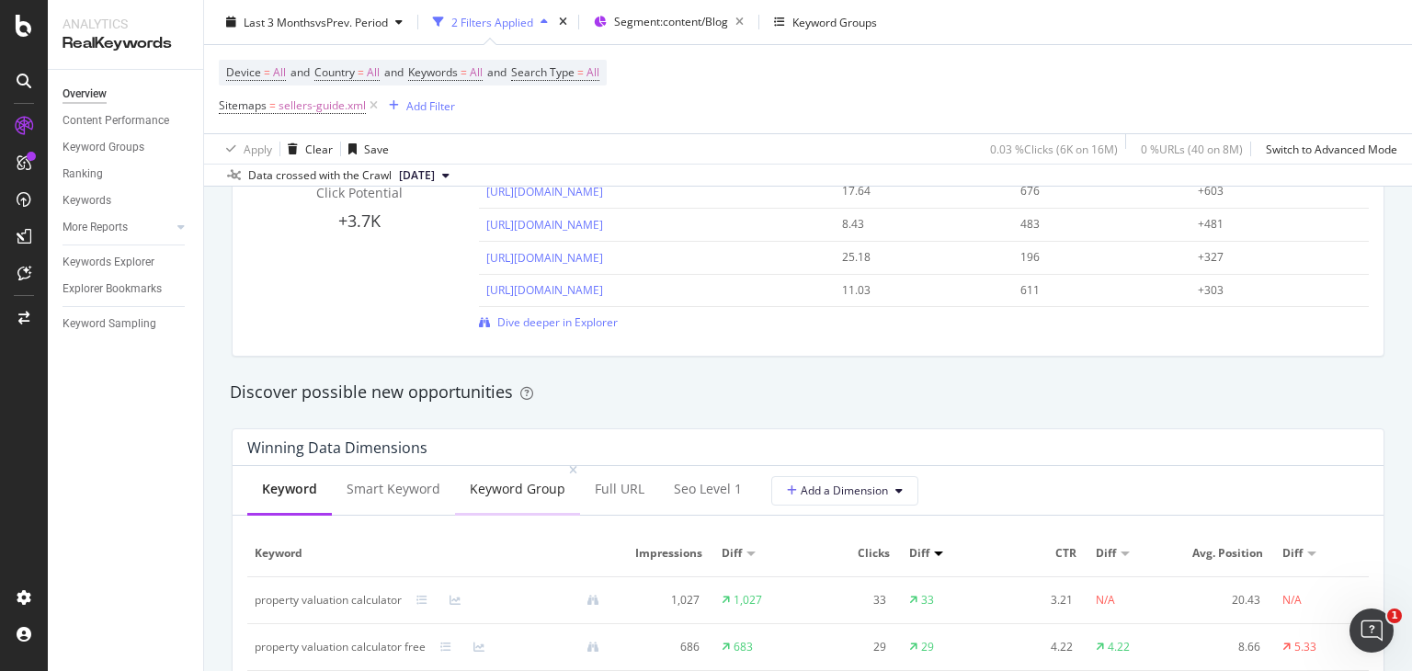
scroll to position [1295, 0]
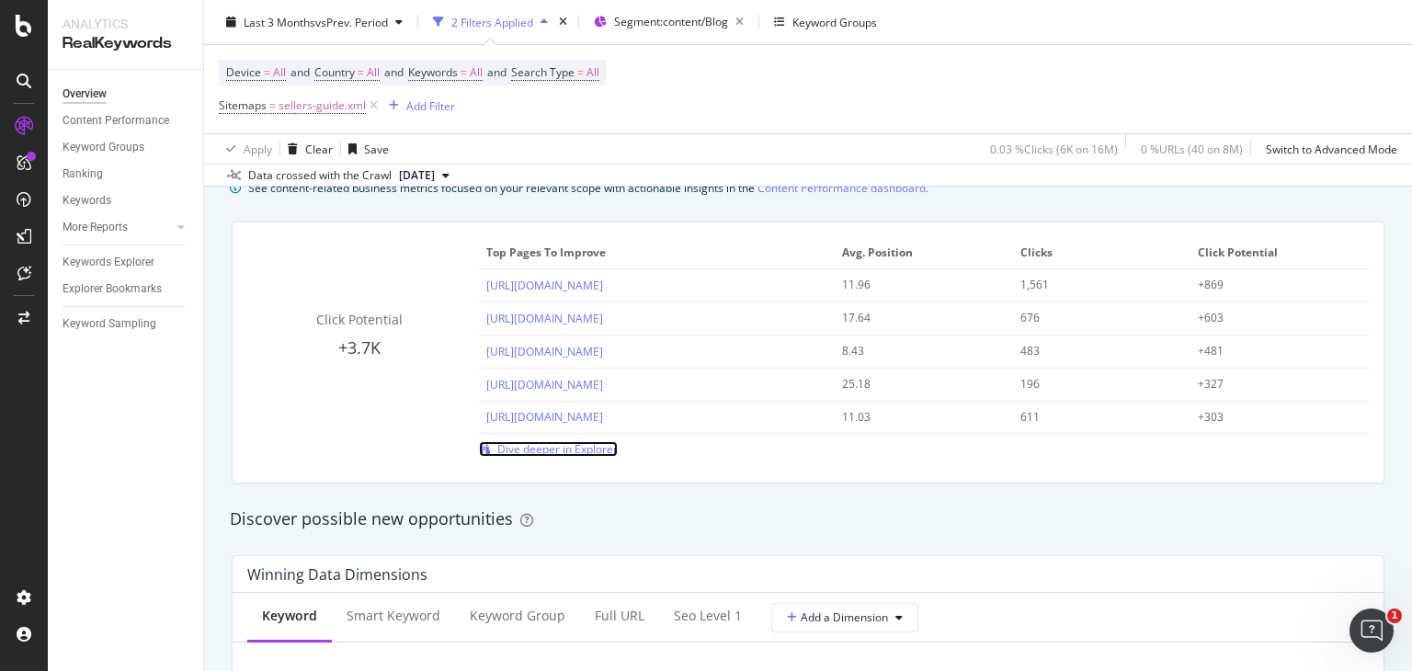
click at [580, 448] on span "Dive deeper in Explorer" at bounding box center [557, 449] width 120 height 16
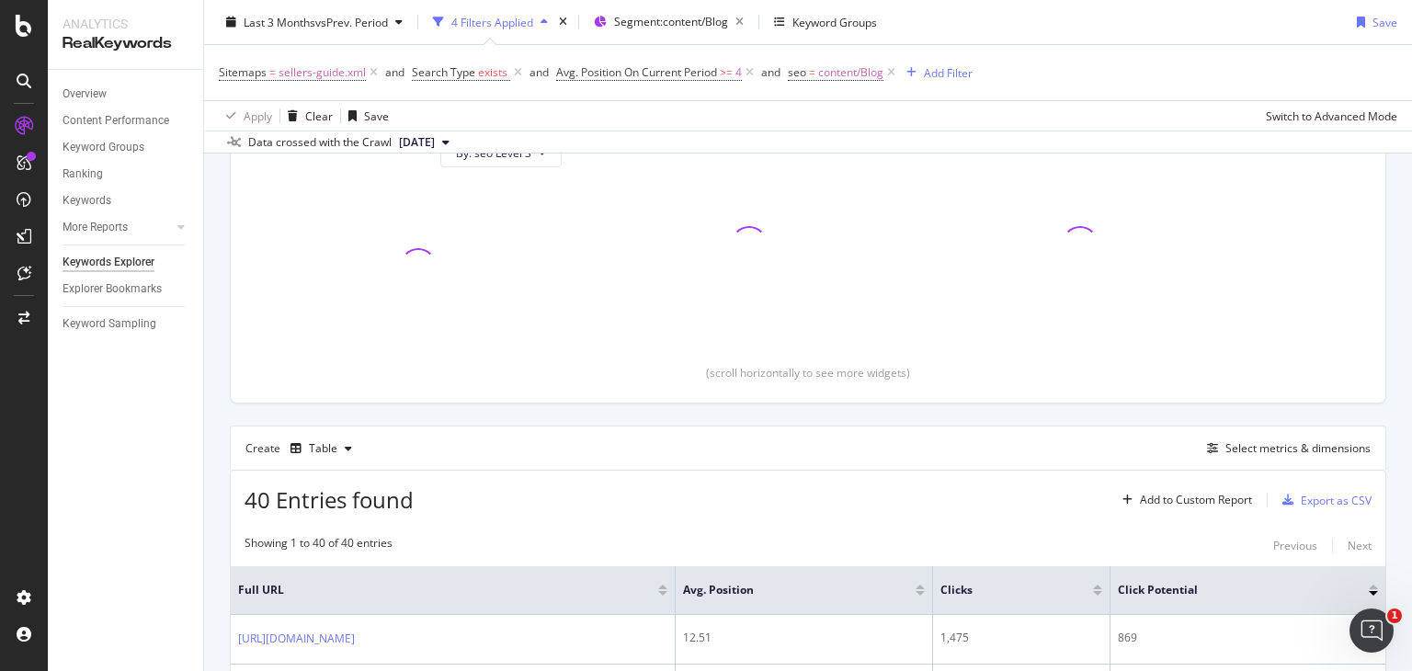
scroll to position [218, 0]
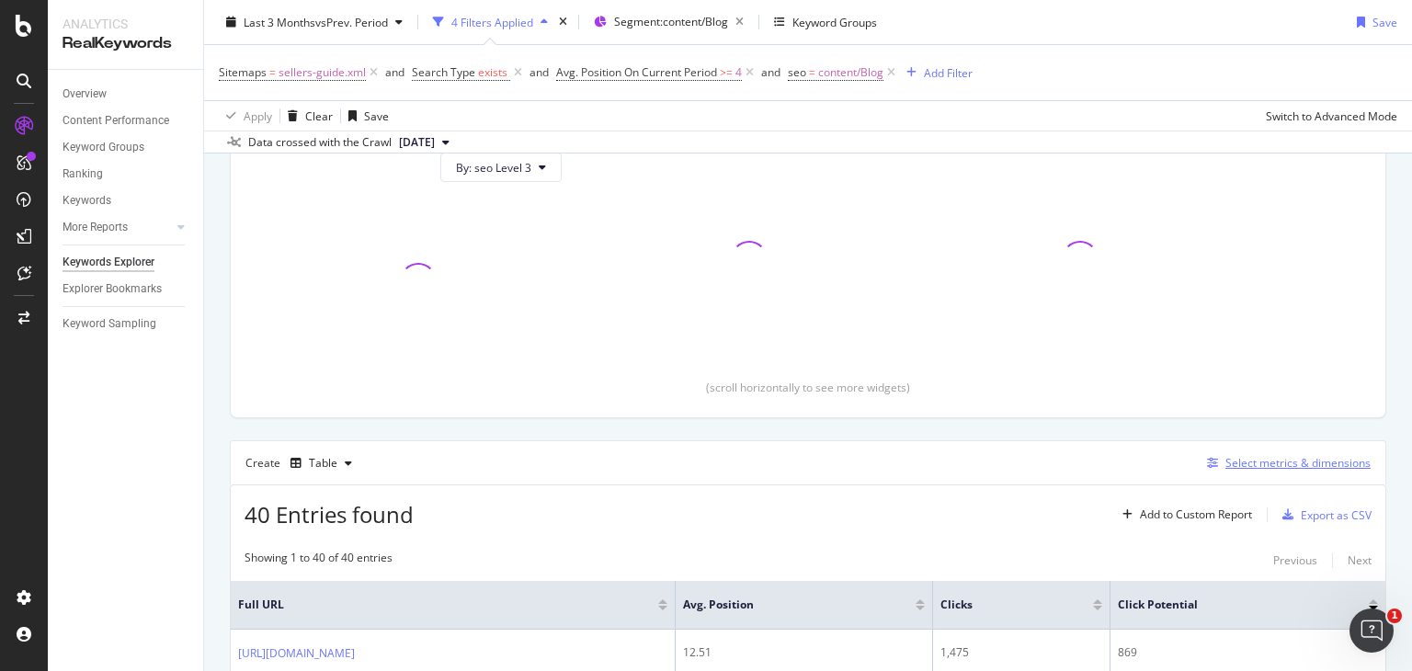
click at [1251, 457] on div "Select metrics & dimensions" at bounding box center [1298, 463] width 145 height 16
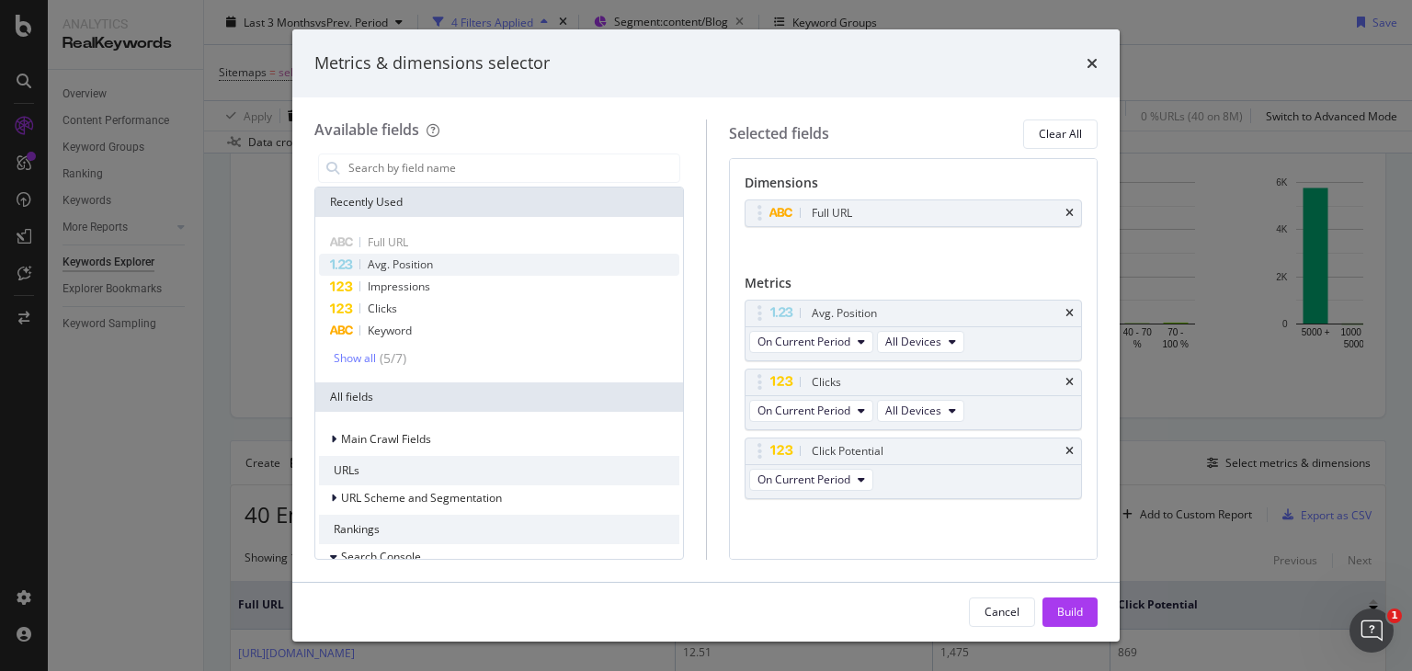
click at [389, 263] on span "Avg. Position" at bounding box center [400, 265] width 65 height 16
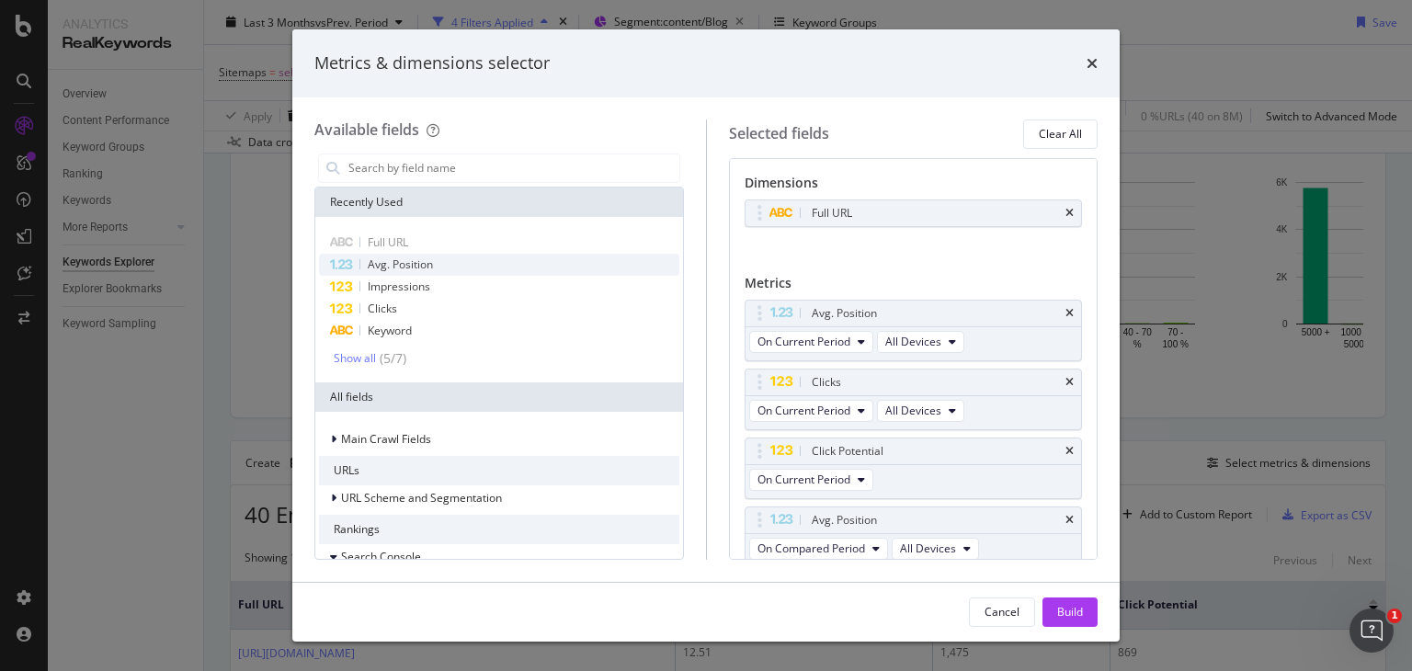
scroll to position [6, 0]
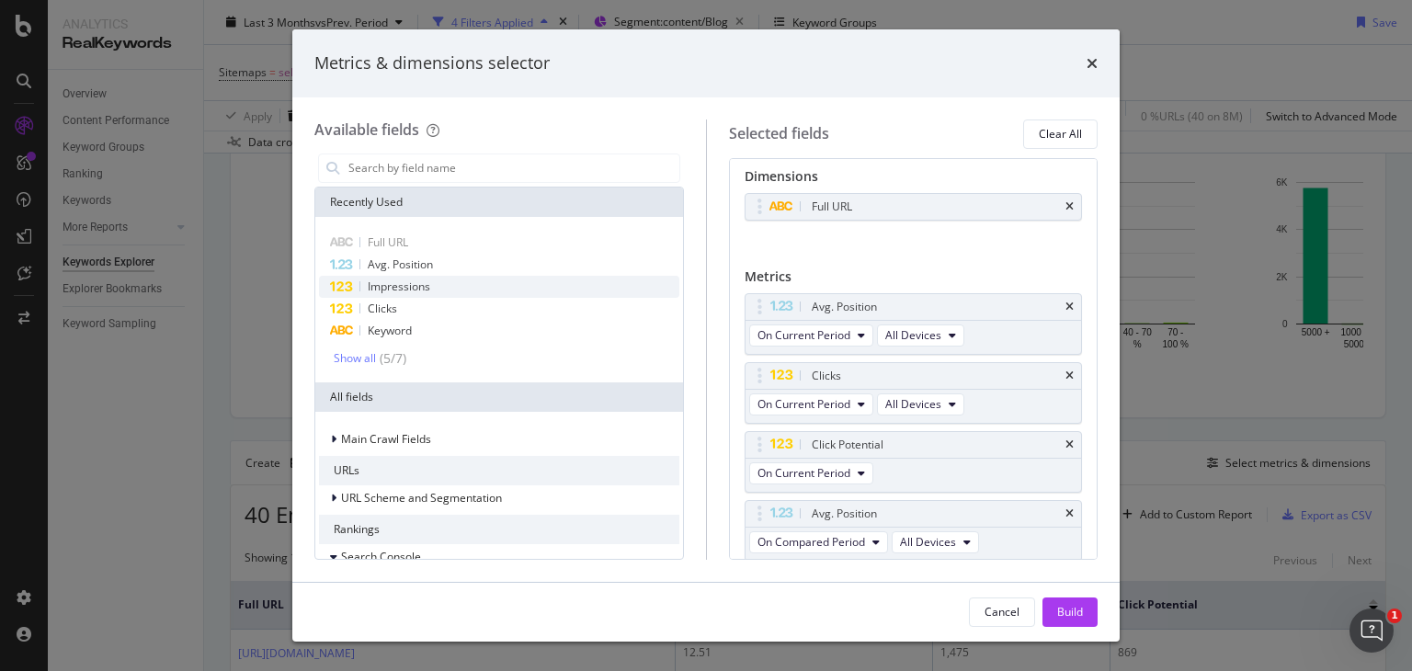
click at [381, 291] on span "Impressions" at bounding box center [399, 287] width 63 height 16
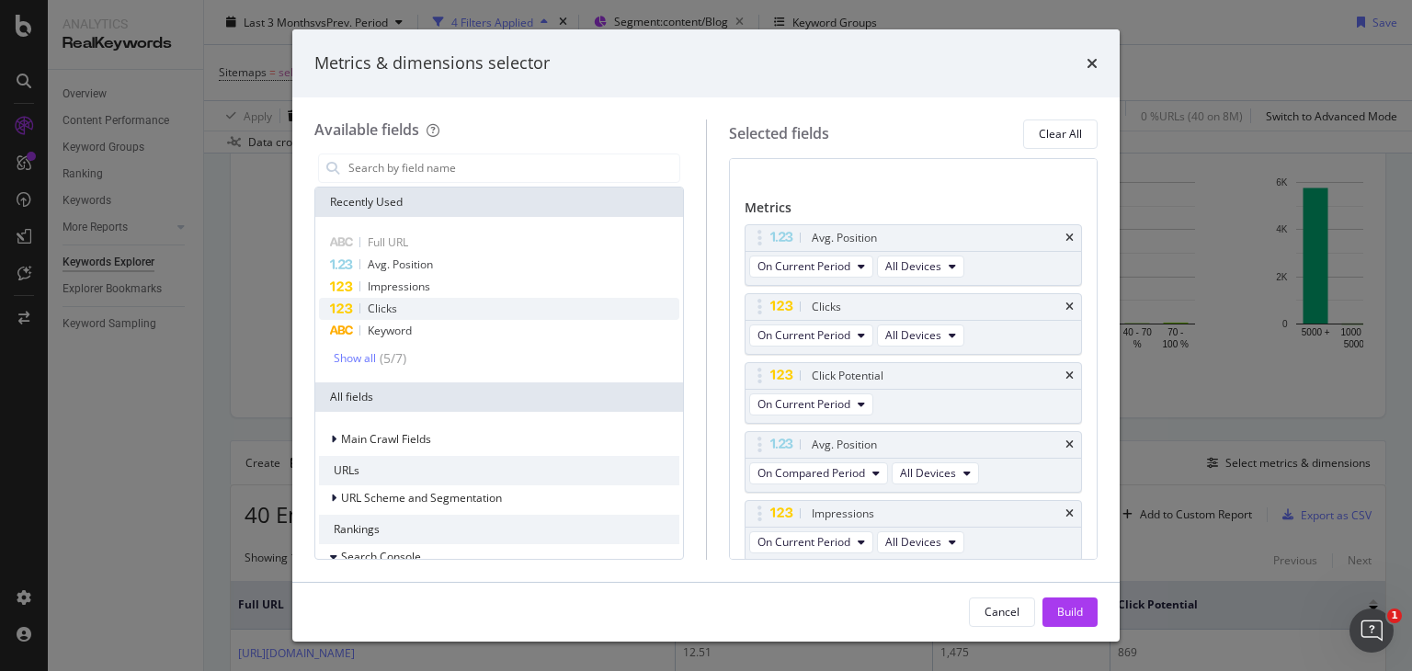
click at [386, 309] on span "Clicks" at bounding box center [382, 309] width 29 height 16
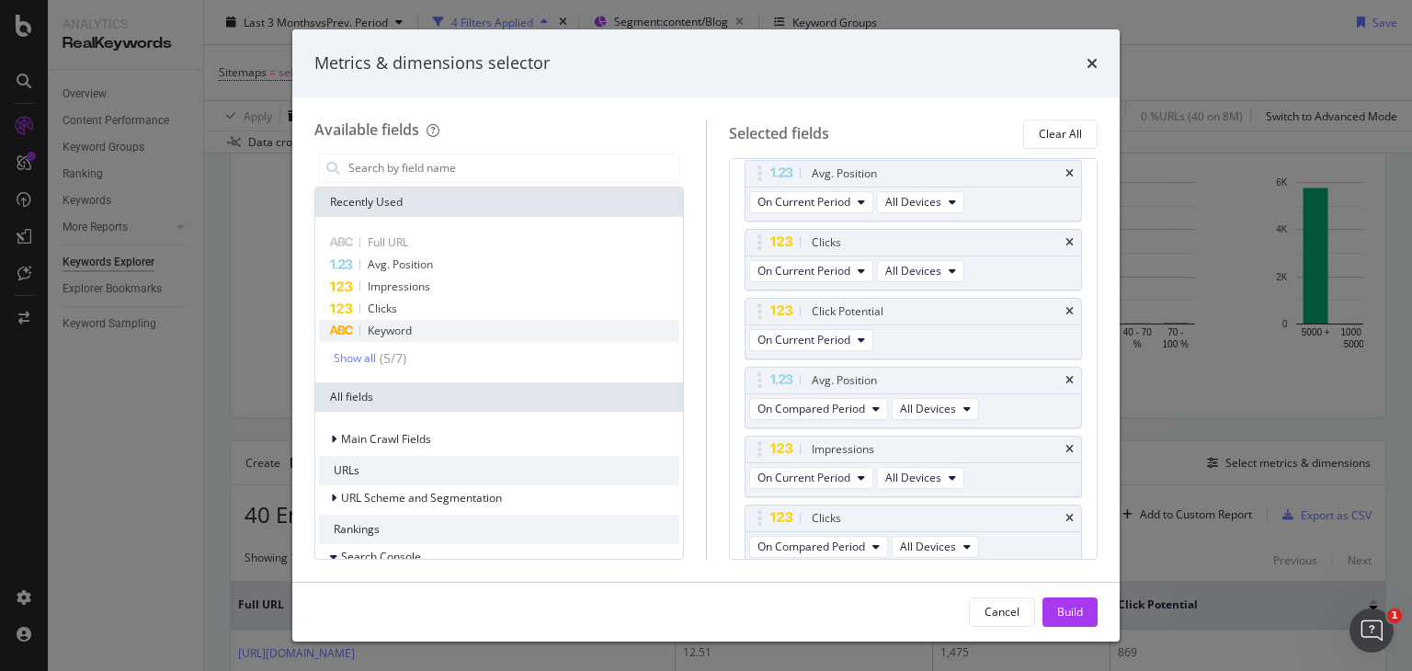
scroll to position [143, 0]
click at [1060, 309] on div "Click Potential" at bounding box center [914, 308] width 337 height 26
click at [1066, 304] on icon "times" at bounding box center [1070, 307] width 8 height 11
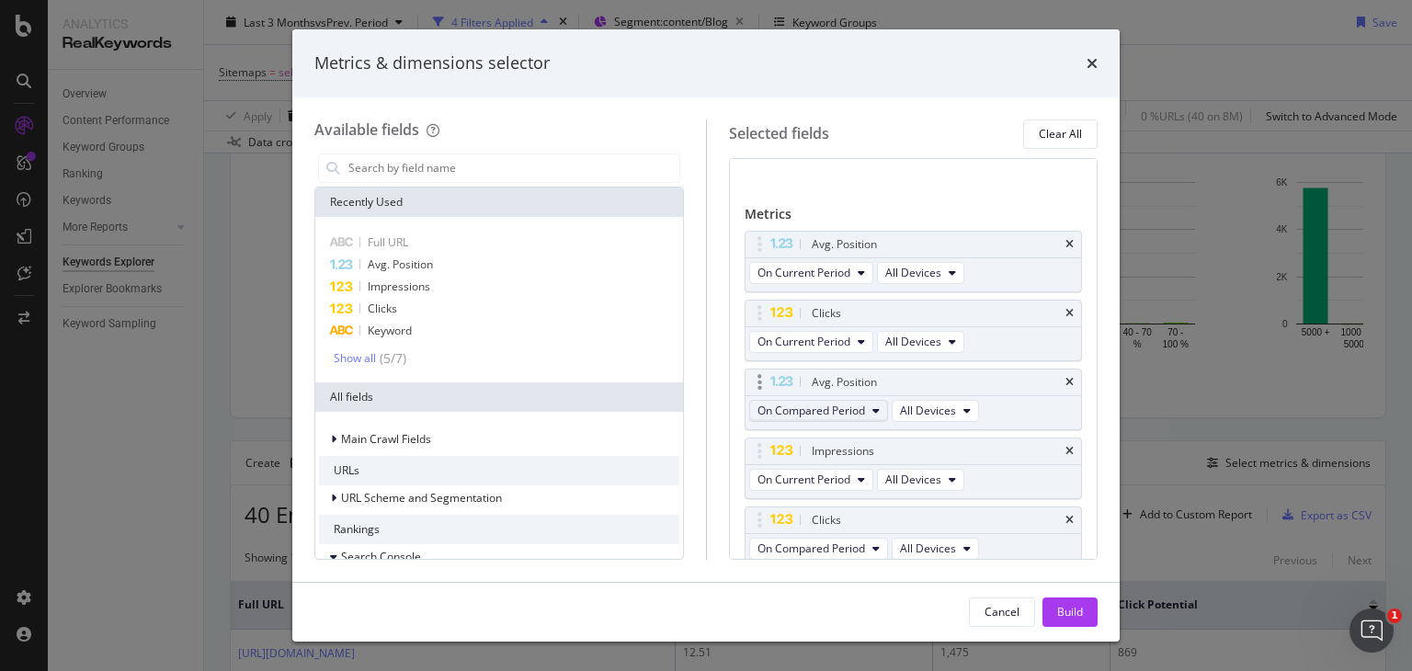
scroll to position [66, 0]
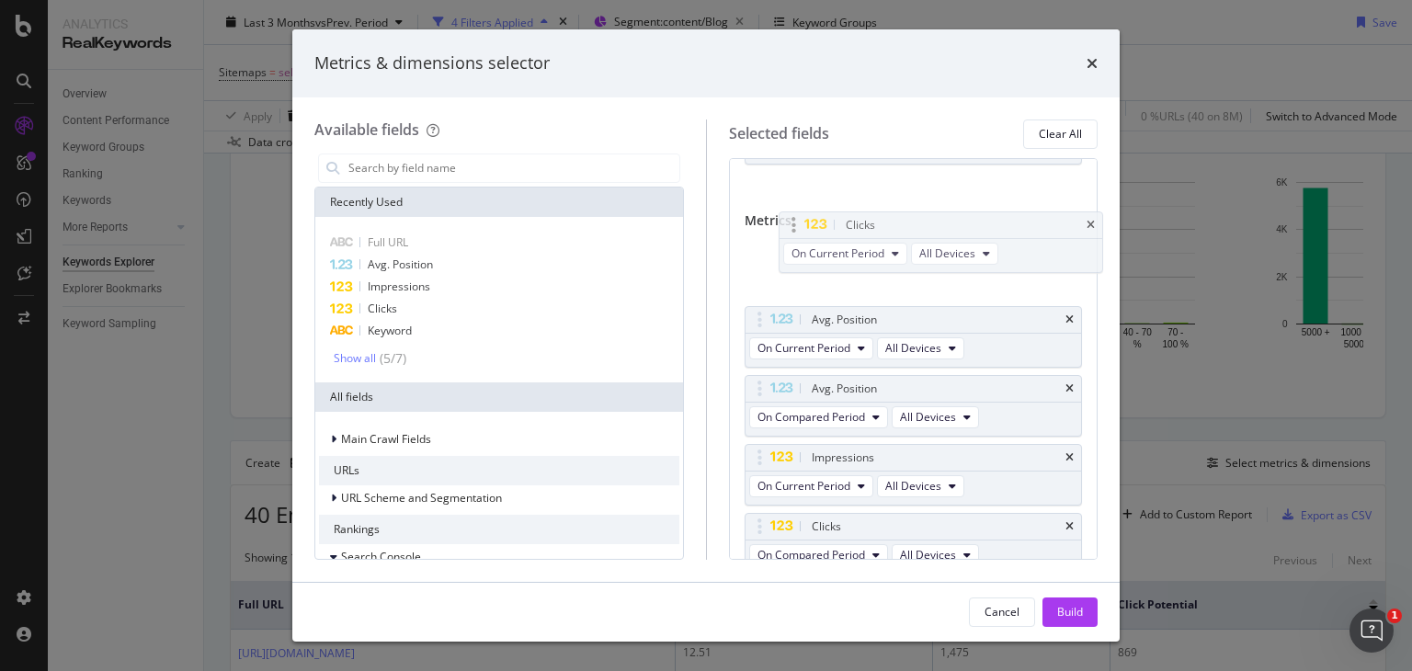
drag, startPoint x: 762, startPoint y: 318, endPoint x: 787, endPoint y: 220, distance: 101.5
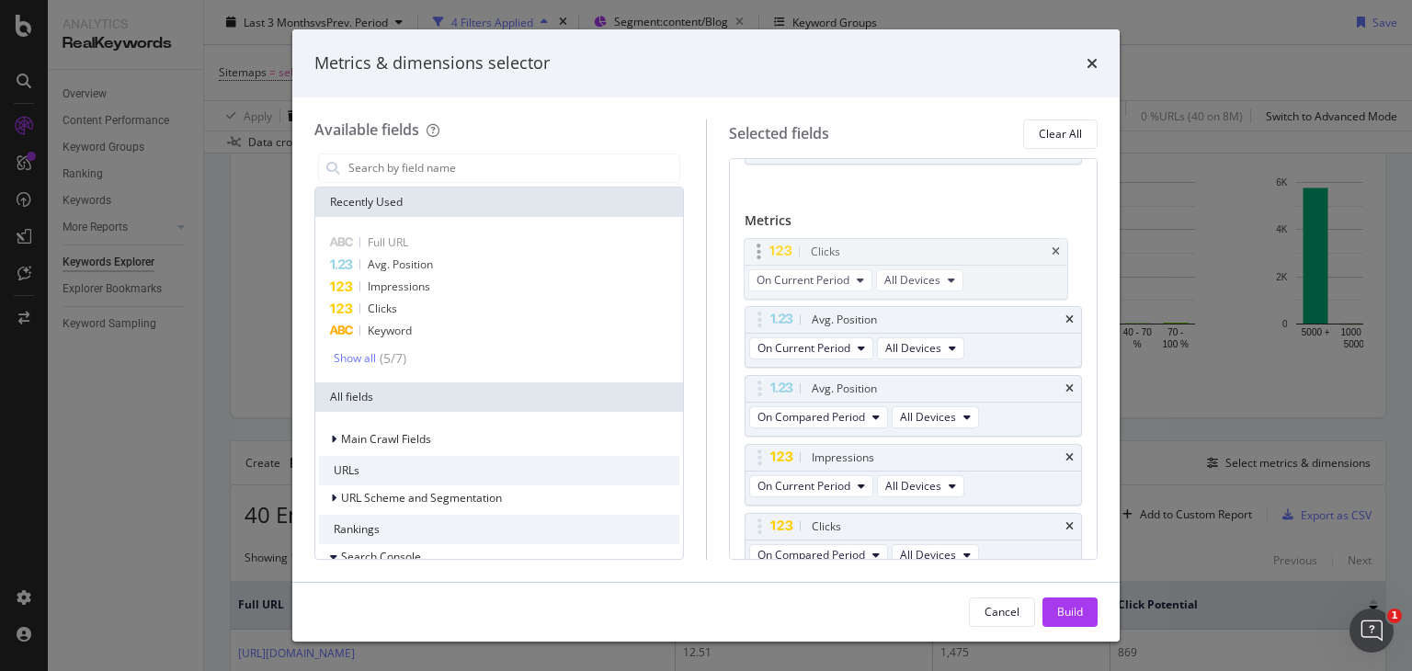
click at [787, 220] on body "Analytics RealKeywords Overview Content Performance Keyword Groups Ranking Keyw…" at bounding box center [706, 335] width 1412 height 671
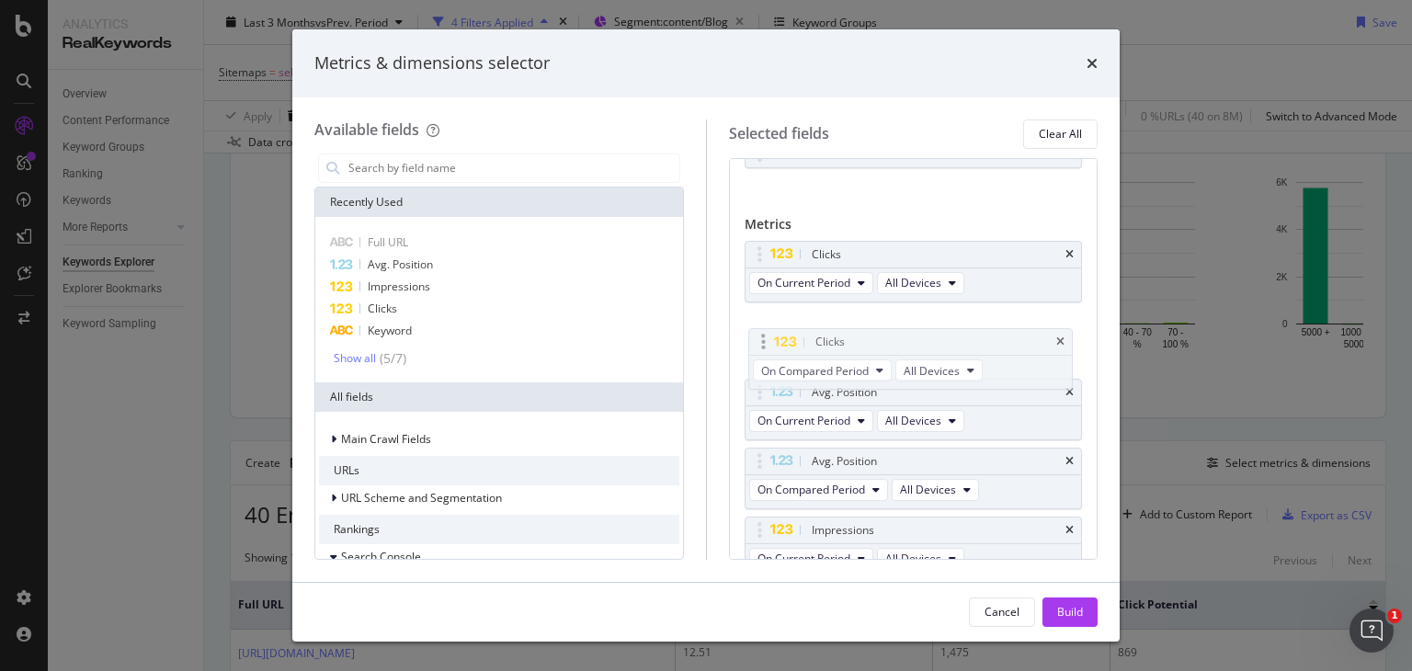
drag, startPoint x: 754, startPoint y: 527, endPoint x: 757, endPoint y: 337, distance: 189.4
click at [757, 337] on body "Analytics RealKeywords Overview Content Performance Keyword Groups Ranking Keyw…" at bounding box center [706, 335] width 1412 height 671
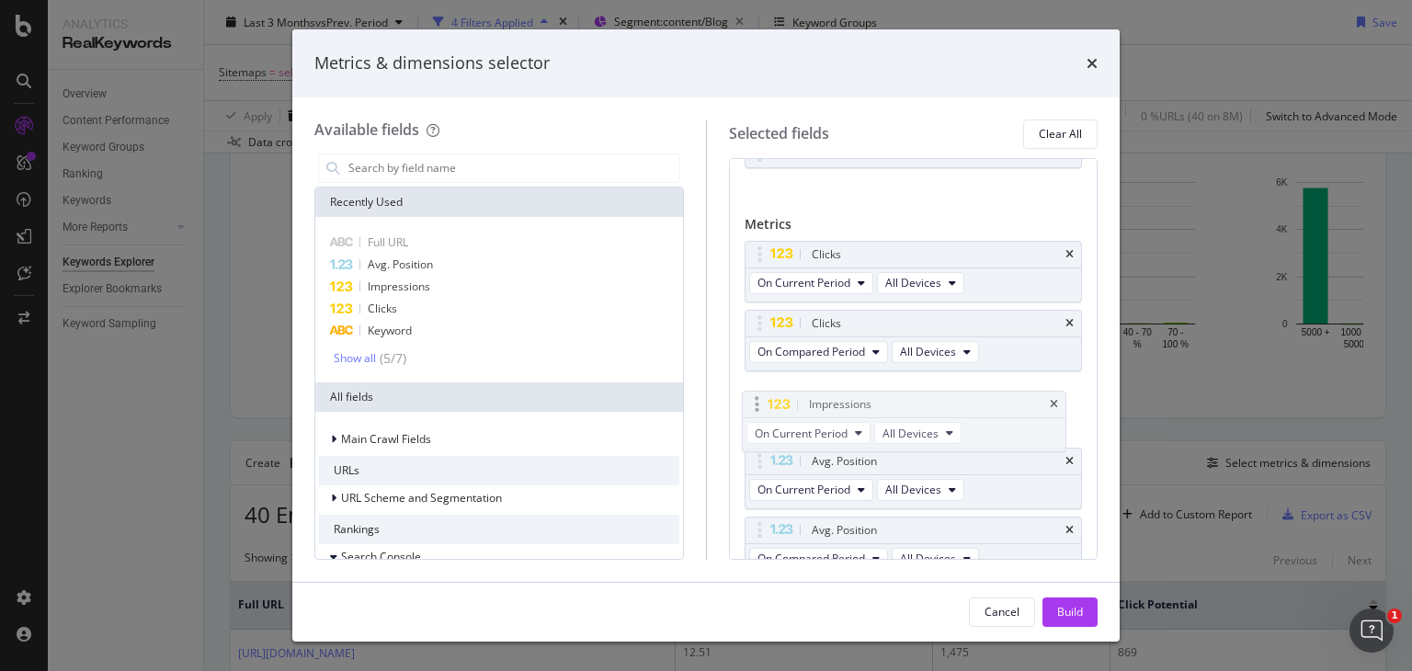
drag, startPoint x: 764, startPoint y: 525, endPoint x: 761, endPoint y: 396, distance: 128.7
click at [761, 396] on body "Analytics RealKeywords Overview Content Performance Keyword Groups Ranking Keyw…" at bounding box center [706, 335] width 1412 height 671
click at [432, 281] on div "Impressions" at bounding box center [499, 287] width 360 height 22
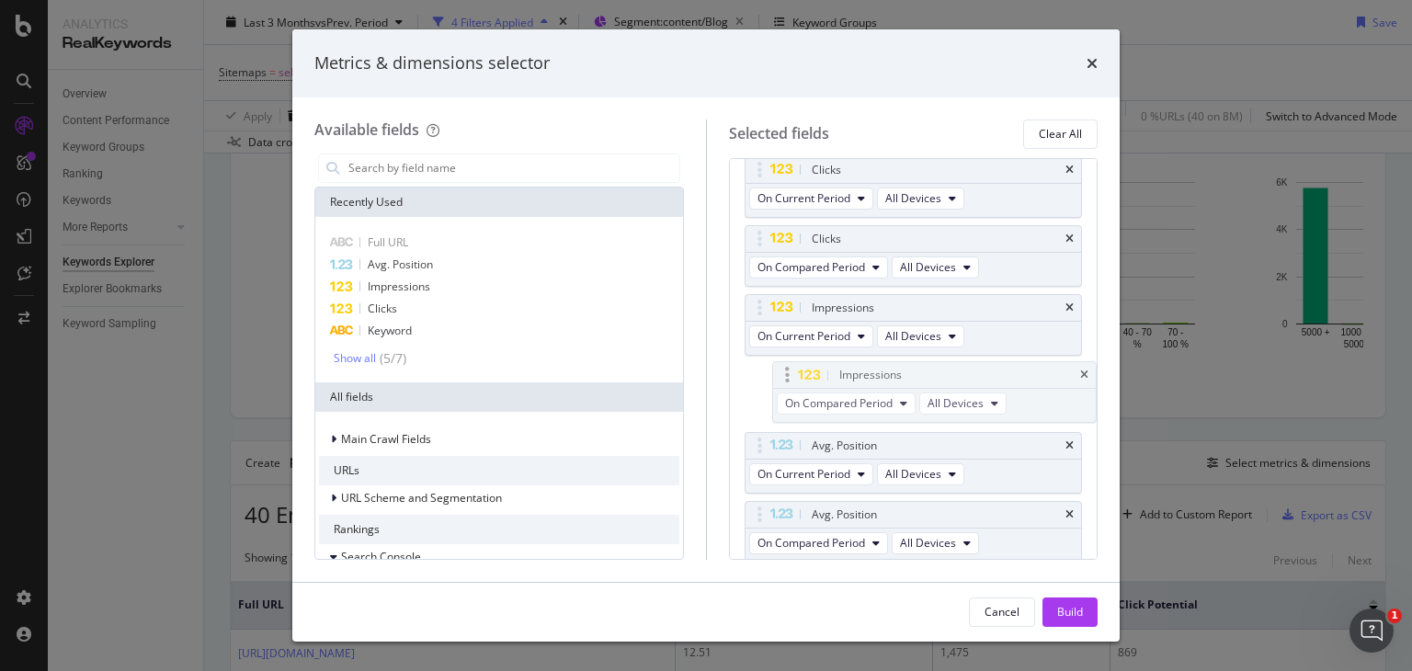
drag, startPoint x: 759, startPoint y: 508, endPoint x: 794, endPoint y: 371, distance: 141.4
click at [782, 371] on body "Analytics RealKeywords Overview Content Performance Keyword Groups Ranking Keyw…" at bounding box center [706, 335] width 1412 height 671
click at [1069, 611] on div "Build" at bounding box center [1070, 612] width 26 height 16
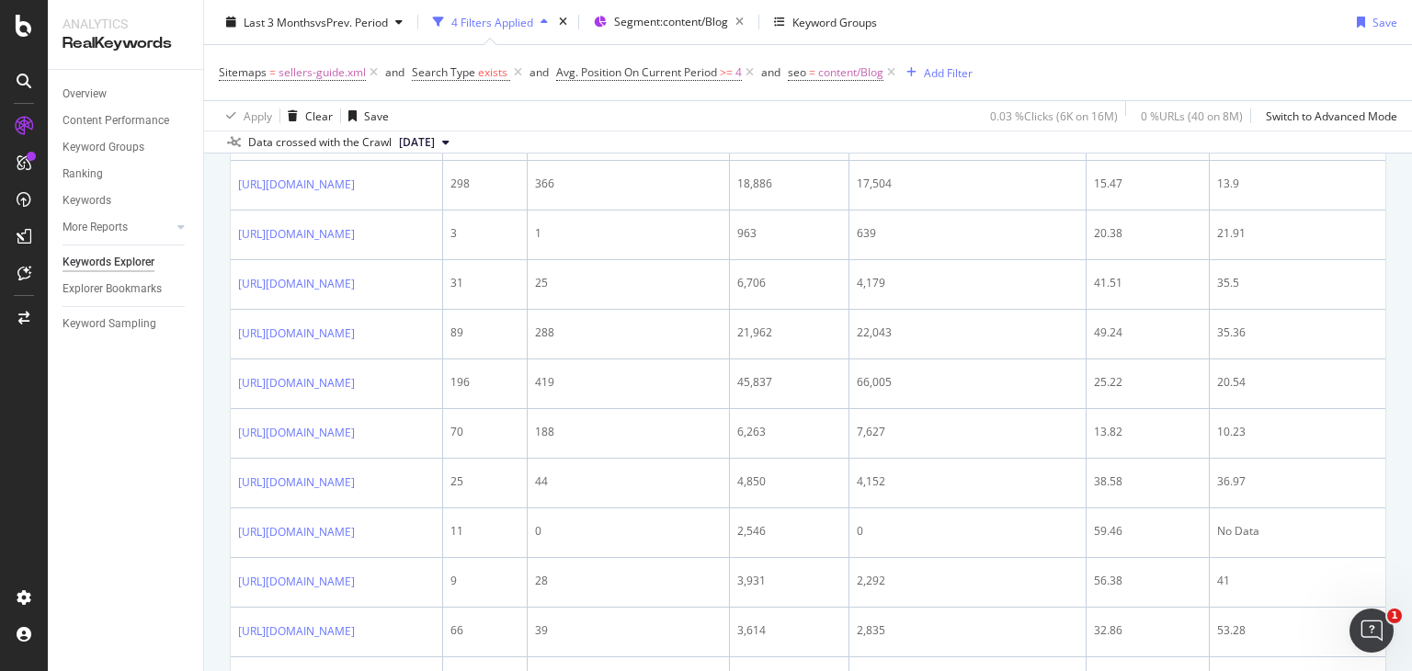
scroll to position [1484, 0]
drag, startPoint x: 228, startPoint y: 391, endPoint x: 202, endPoint y: 404, distance: 28.8
click at [202, 404] on div "Analytics RealKeywords Overview Content Performance Keyword Groups Ranking Keyw…" at bounding box center [730, 335] width 1364 height 671
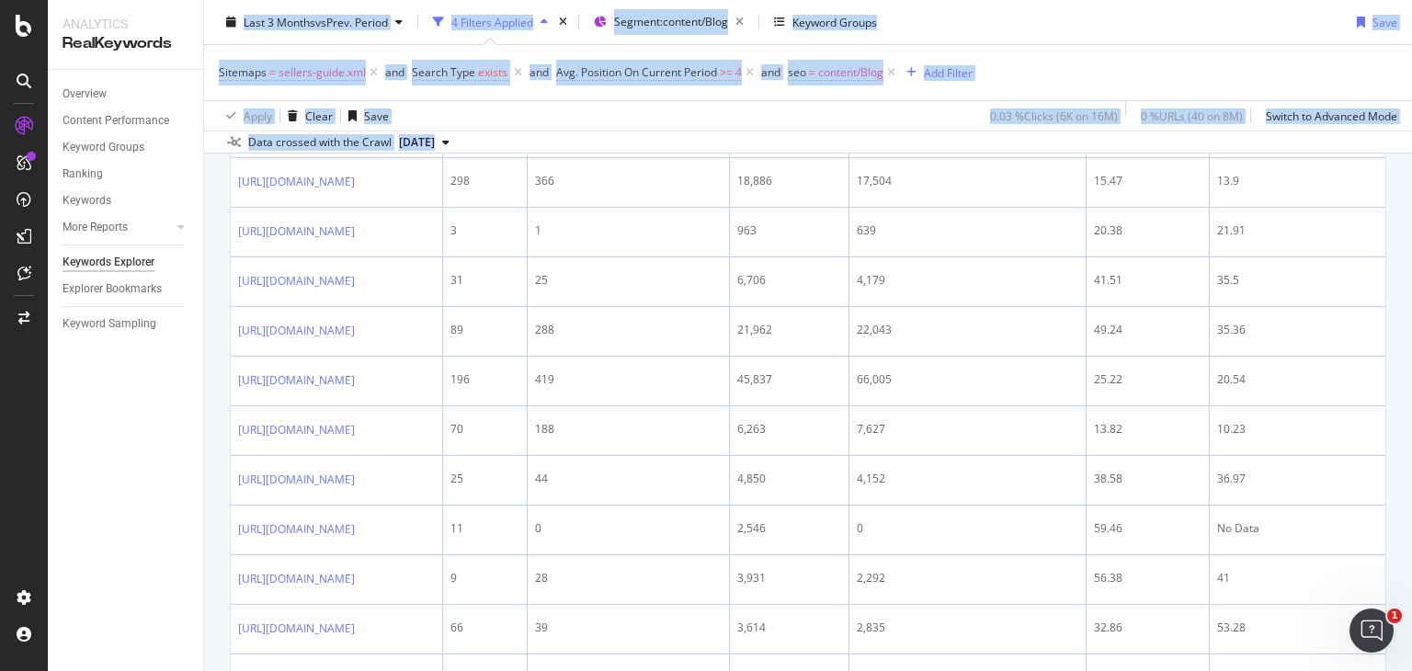
click at [190, 379] on div "Overview Content Performance Keyword Groups Ranking Keywords More Reports Count…" at bounding box center [125, 370] width 155 height 601
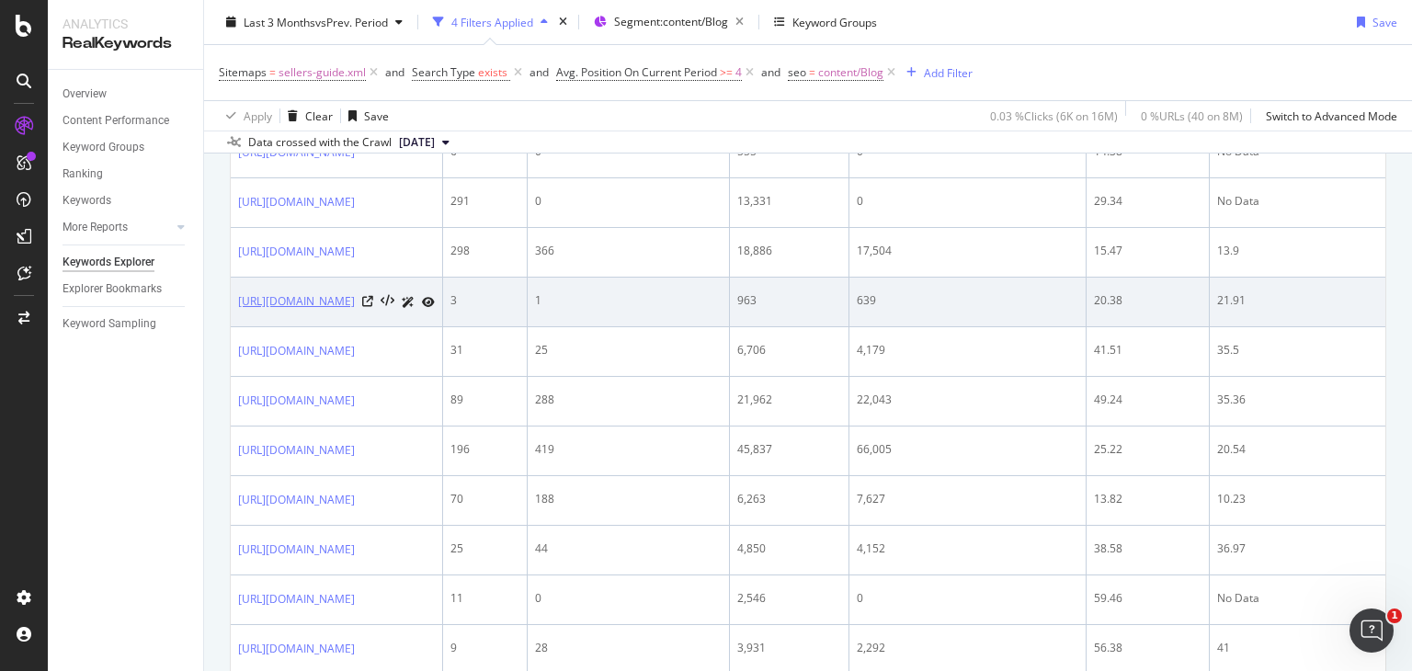
scroll to position [1413, 0]
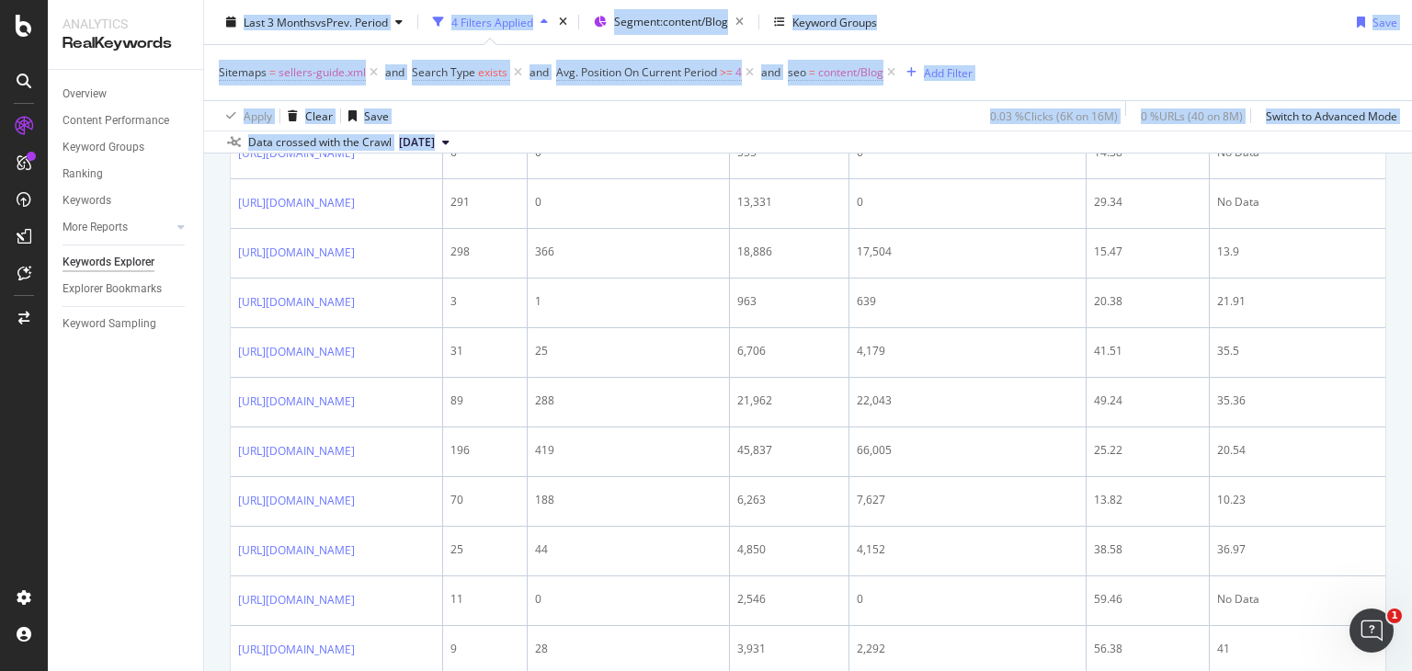
drag, startPoint x: 229, startPoint y: 307, endPoint x: 197, endPoint y: 309, distance: 32.2
click at [197, 309] on div "Analytics RealKeywords Overview Content Performance Keyword Groups Ranking Keyw…" at bounding box center [730, 335] width 1364 height 671
click at [197, 309] on div "Overview Content Performance Keyword Groups Ranking Keywords More Reports Count…" at bounding box center [125, 370] width 155 height 601
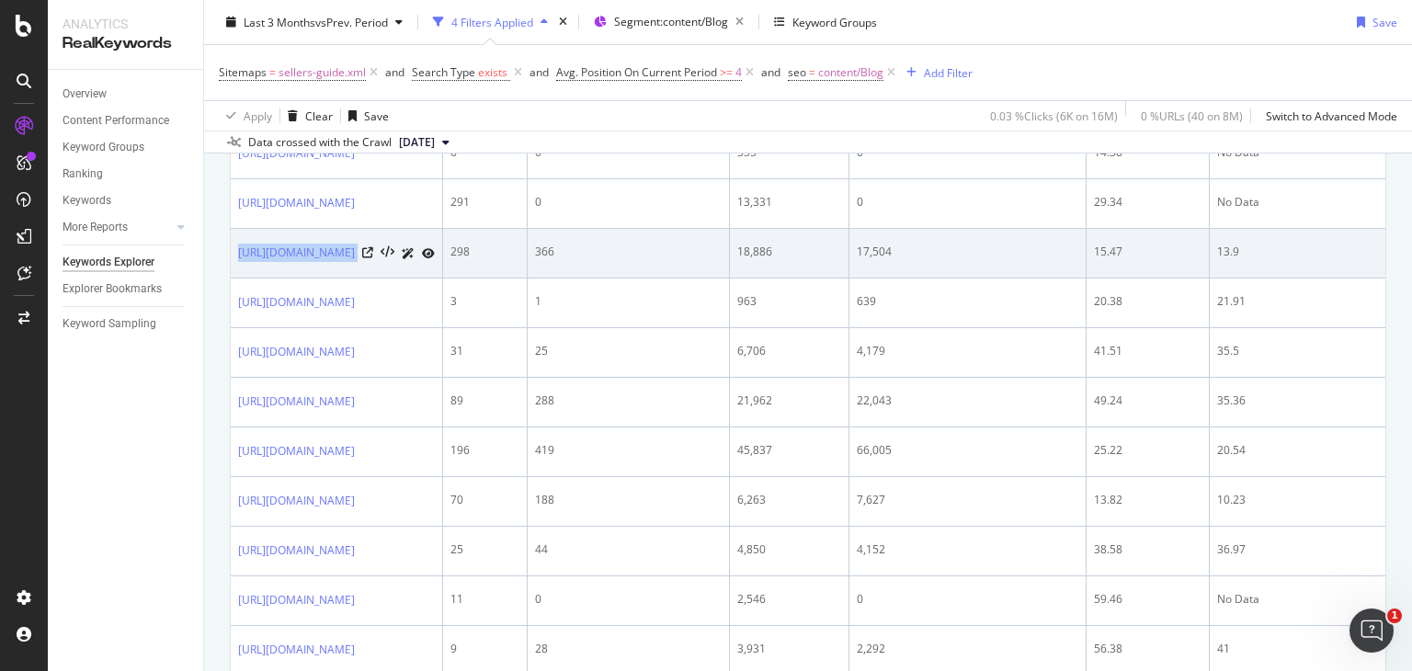
drag, startPoint x: 233, startPoint y: 314, endPoint x: 537, endPoint y: 333, distance: 304.9
click at [443, 279] on td "https://www.nobroker.in/blog/legal-steps-to-sell-a-house/" at bounding box center [337, 254] width 212 height 50
copy div "https://www.nobroker.in/blog/legal-steps-to-sell-a-house/"
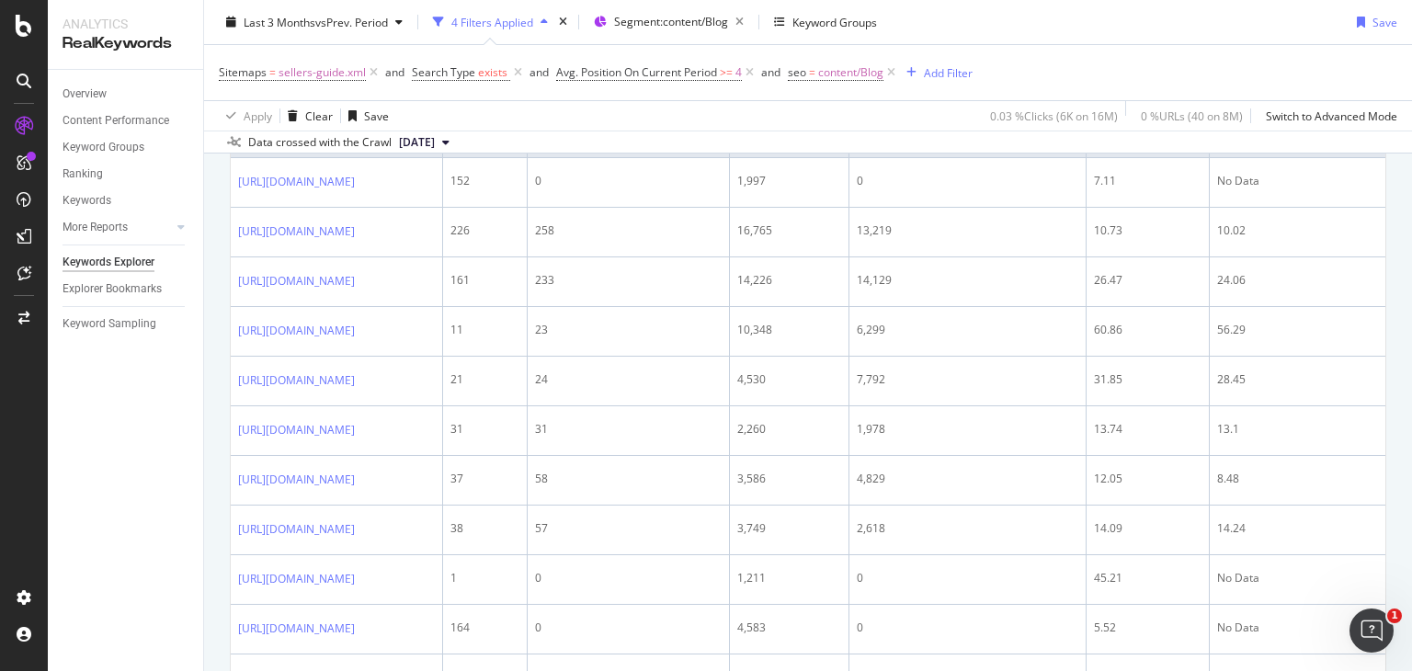
scroll to position [684, 0]
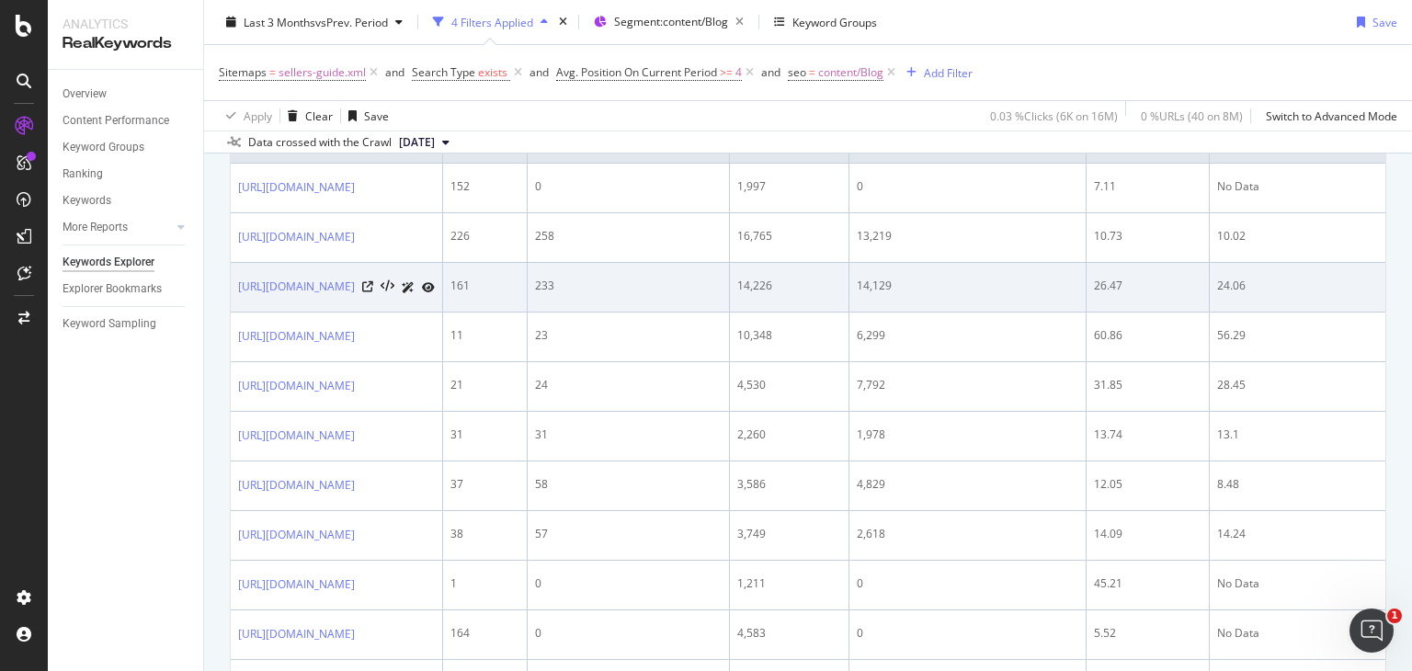
drag, startPoint x: 232, startPoint y: 280, endPoint x: 525, endPoint y: 294, distance: 293.6
click at [443, 294] on td "https://www.nobroker.in/blog/house-valuation-in-india/" at bounding box center [337, 288] width 212 height 50
copy link "https://www.nobroker.in/blog/house-valuation-in-india/"
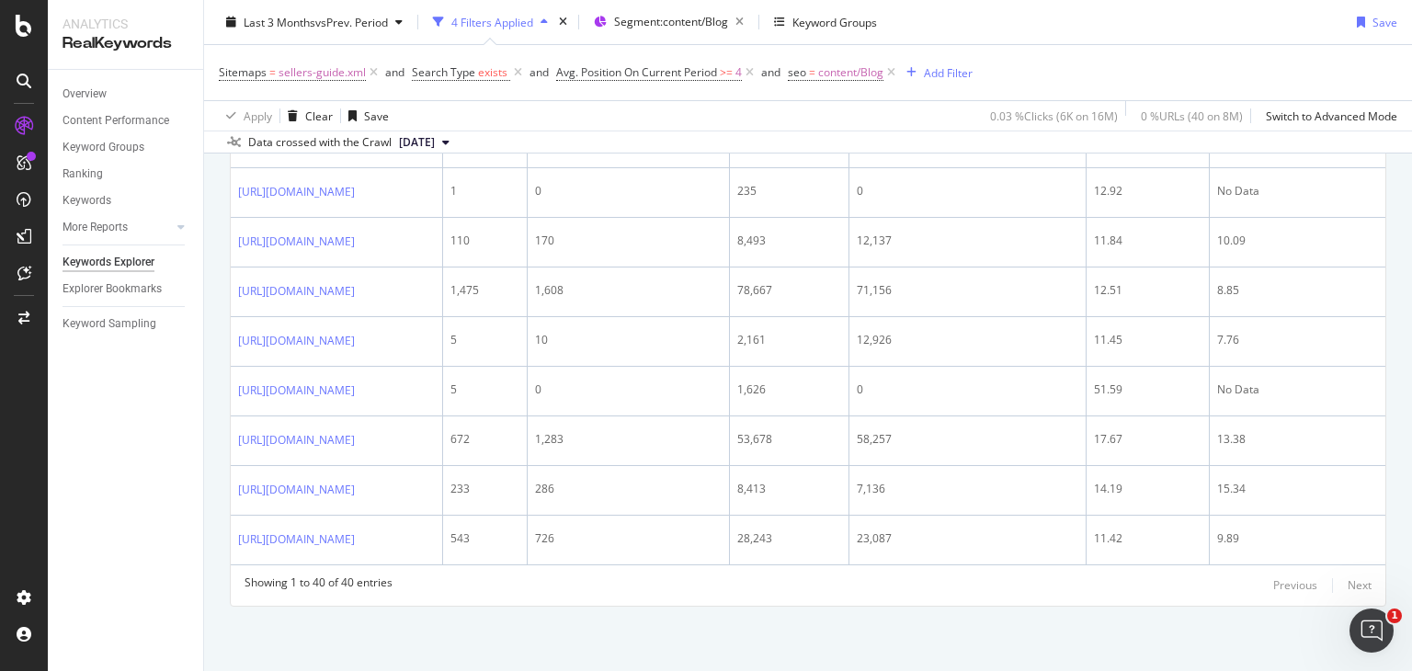
scroll to position [2322, 0]
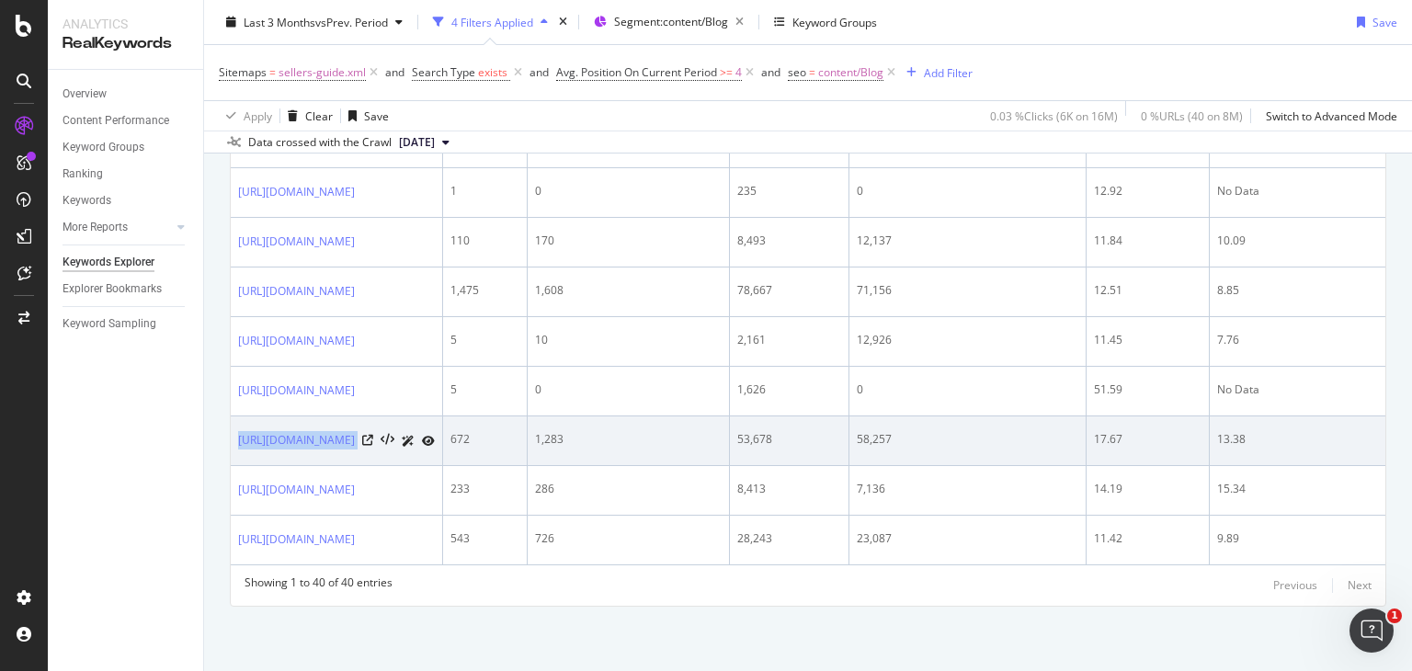
drag, startPoint x: 233, startPoint y: 536, endPoint x: 522, endPoint y: 535, distance: 289.6
click at [443, 466] on td "https://www.nobroker.in/blog/tds-on-sale-of-property/" at bounding box center [337, 441] width 212 height 50
copy div "https://www.nobroker.in/blog/tds-on-sale-of-property/"
